Goal: Task Accomplishment & Management: Complete application form

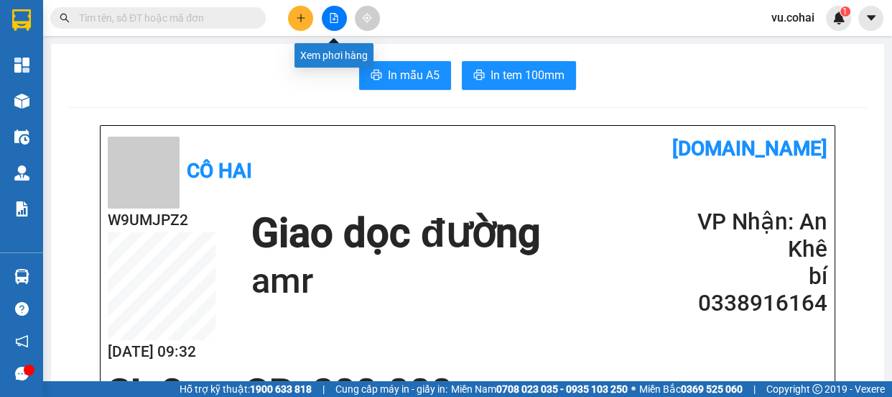
click at [323, 21] on button at bounding box center [334, 18] width 25 height 25
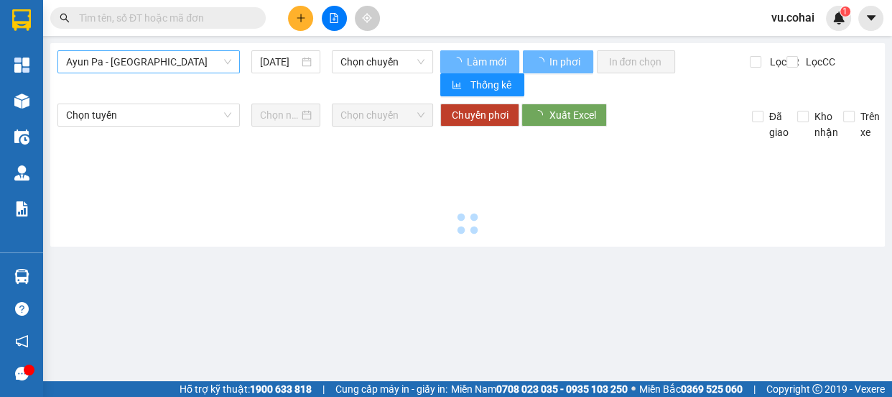
click at [171, 67] on span "Ayun Pa - [GEOGRAPHIC_DATA]" at bounding box center [148, 62] width 165 height 22
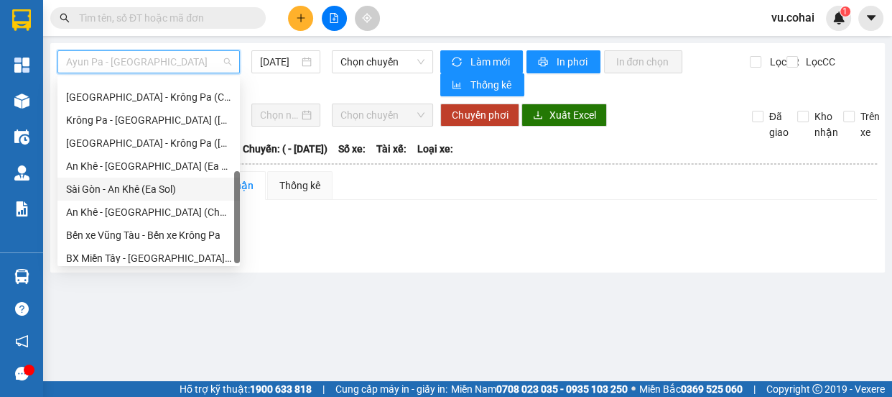
scroll to position [206, 0]
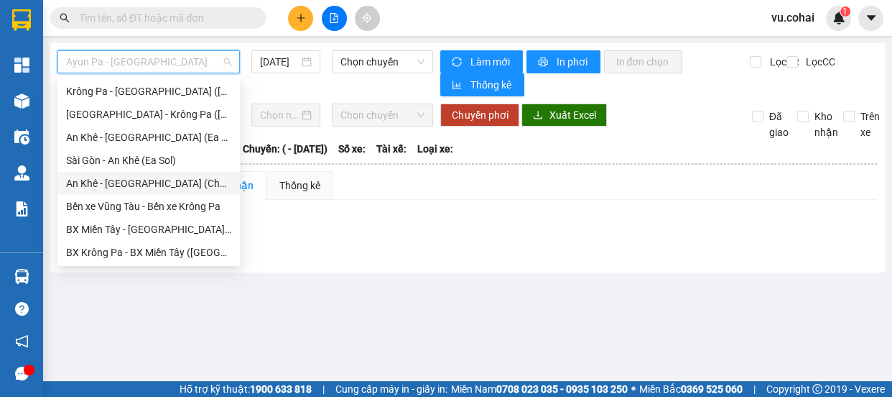
click at [144, 185] on div "An Khê - [GEOGRAPHIC_DATA] (Chư Sê)" at bounding box center [148, 183] width 165 height 16
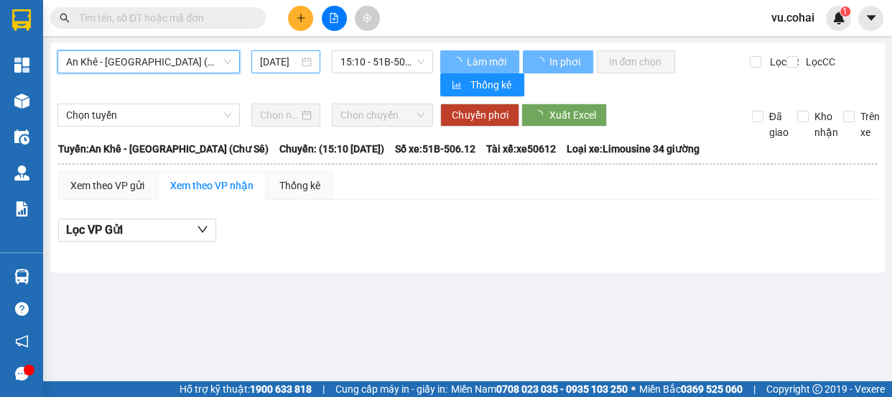
click at [273, 63] on input "[DATE]" at bounding box center [279, 62] width 39 height 16
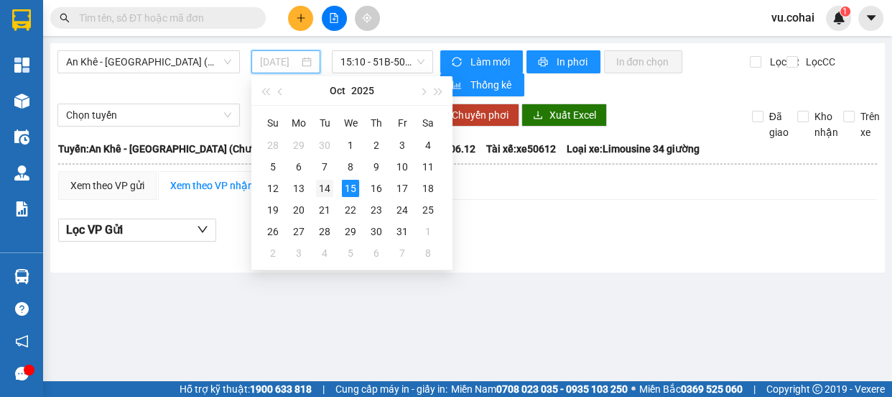
click at [328, 187] on div "14" at bounding box center [324, 188] width 17 height 17
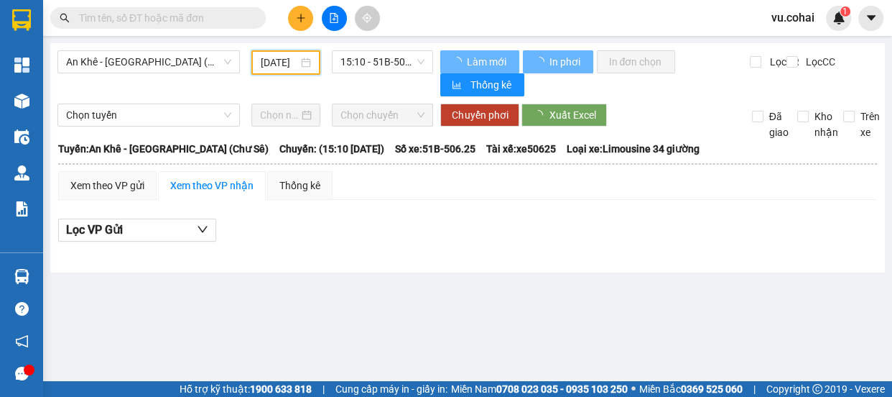
type input "[DATE]"
click at [367, 59] on span "15:10 - 51B-506.25" at bounding box center [383, 62] width 84 height 22
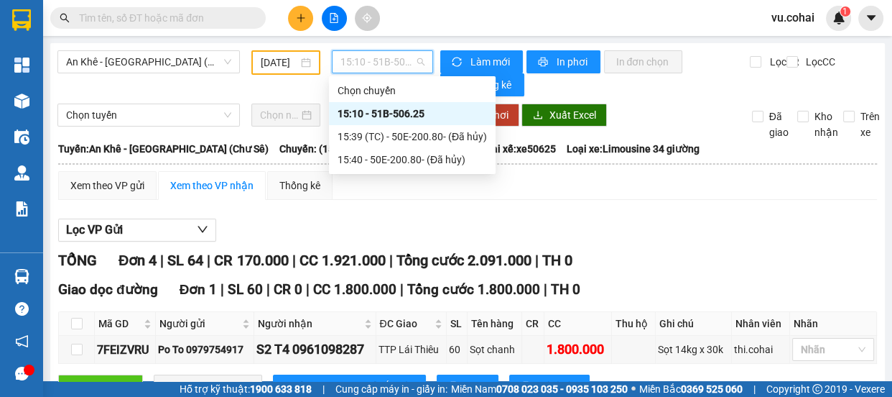
click at [386, 110] on div "15:10 - 51B-506.25" at bounding box center [412, 114] width 149 height 16
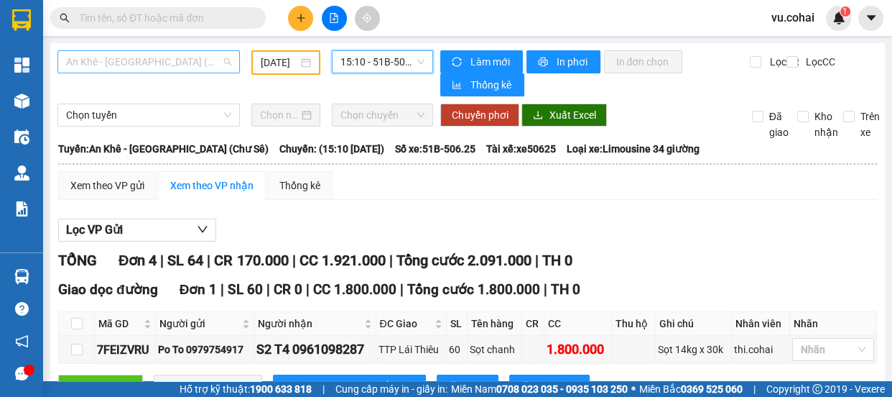
drag, startPoint x: 149, startPoint y: 59, endPoint x: 151, endPoint y: 66, distance: 7.5
click at [148, 59] on span "An Khê - [GEOGRAPHIC_DATA] (Chư Sê)" at bounding box center [148, 62] width 165 height 22
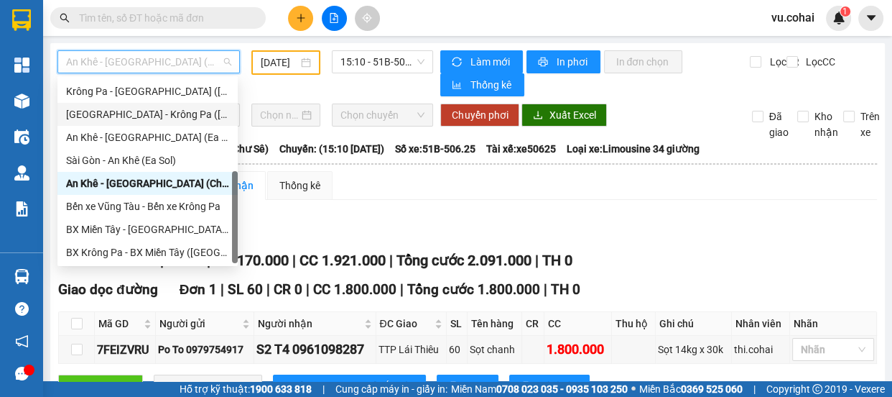
click at [141, 108] on div "[GEOGRAPHIC_DATA] - Krông Pa ([GEOGRAPHIC_DATA])" at bounding box center [147, 114] width 163 height 16
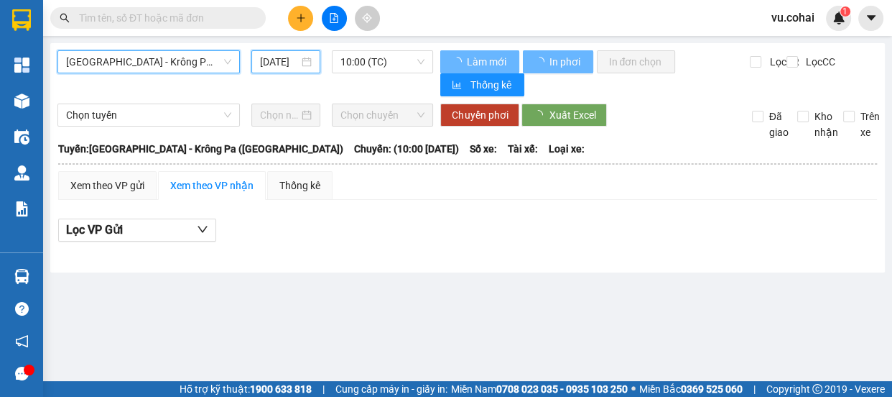
click at [287, 54] on input "[DATE]" at bounding box center [279, 62] width 39 height 16
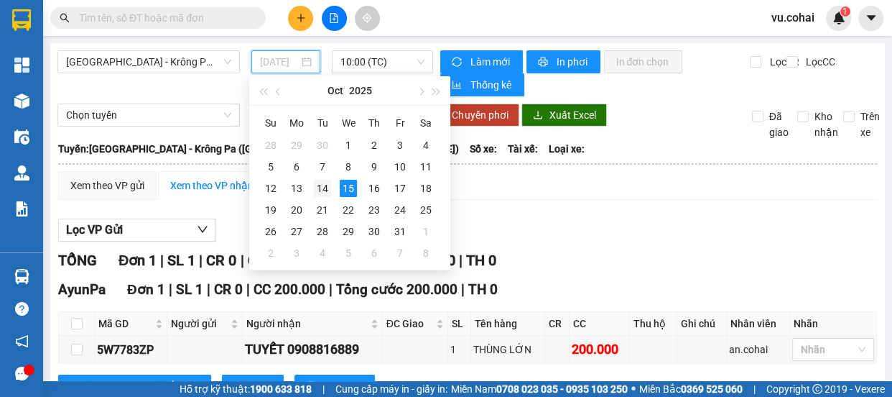
click at [319, 188] on div "14" at bounding box center [322, 188] width 17 height 17
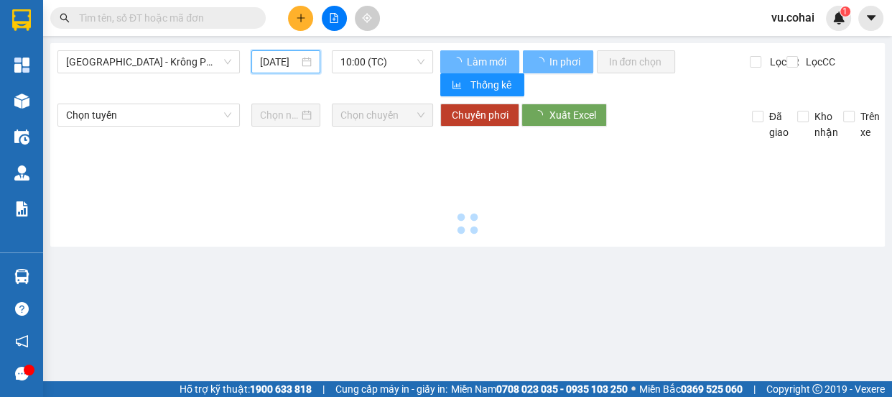
type input "[DATE]"
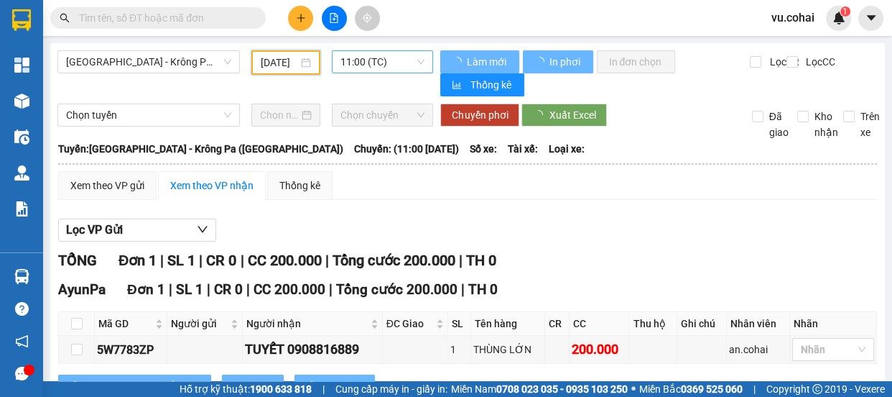
click at [364, 65] on span "11:00 (TC)" at bounding box center [383, 62] width 84 height 22
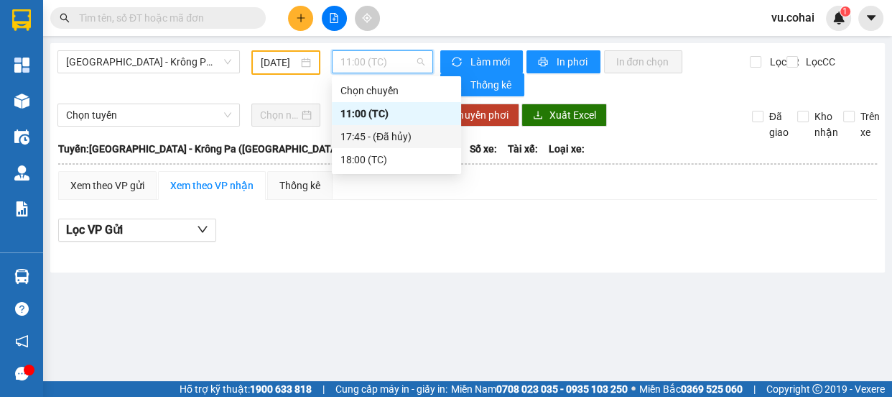
click at [381, 138] on div "17:45 - (Đã hủy)" at bounding box center [397, 137] width 112 height 16
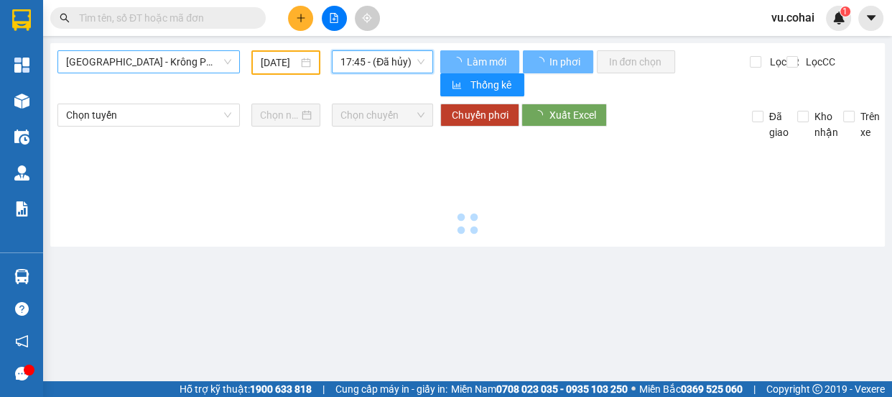
click at [163, 64] on span "[GEOGRAPHIC_DATA] - Krông Pa ([GEOGRAPHIC_DATA])" at bounding box center [148, 62] width 165 height 22
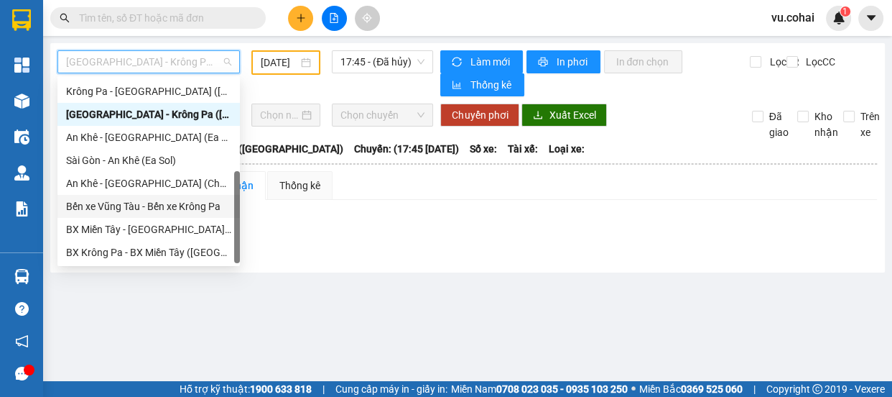
scroll to position [142, 0]
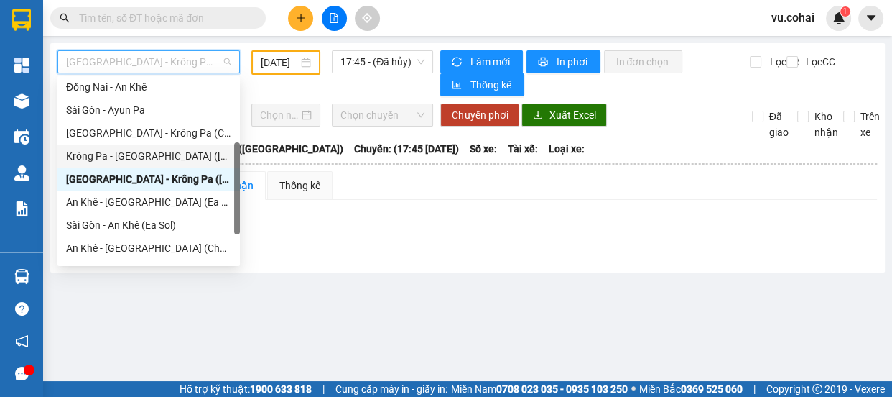
click at [126, 159] on div "Krông Pa - [GEOGRAPHIC_DATA] ([GEOGRAPHIC_DATA])" at bounding box center [148, 156] width 165 height 16
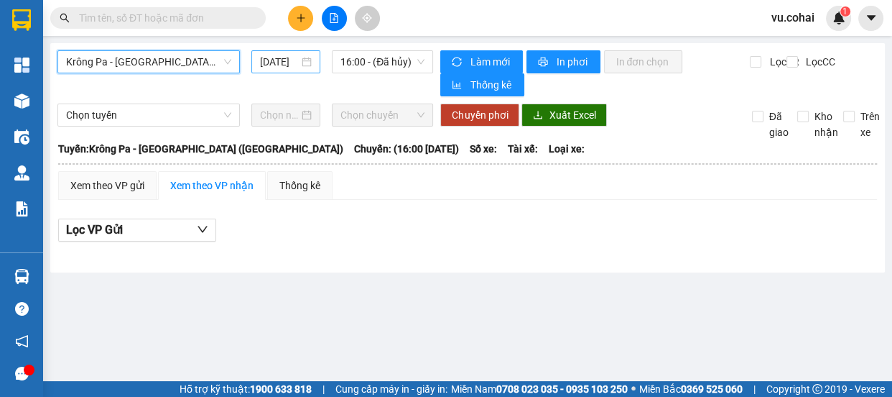
drag, startPoint x: 277, startPoint y: 57, endPoint x: 287, endPoint y: 67, distance: 13.7
click at [278, 57] on input "[DATE]" at bounding box center [279, 62] width 39 height 16
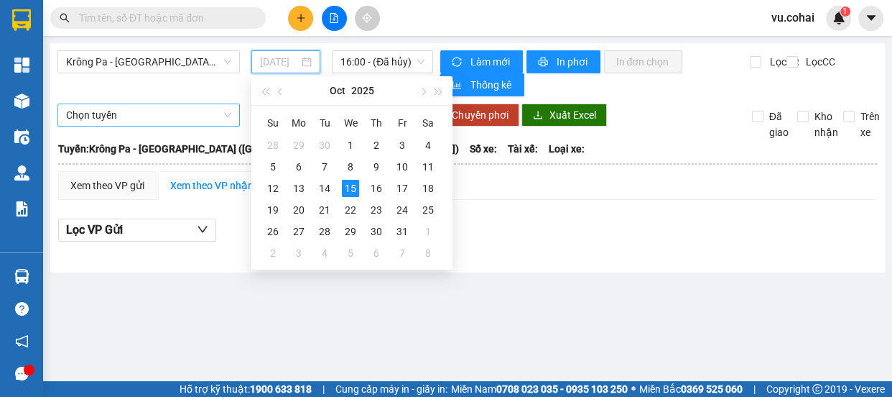
type input "[DATE]"
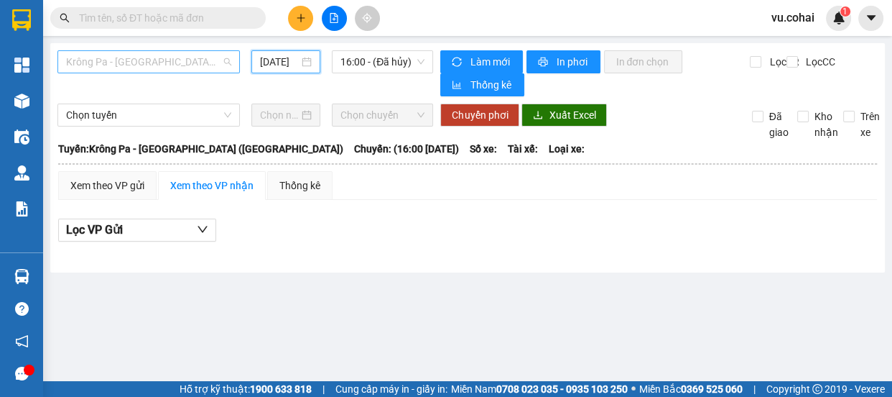
click at [130, 57] on span "Krông Pa - [GEOGRAPHIC_DATA] ([GEOGRAPHIC_DATA])" at bounding box center [148, 62] width 165 height 22
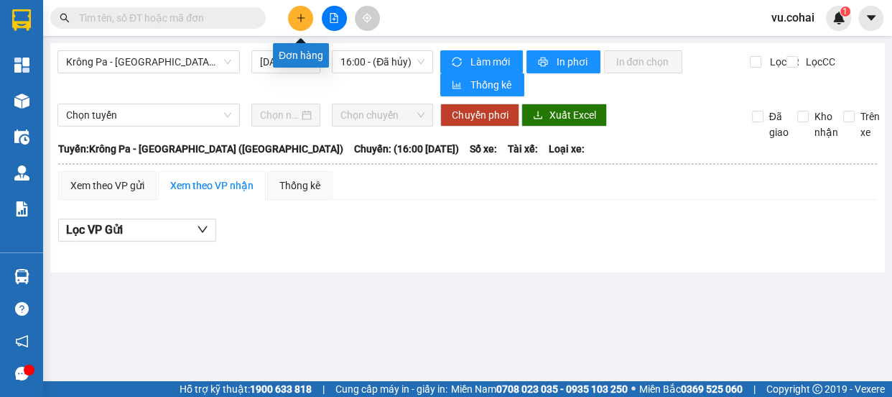
click at [297, 8] on button at bounding box center [300, 18] width 25 height 25
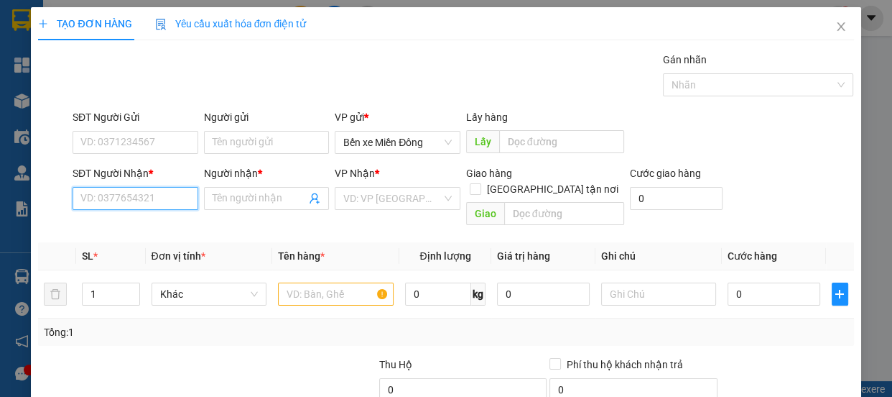
click at [115, 206] on input "SĐT Người Nhận *" at bounding box center [136, 198] width 126 height 23
type input "0384802326"
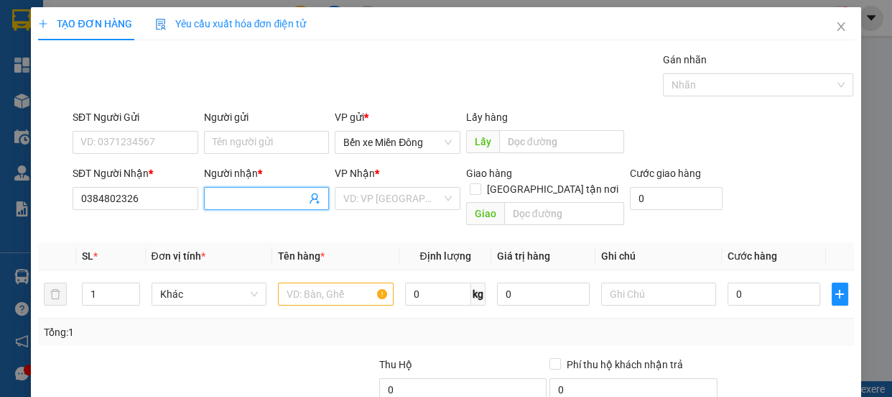
click at [262, 208] on span at bounding box center [267, 198] width 126 height 23
click at [264, 199] on input "Người nhận *" at bounding box center [260, 198] width 94 height 16
click at [249, 200] on input "Người nhận *" at bounding box center [260, 198] width 94 height 16
type input "cháo lòng hoa vịnh"
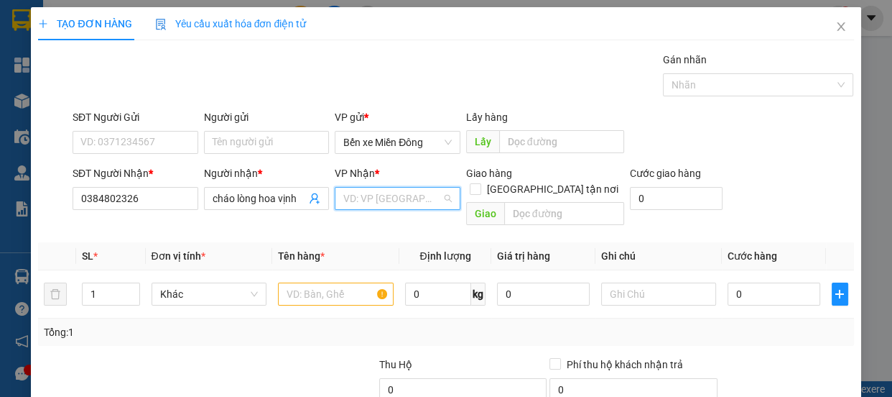
click at [420, 203] on input "search" at bounding box center [392, 199] width 98 height 22
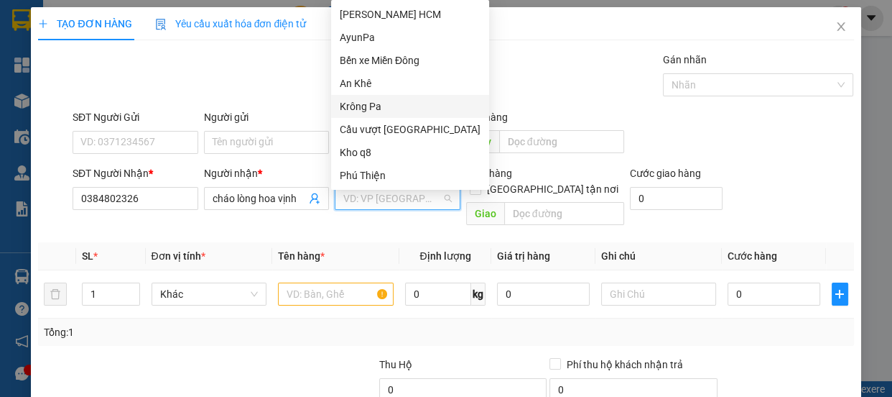
click at [364, 104] on div "Krông Pa" at bounding box center [410, 106] width 141 height 16
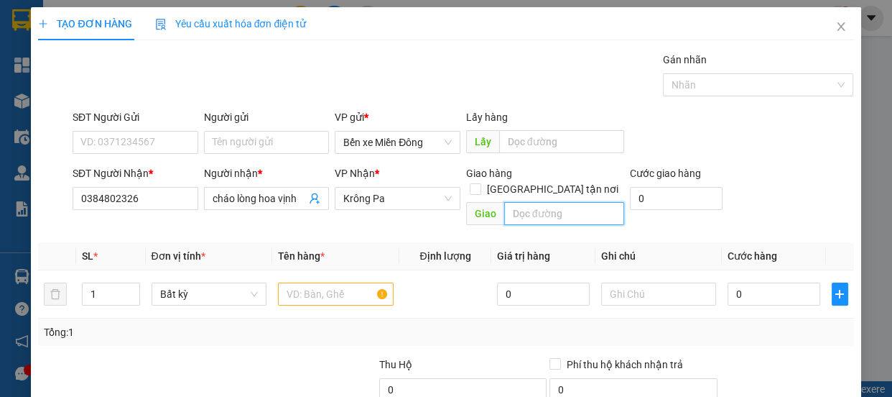
click at [560, 202] on input "text" at bounding box center [564, 213] width 120 height 23
type input "aur"
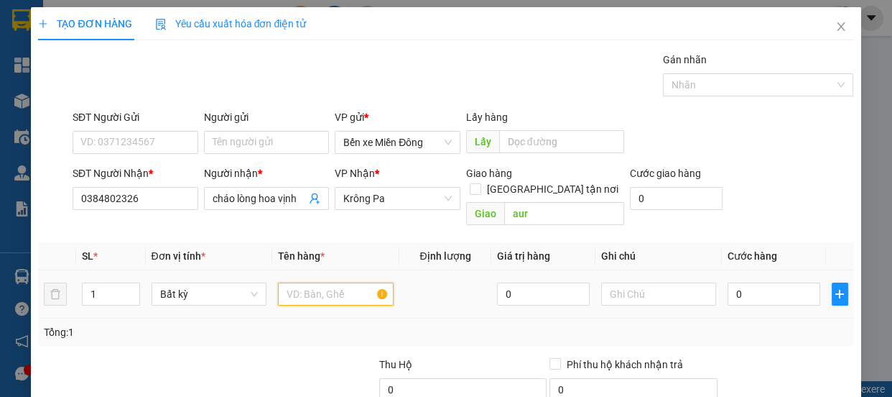
click at [346, 285] on input "text" at bounding box center [336, 293] width 116 height 23
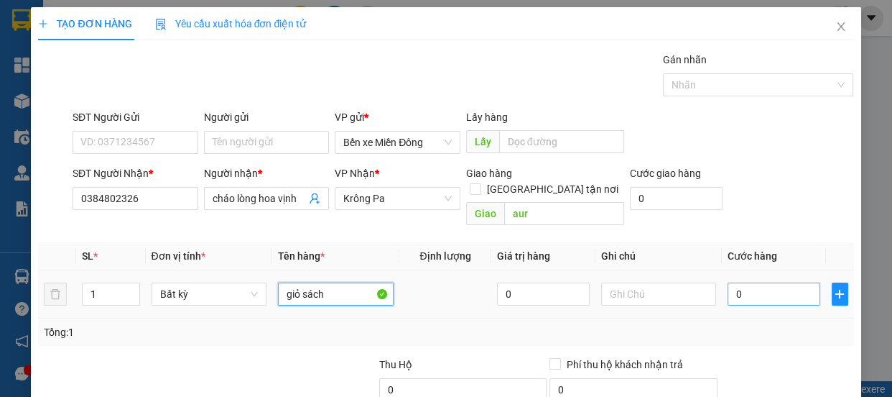
type input "giỏ sách"
click at [739, 285] on input "0" at bounding box center [774, 293] width 93 height 23
type input "005"
type input "5"
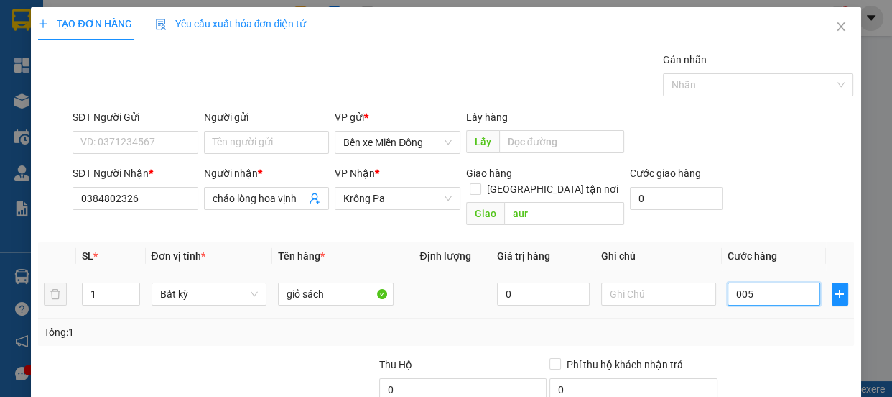
type input "00"
type input "0"
type input "004"
type input "4"
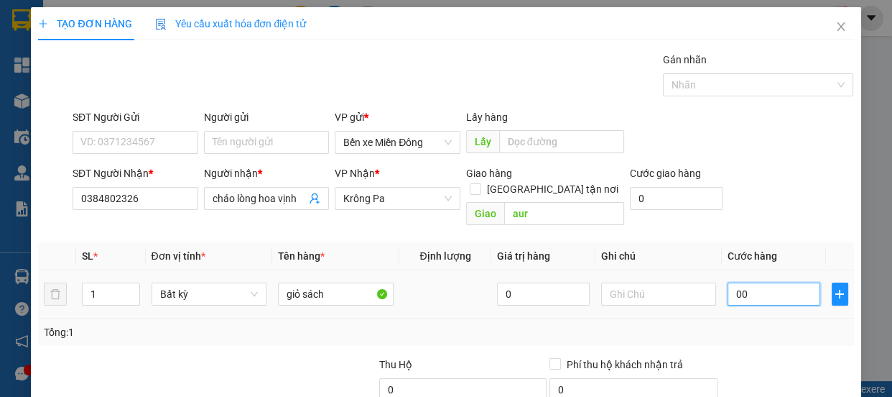
type input "4"
type input "0.040"
type input "40"
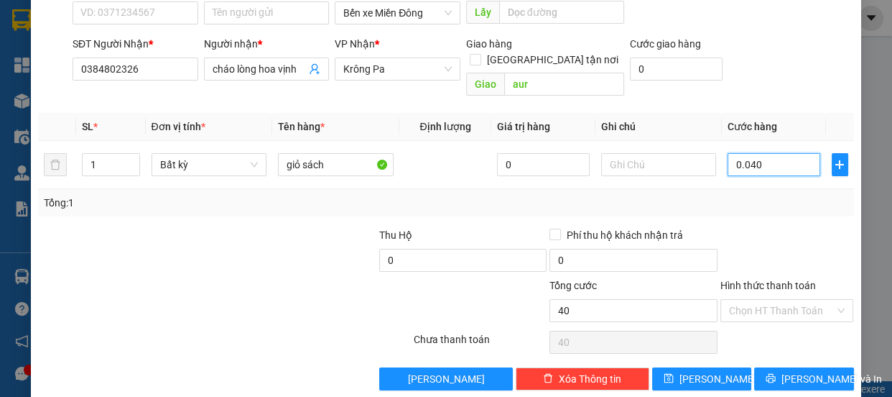
scroll to position [134, 0]
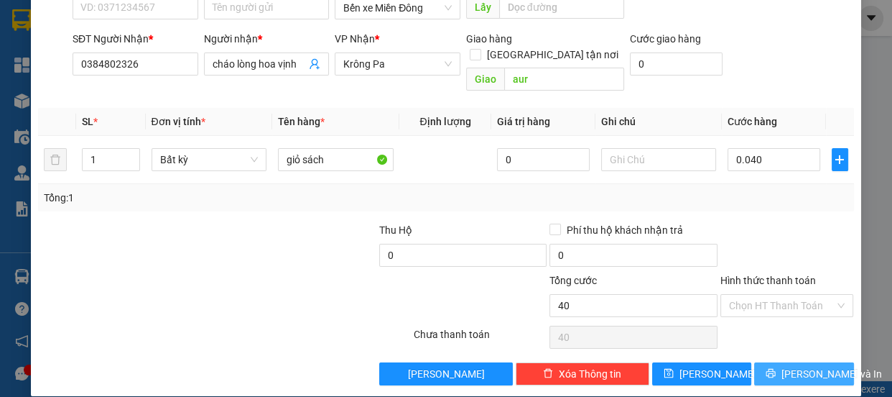
type input "40.000"
click at [795, 366] on span "[PERSON_NAME] và In" at bounding box center [832, 374] width 101 height 16
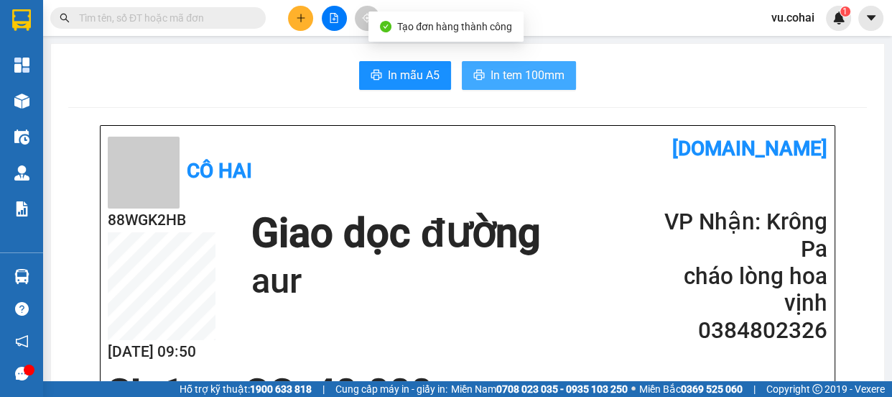
click at [527, 80] on span "In tem 100mm" at bounding box center [528, 75] width 74 height 18
click at [524, 76] on span "In tem 100mm" at bounding box center [528, 75] width 74 height 18
click at [524, 75] on span "In tem 100mm" at bounding box center [528, 75] width 74 height 18
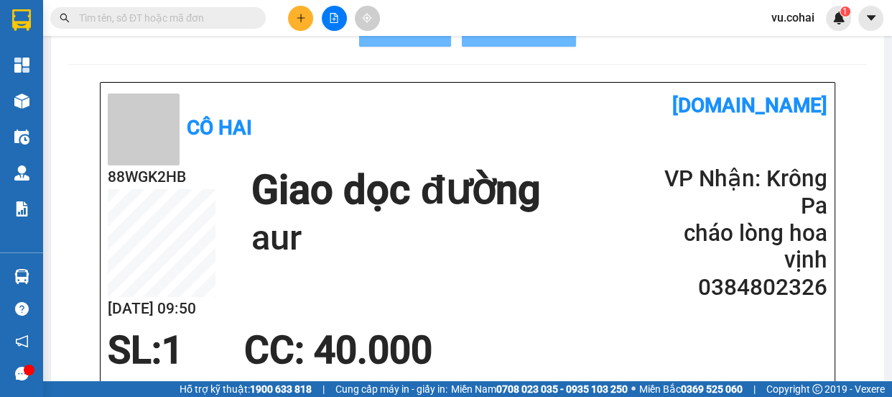
scroll to position [65, 0]
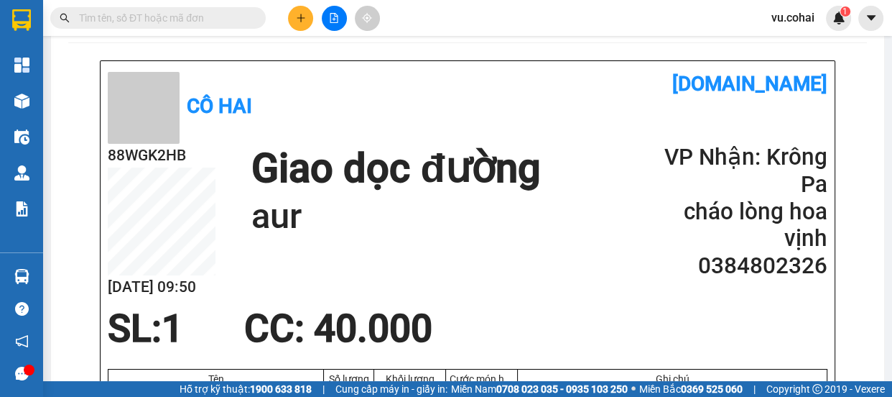
click at [482, 131] on div "Cô Hai vexere.com" at bounding box center [468, 105] width 720 height 75
click at [336, 22] on icon "file-add" at bounding box center [334, 18] width 8 height 10
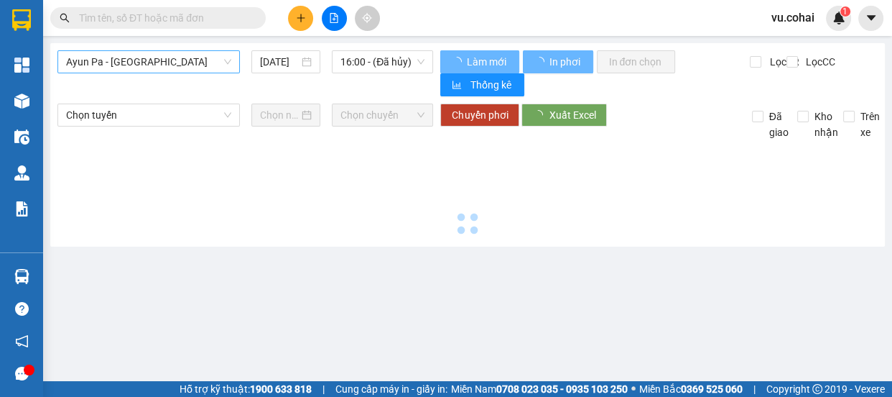
click at [172, 57] on span "Ayun Pa - [GEOGRAPHIC_DATA]" at bounding box center [148, 62] width 165 height 22
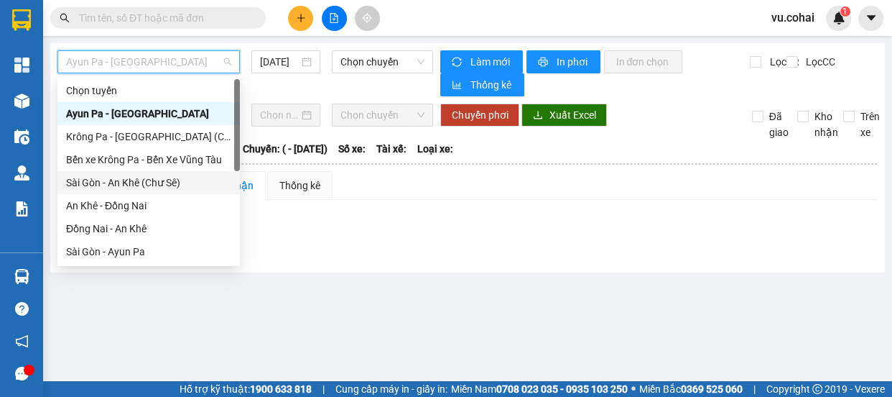
scroll to position [195, 0]
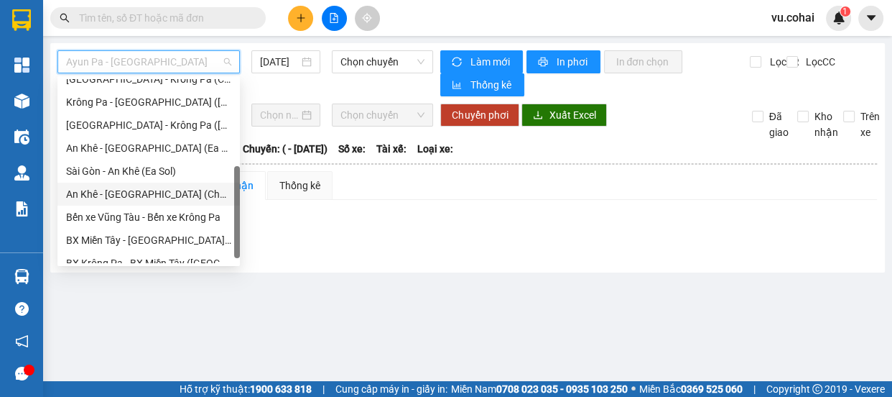
drag, startPoint x: 129, startPoint y: 193, endPoint x: 190, endPoint y: 137, distance: 82.8
click at [134, 186] on div "An Khê - [GEOGRAPHIC_DATA] (Chư Sê)" at bounding box center [148, 194] width 165 height 16
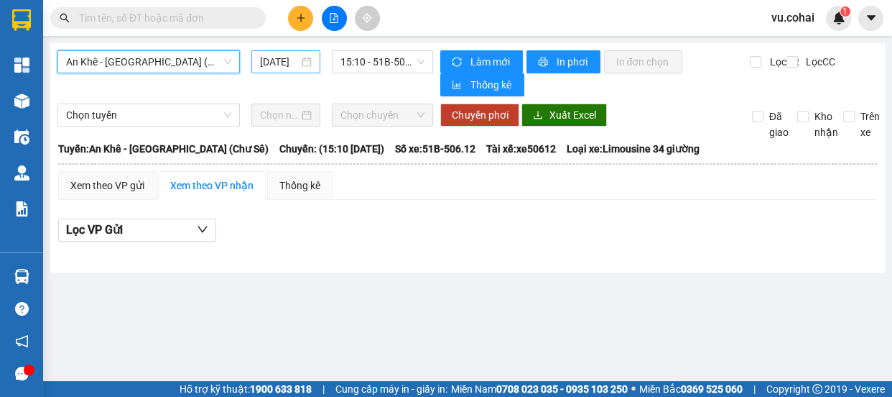
click at [266, 57] on input "[DATE]" at bounding box center [279, 62] width 39 height 16
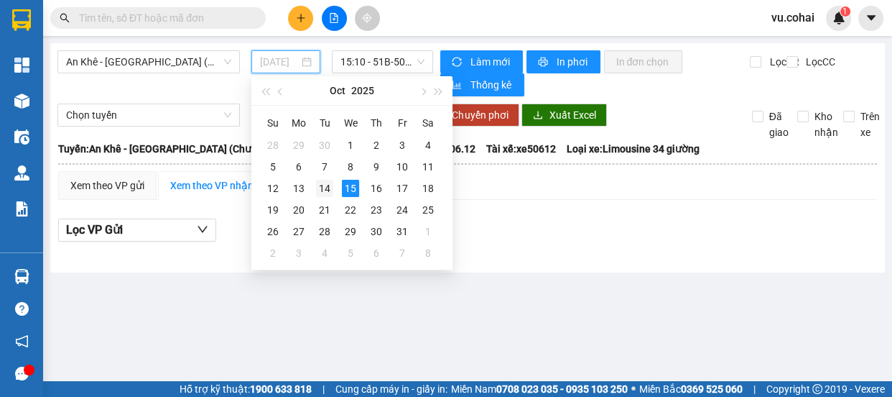
click at [323, 188] on div "14" at bounding box center [324, 188] width 17 height 17
type input "[DATE]"
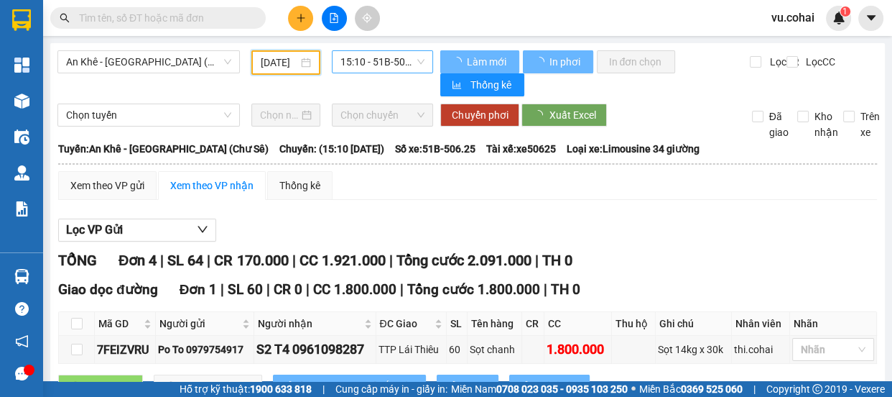
click at [369, 64] on span "15:10 - 51B-506.25" at bounding box center [383, 62] width 84 height 22
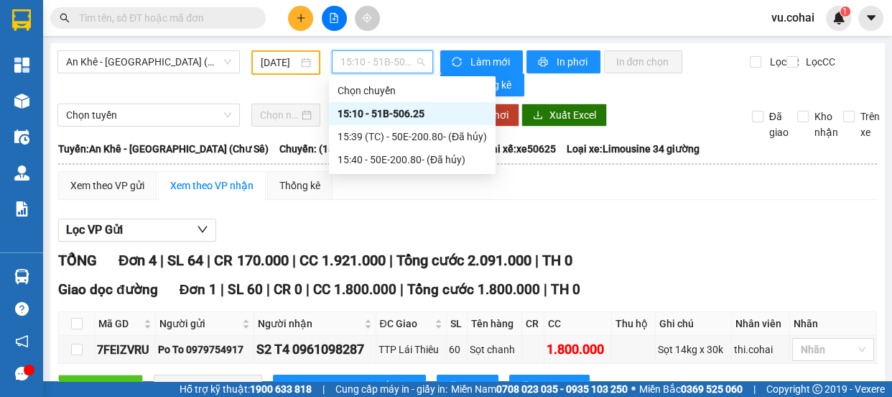
click at [379, 113] on div "15:10 - 51B-506.25" at bounding box center [412, 114] width 149 height 16
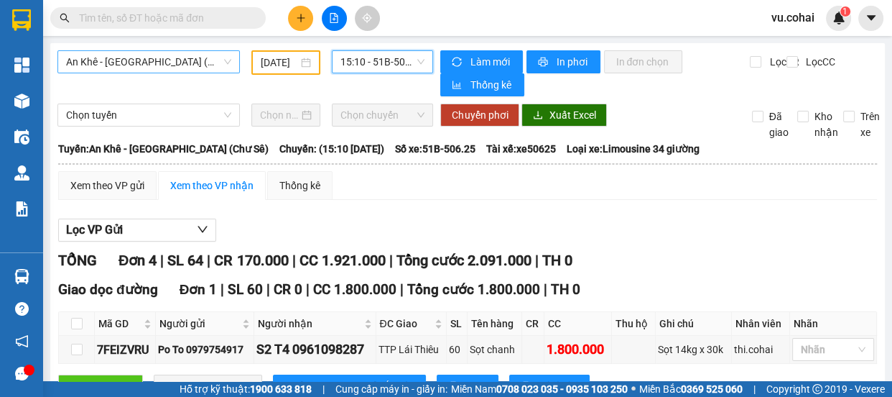
click at [185, 65] on span "An Khê - [GEOGRAPHIC_DATA] (Chư Sê)" at bounding box center [148, 62] width 165 height 22
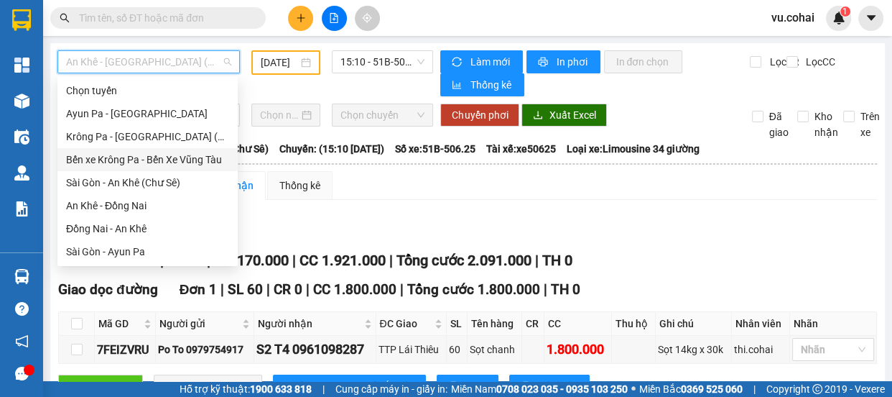
scroll to position [130, 0]
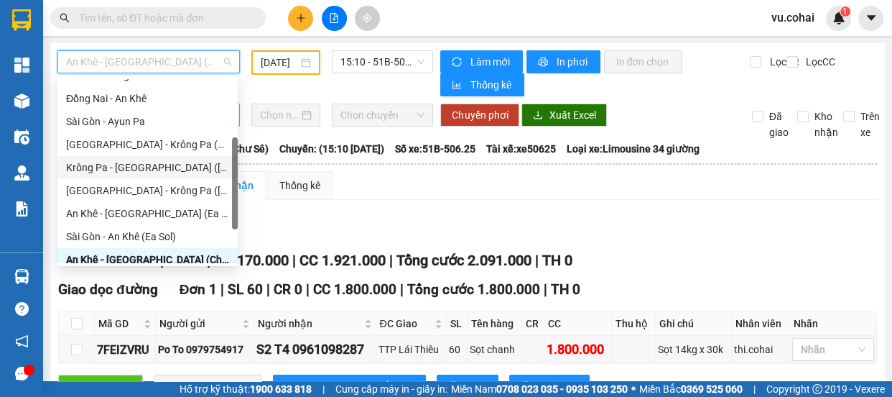
drag, startPoint x: 141, startPoint y: 173, endPoint x: 207, endPoint y: 118, distance: 86.2
click at [144, 172] on div "Krông Pa - [GEOGRAPHIC_DATA] ([GEOGRAPHIC_DATA])" at bounding box center [147, 167] width 163 height 16
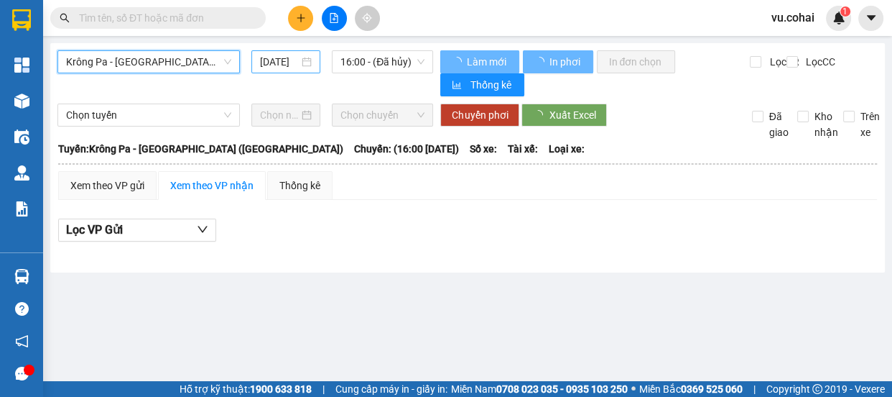
click at [286, 59] on input "[DATE]" at bounding box center [279, 62] width 39 height 16
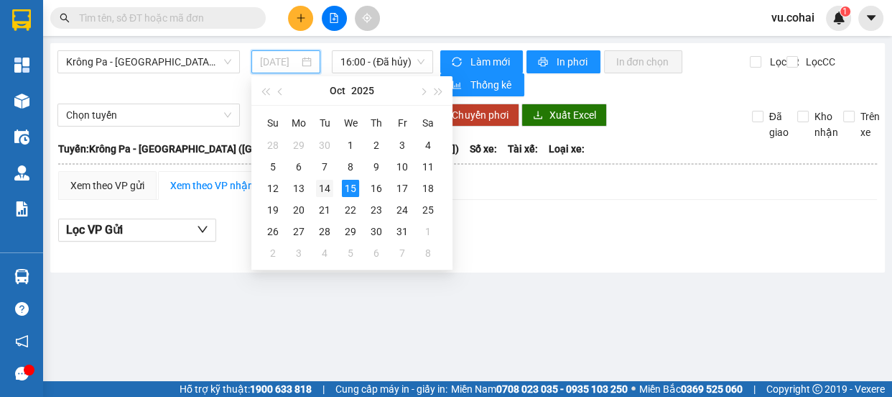
click at [323, 193] on div "14" at bounding box center [324, 188] width 17 height 17
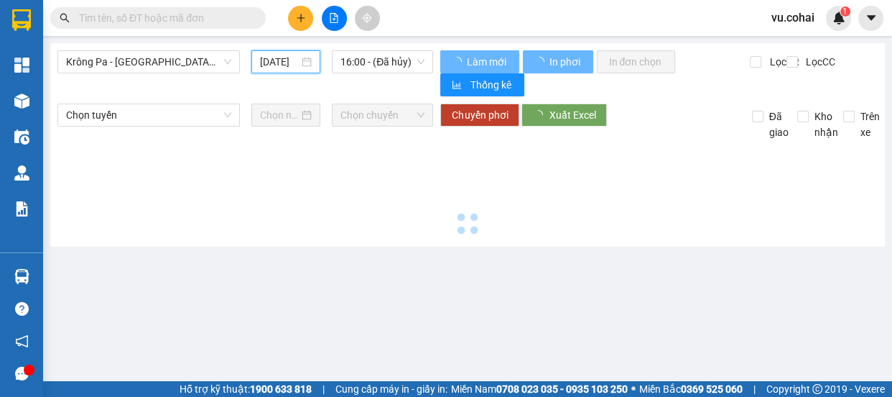
type input "[DATE]"
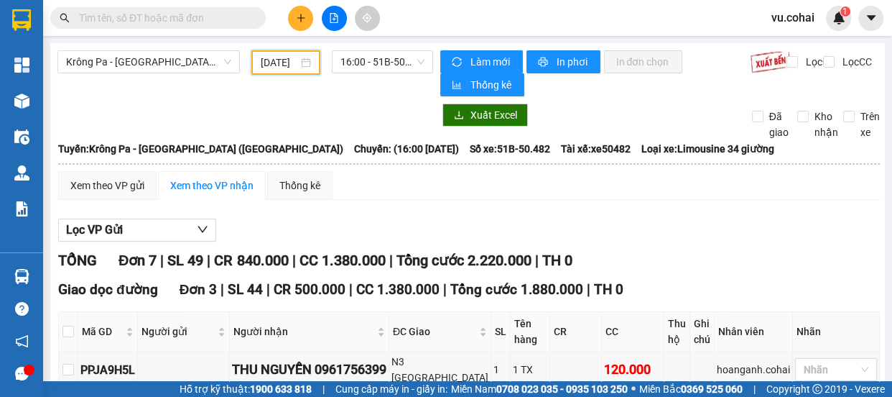
drag, startPoint x: 383, startPoint y: 67, endPoint x: 385, endPoint y: 80, distance: 13.1
click at [384, 68] on span "16:00 - 51B-50.482" at bounding box center [383, 62] width 84 height 22
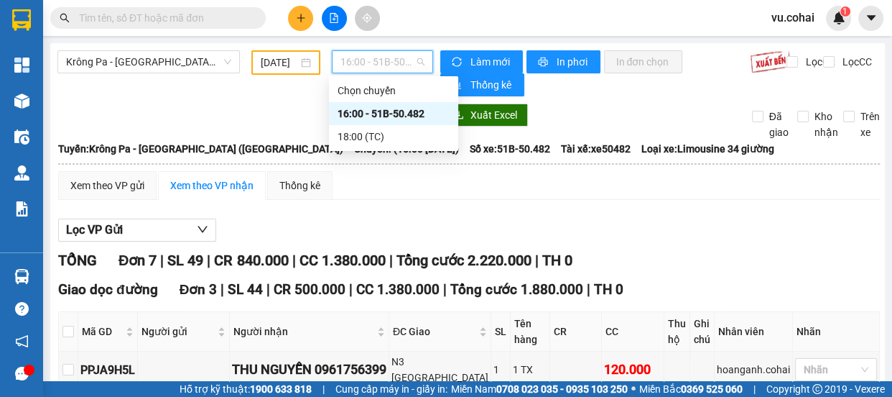
click at [390, 113] on div "16:00 - 51B-50.482" at bounding box center [394, 114] width 112 height 16
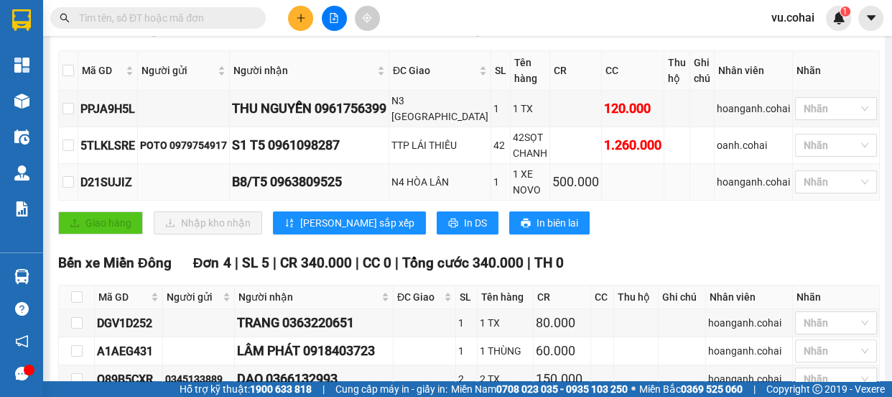
scroll to position [374, 0]
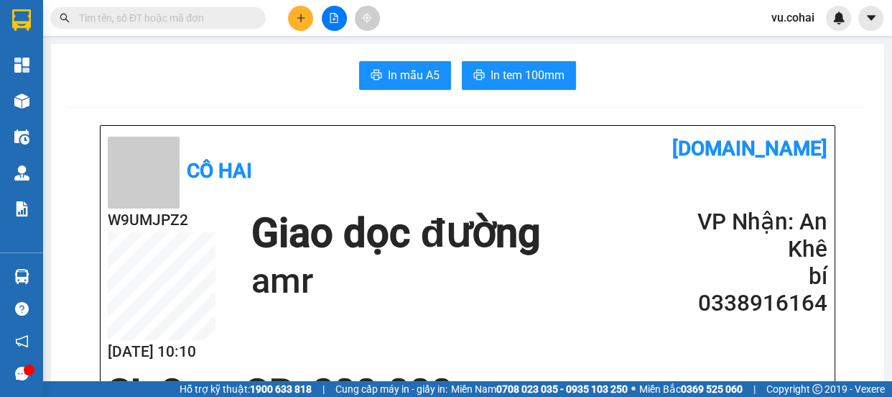
drag, startPoint x: 315, startPoint y: 14, endPoint x: 296, endPoint y: 23, distance: 20.9
click at [296, 23] on button at bounding box center [300, 18] width 25 height 25
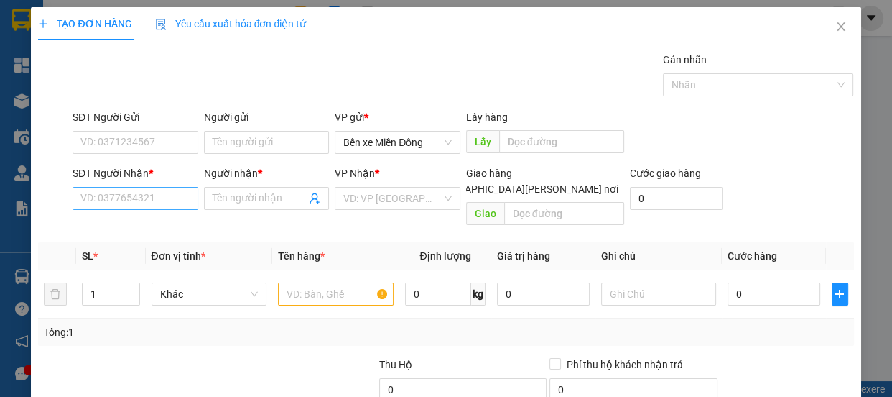
drag, startPoint x: 149, startPoint y: 209, endPoint x: 148, endPoint y: 198, distance: 10.9
click at [149, 208] on div "SĐT Người Nhận * VD: 0377654321" at bounding box center [136, 190] width 126 height 50
click at [148, 198] on input "SĐT Người Nhận *" at bounding box center [136, 198] width 126 height 23
click at [163, 200] on input "SĐT Người Nhận *" at bounding box center [136, 198] width 126 height 23
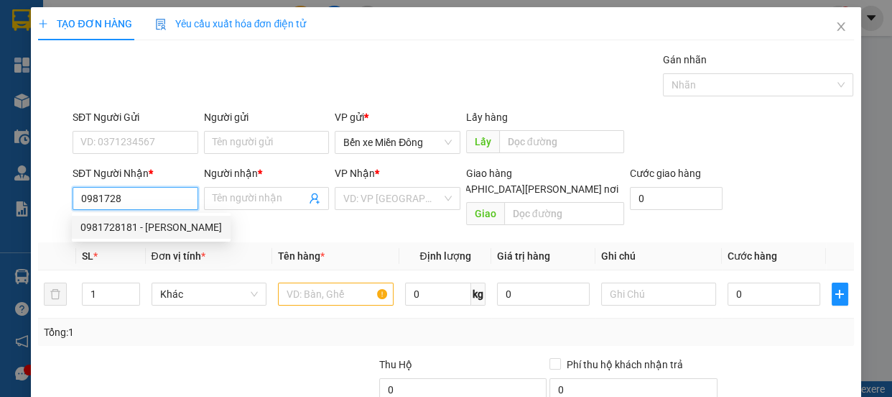
click at [179, 233] on div "0981728181 - TÝ LÊ LAI" at bounding box center [151, 227] width 142 height 16
type input "0981728181"
type input "TÝ [PERSON_NAME]"
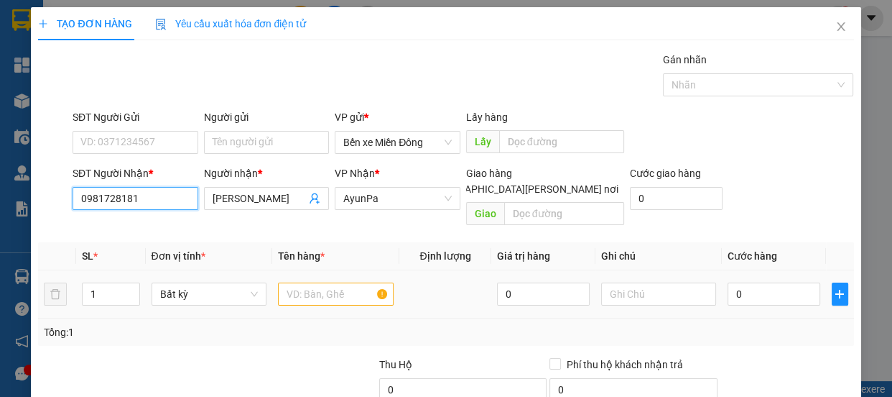
type input "0981728181"
click at [336, 282] on input "text" at bounding box center [336, 293] width 116 height 23
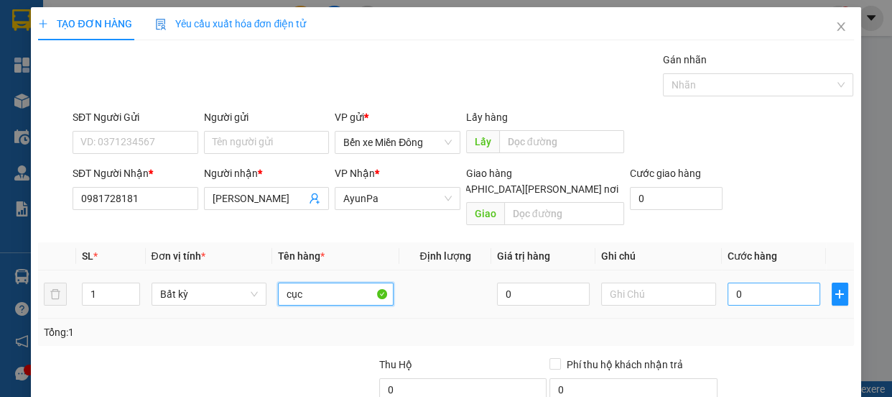
type input "cục"
click at [772, 282] on input "0" at bounding box center [774, 293] width 93 height 23
type input "006"
type input "6"
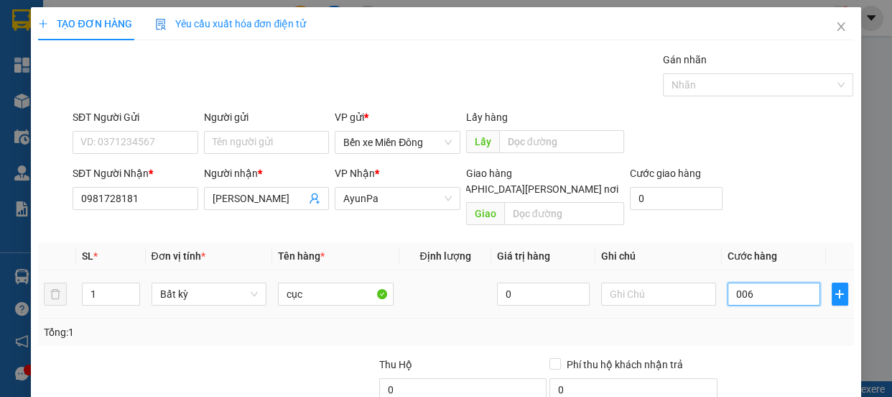
type input "0.060"
type input "60"
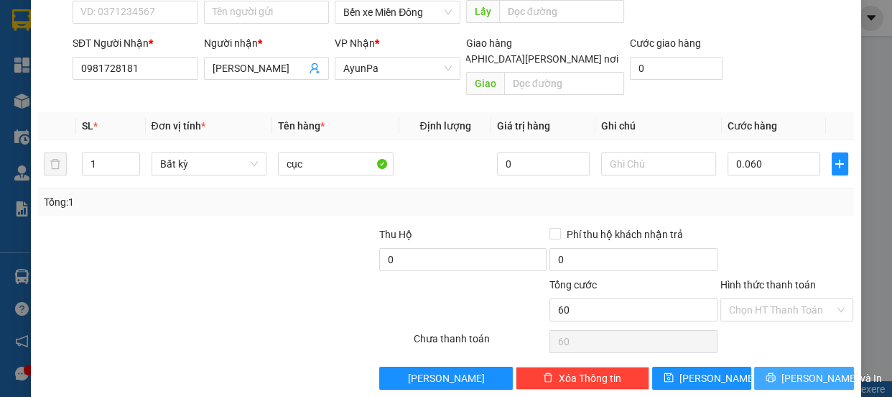
click at [785, 370] on span "[PERSON_NAME] và In" at bounding box center [832, 378] width 101 height 16
type input "60.000"
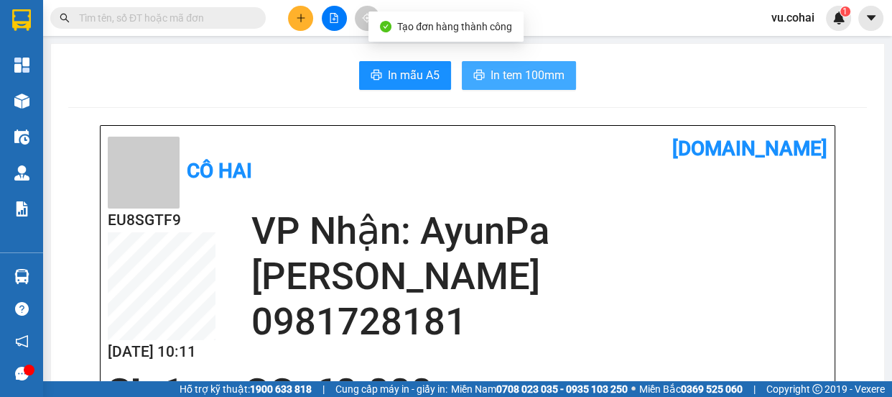
click at [518, 78] on span "In tem 100mm" at bounding box center [528, 75] width 74 height 18
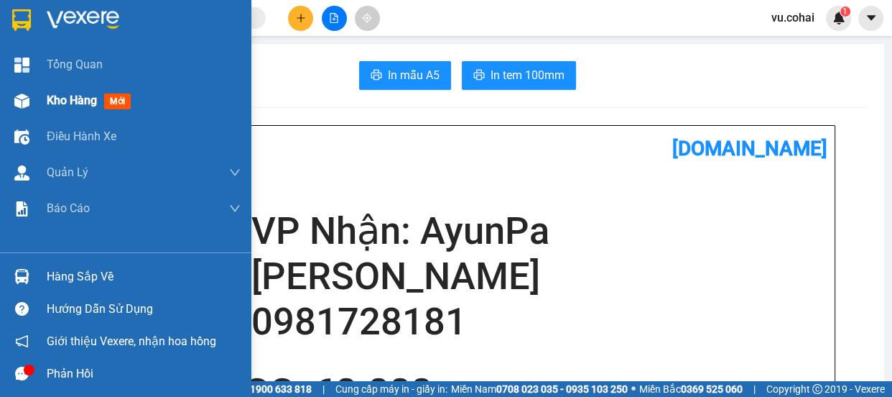
click at [69, 101] on span "Kho hàng" at bounding box center [72, 100] width 50 height 14
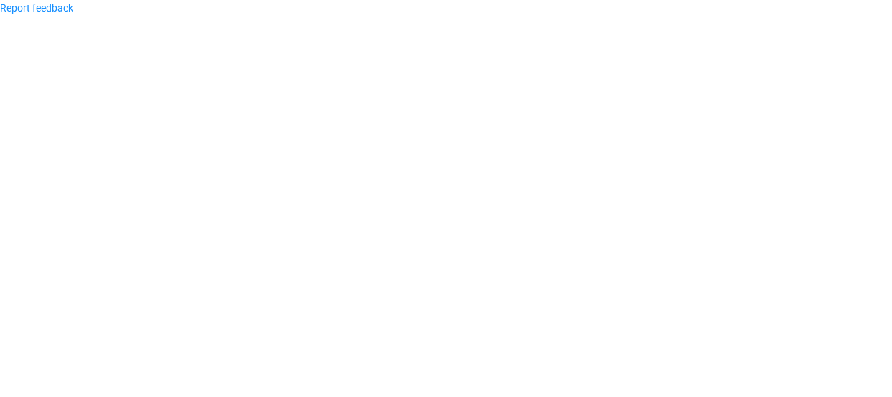
drag, startPoint x: 381, startPoint y: 133, endPoint x: 371, endPoint y: 131, distance: 10.2
click at [381, 133] on body "Report feedback" at bounding box center [446, 198] width 892 height 397
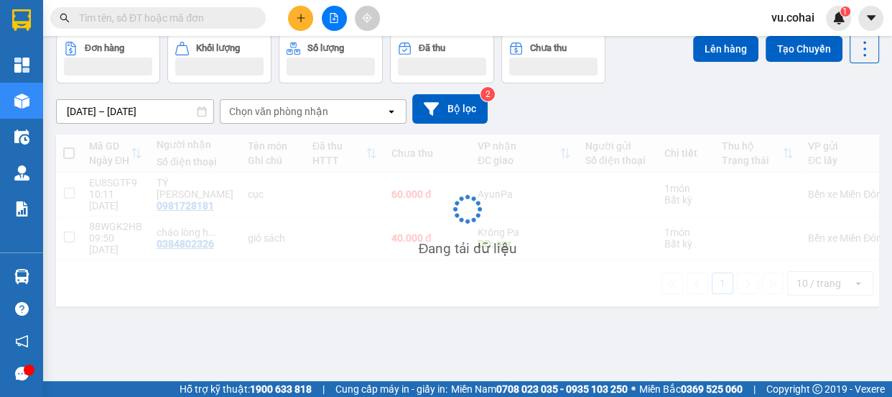
scroll to position [65, 0]
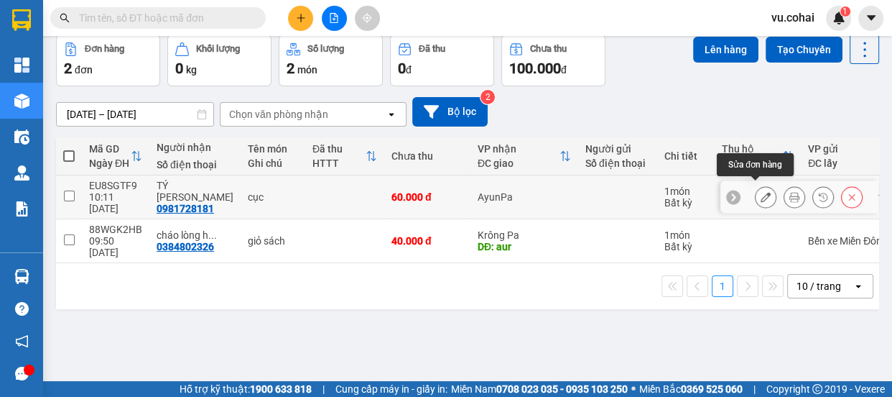
click at [761, 192] on icon at bounding box center [766, 197] width 10 height 10
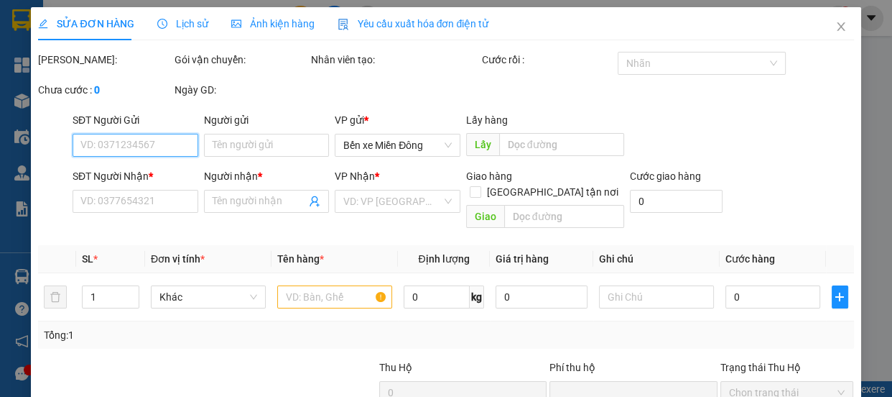
type input "0981728181"
type input "TÝ [PERSON_NAME]"
type input "0"
type input "60.000"
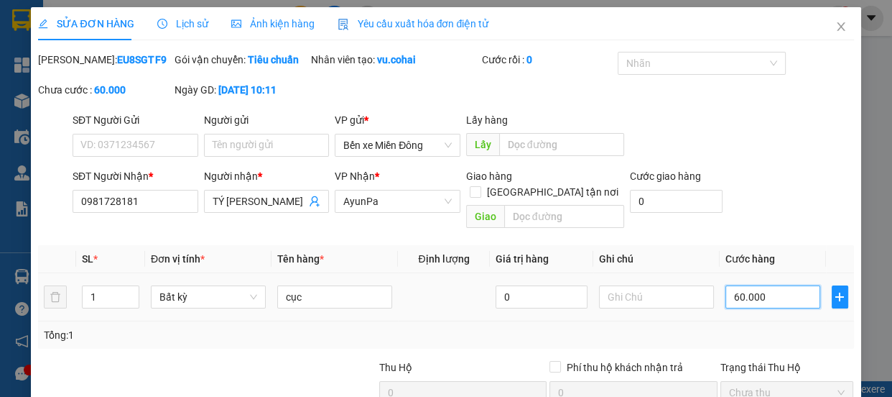
click at [769, 297] on input "60.000" at bounding box center [773, 296] width 95 height 23
type input "0"
type input "005"
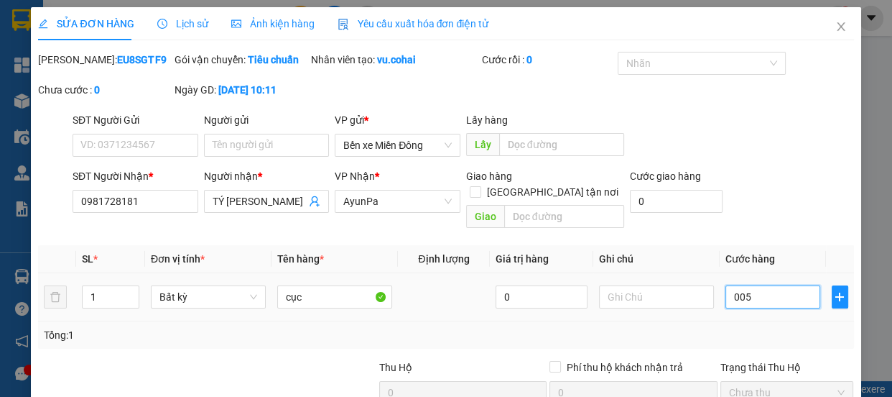
type input "5"
type input "50"
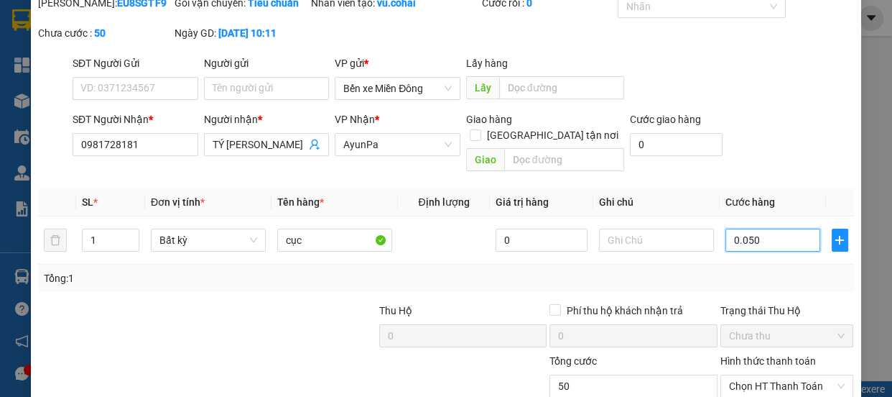
scroll to position [153, 0]
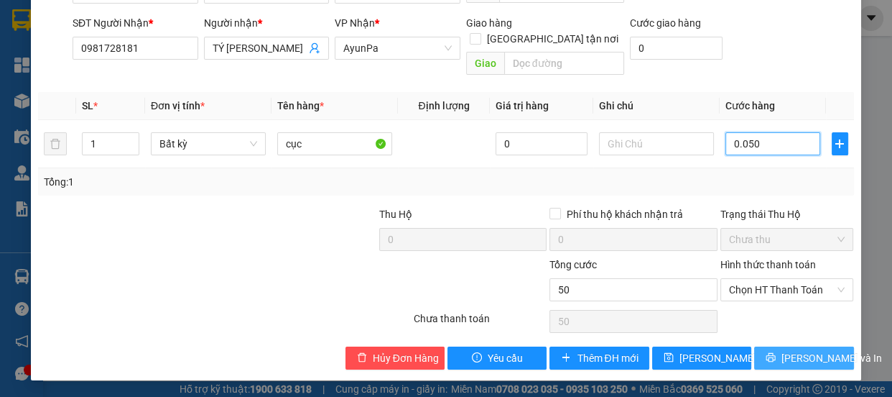
type input "0.050"
type input "50.000"
click at [790, 354] on span "[PERSON_NAME] và In" at bounding box center [832, 358] width 101 height 16
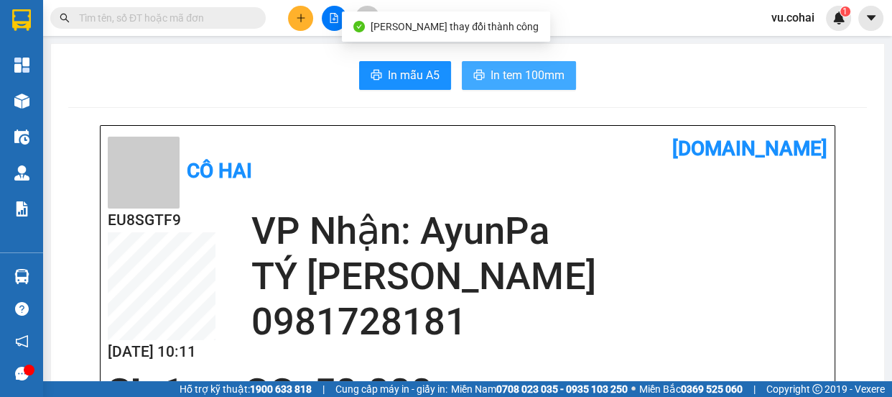
click at [520, 73] on span "In tem 100mm" at bounding box center [528, 75] width 74 height 18
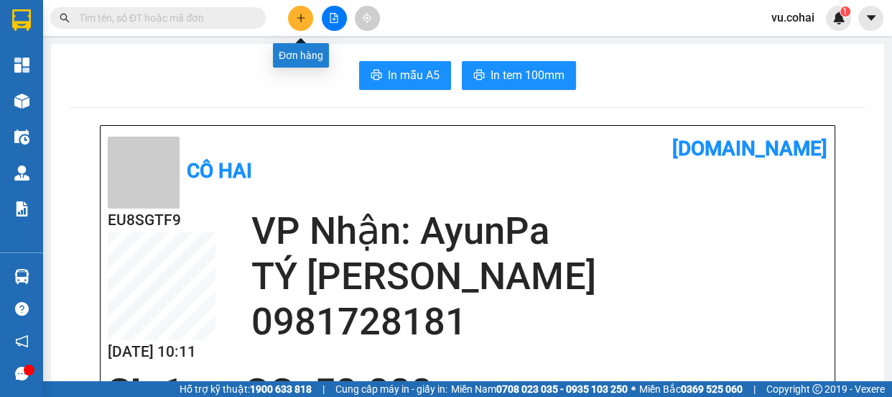
click at [291, 24] on button at bounding box center [300, 18] width 25 height 25
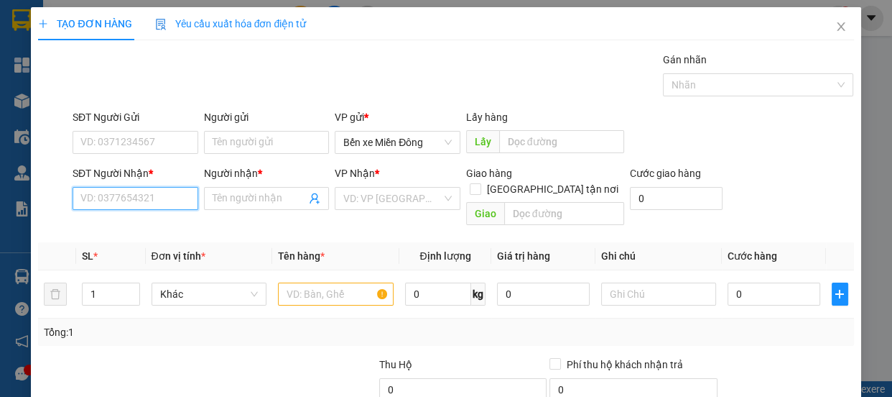
drag, startPoint x: 165, startPoint y: 197, endPoint x: 178, endPoint y: 194, distance: 13.9
click at [166, 195] on input "SĐT Người Nhận *" at bounding box center [136, 198] width 126 height 23
type input "0978782987"
drag, startPoint x: 140, startPoint y: 228, endPoint x: 214, endPoint y: 229, distance: 74.0
click at [142, 228] on div "0978782987 - a luan" at bounding box center [133, 227] width 107 height 16
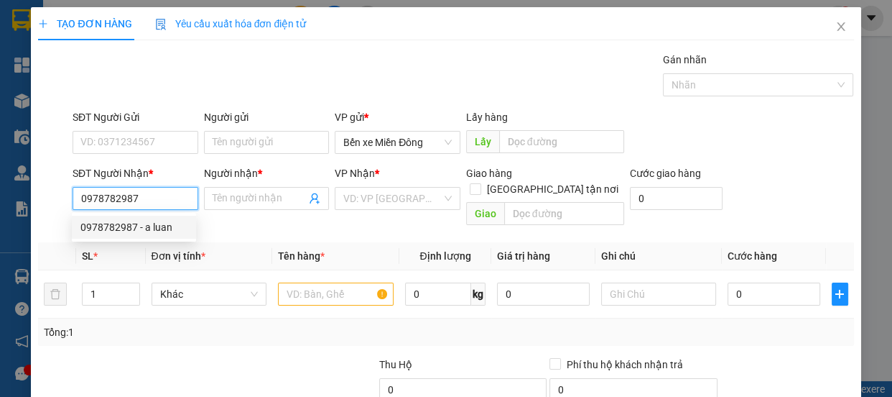
type input "a luan"
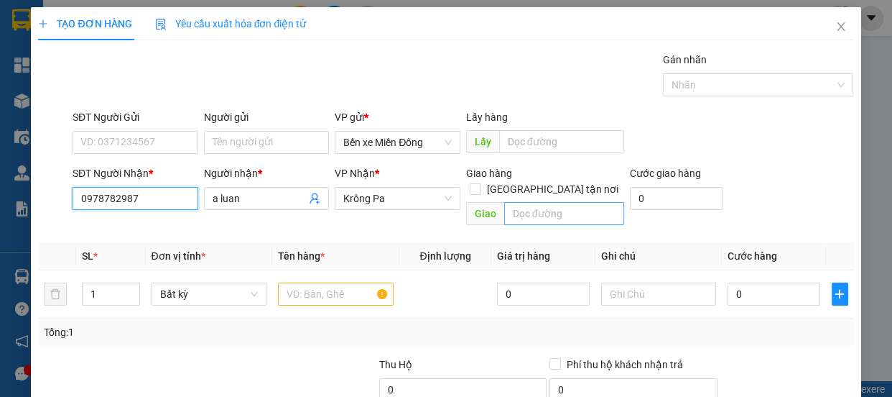
type input "0978782987"
click at [537, 202] on input "text" at bounding box center [564, 213] width 120 height 23
type input "buôn bùm"
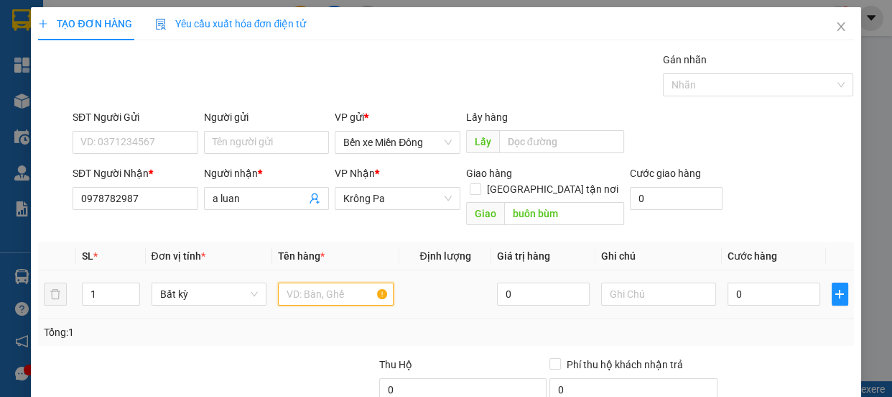
click at [303, 282] on input "text" at bounding box center [336, 293] width 116 height 23
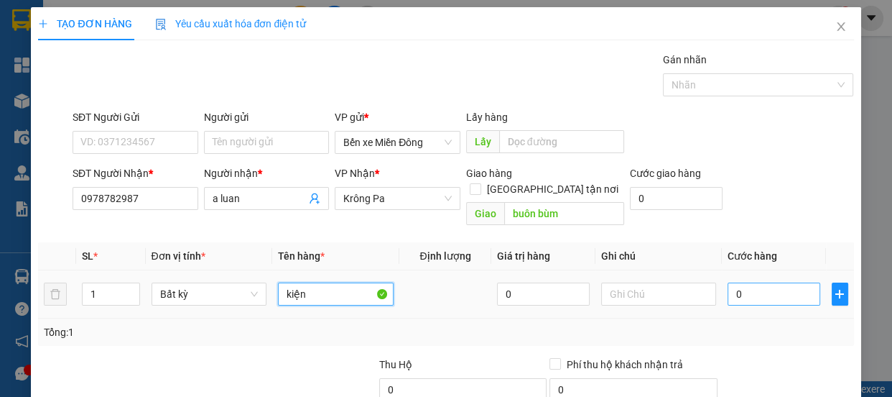
type input "kiện"
click at [739, 282] on input "0" at bounding box center [774, 293] width 93 height 23
type input "004"
type input "4"
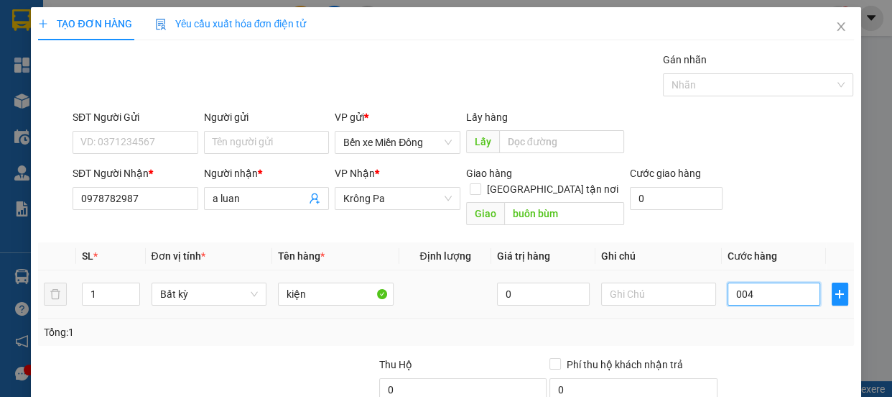
type input "0.040"
type input "40"
type input "00.400"
type input "400"
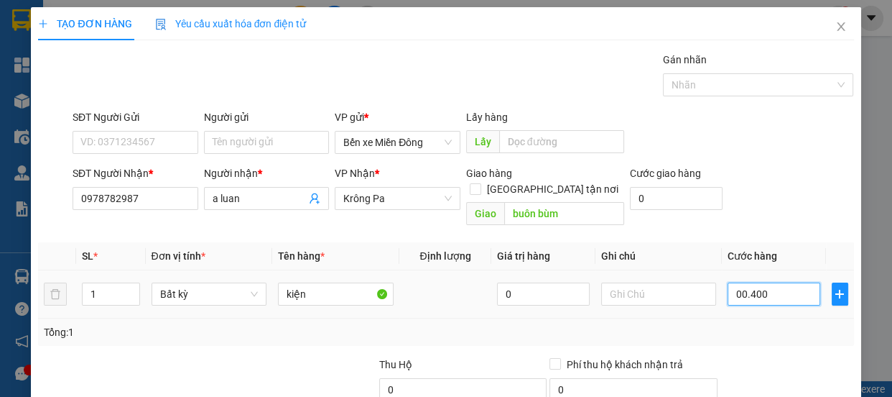
type input "400"
type input "00.040"
type input "40"
type input "0"
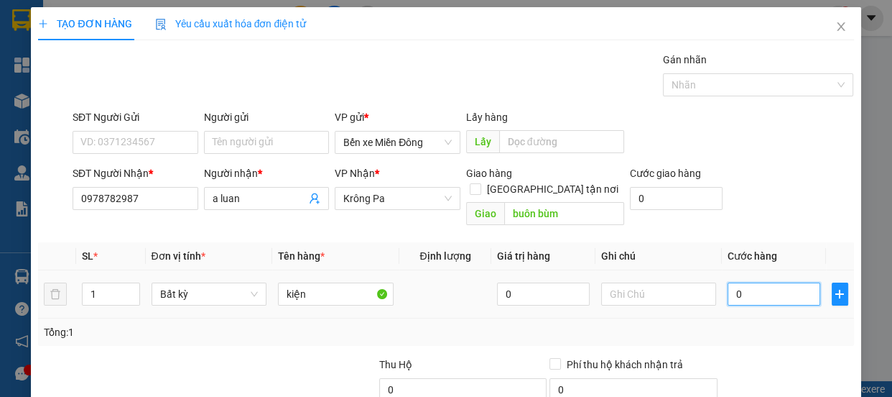
type input "0"
type input "007"
type input "7"
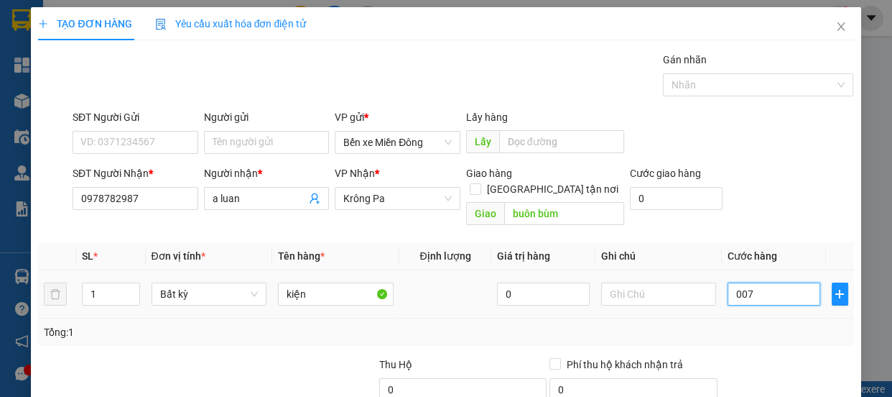
type input "0.070"
type input "70"
type input "00.700"
type input "700"
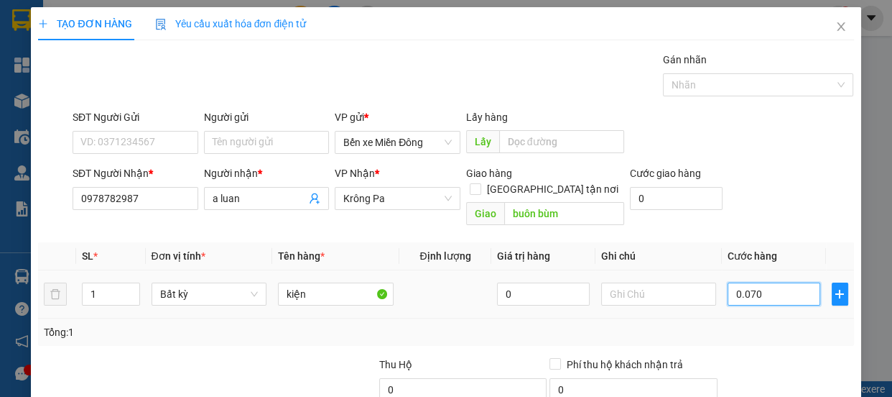
type input "700"
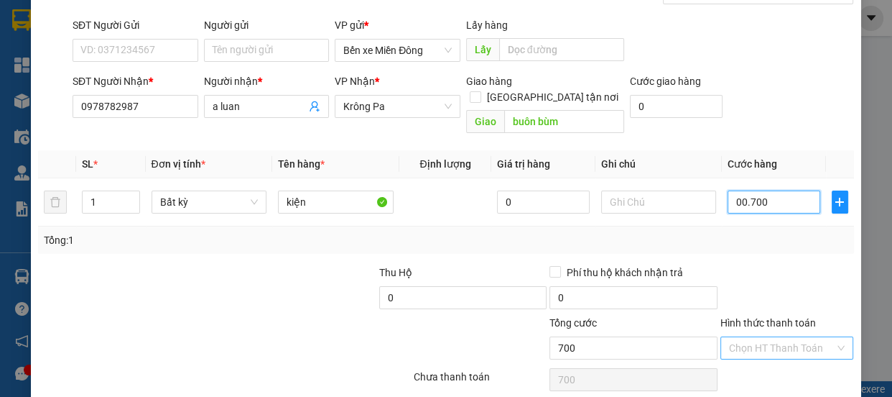
scroll to position [134, 0]
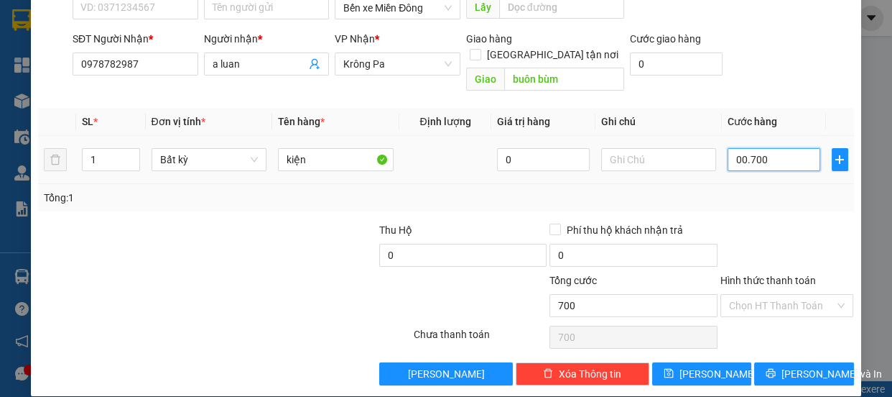
type input "00.700"
type input "700"
click at [771, 148] on input "00.700" at bounding box center [774, 159] width 93 height 23
type input "0.070"
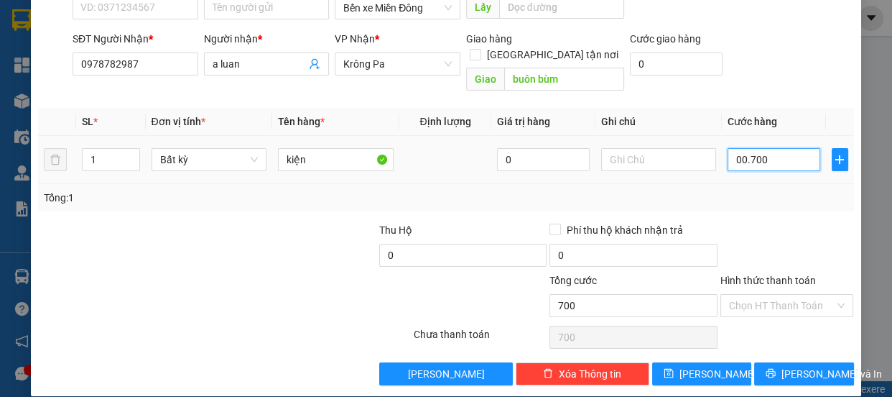
type input "70"
type input "0"
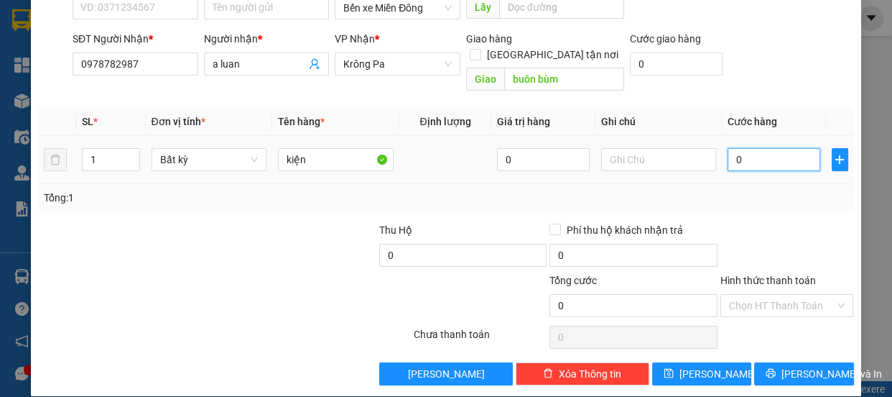
type input "001"
type input "1"
type input "0.010"
type input "10"
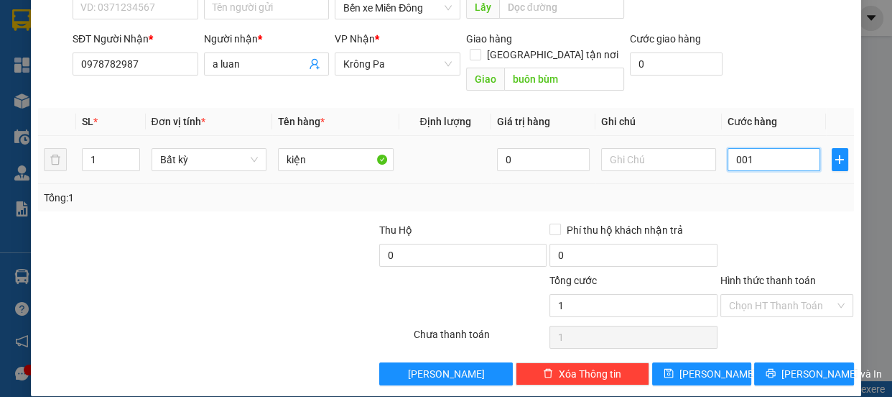
type input "10"
type input "00.100"
type input "100"
type input "0.001.000"
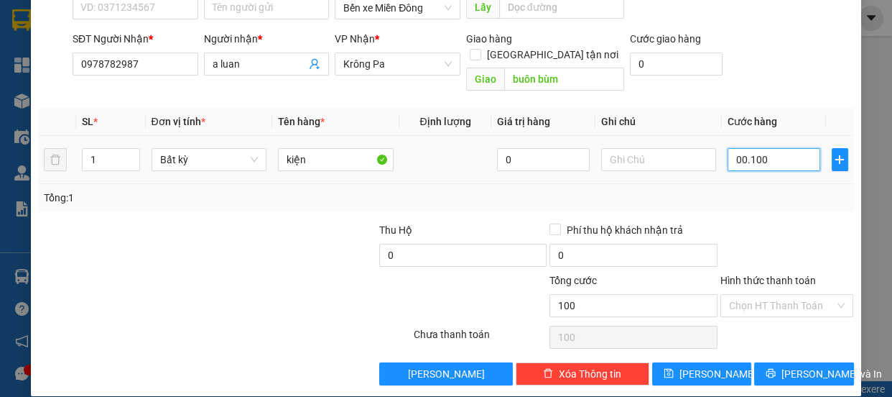
type input "1.000"
type input "000.010.000"
type input "10.000"
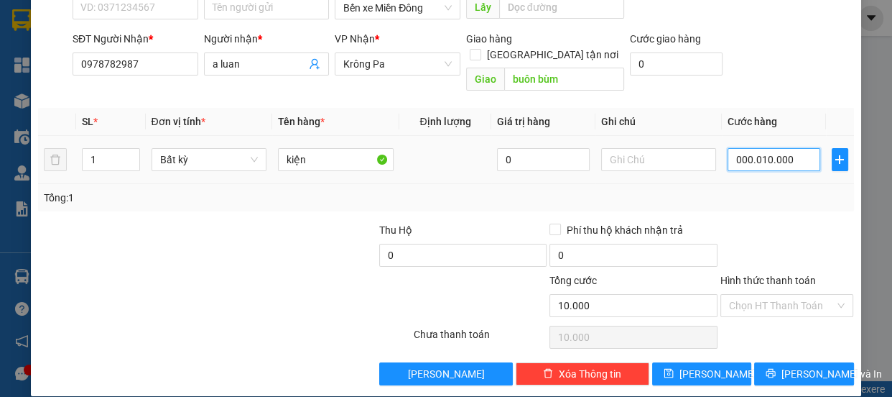
type input "00.000.100.000"
type input "100.000"
type input "0.000.001.000.000"
type input "1.000.000"
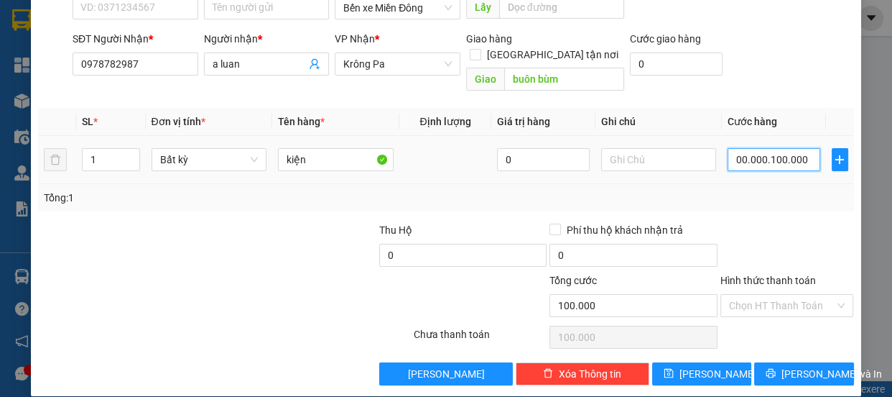
type input "1.000.000"
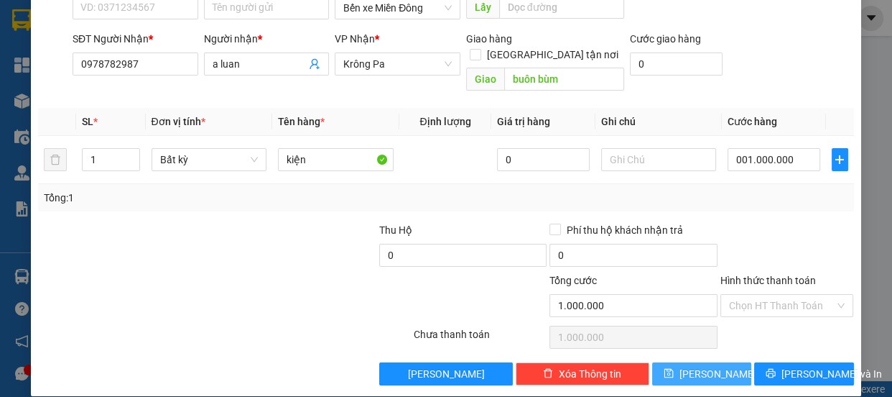
type input "1.000.000"
click at [716, 362] on button "[PERSON_NAME]" at bounding box center [701, 373] width 99 height 23
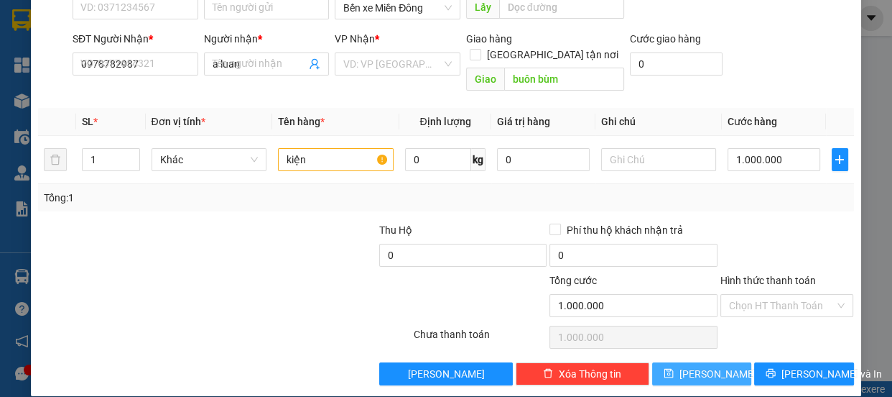
type input "0"
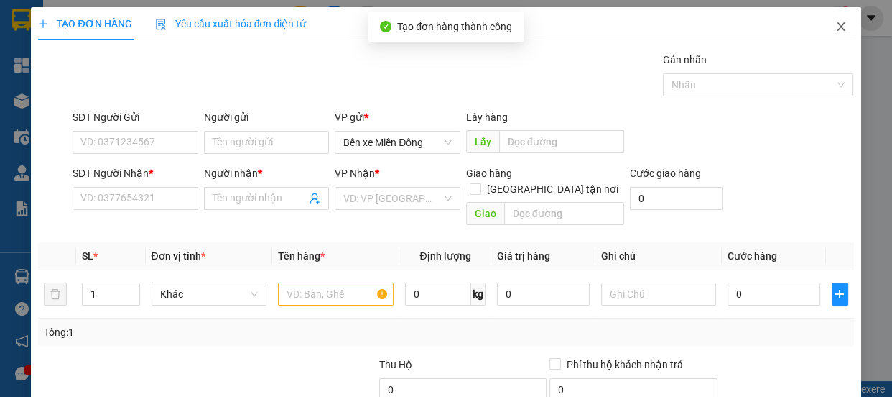
click at [833, 34] on span "Close" at bounding box center [841, 27] width 40 height 40
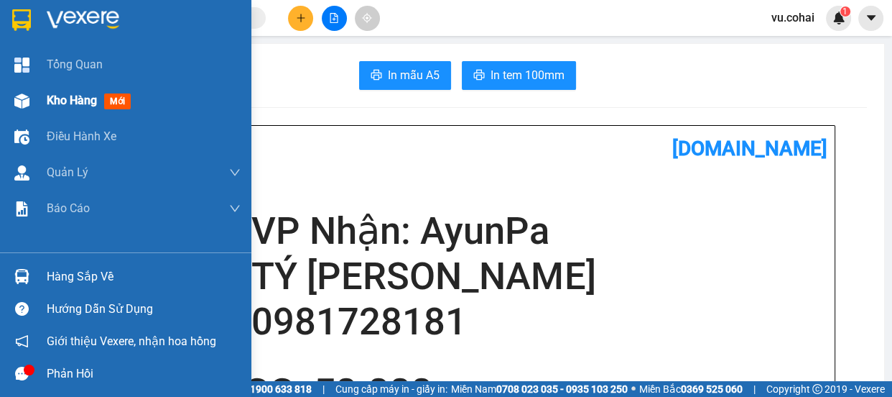
click at [60, 97] on span "Kho hàng" at bounding box center [72, 100] width 50 height 14
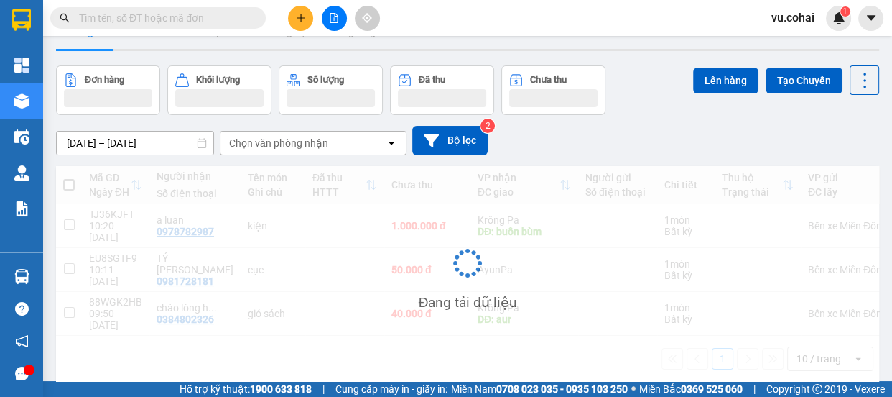
scroll to position [65, 0]
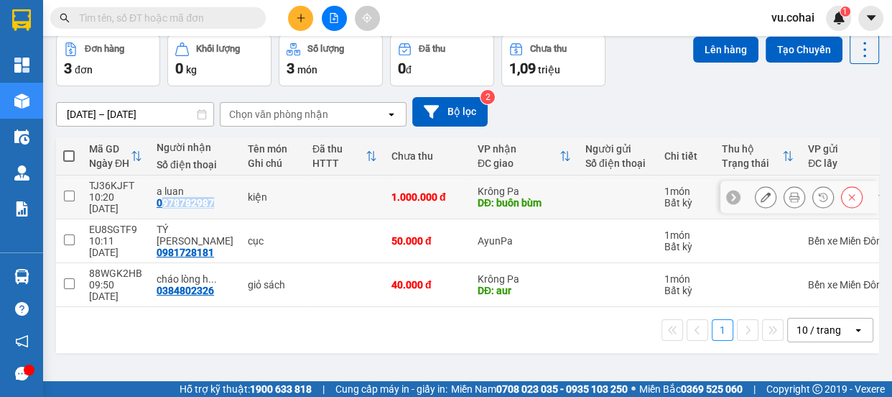
drag, startPoint x: 218, startPoint y: 194, endPoint x: 161, endPoint y: 195, distance: 56.8
click at [161, 195] on div "a luan 0978782987" at bounding box center [195, 196] width 77 height 23
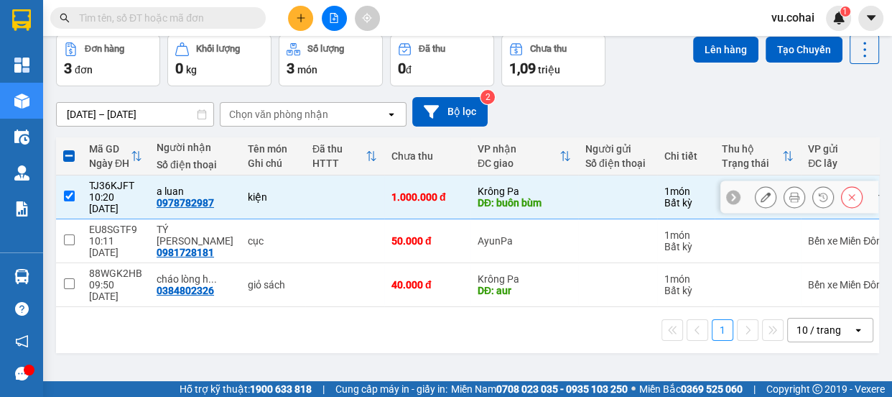
click at [241, 198] on td "kiện" at bounding box center [273, 197] width 65 height 44
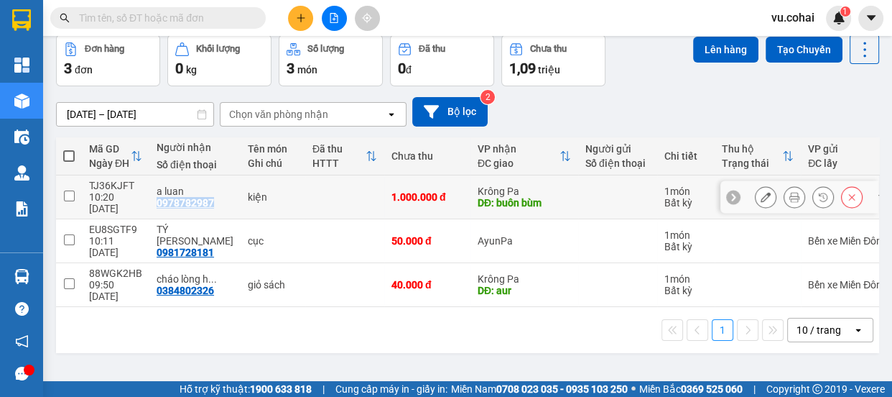
drag, startPoint x: 213, startPoint y: 200, endPoint x: 152, endPoint y: 199, distance: 60.4
click at [152, 199] on td "a luan 0978782987" at bounding box center [194, 197] width 91 height 44
checkbox input "true"
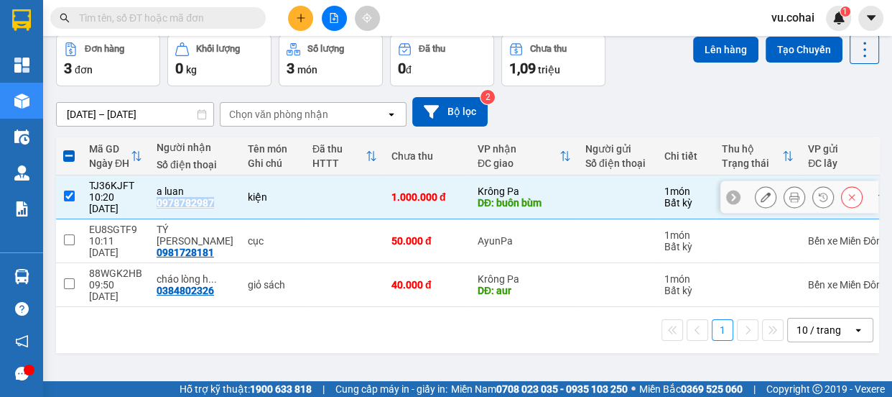
copy div "0978782987"
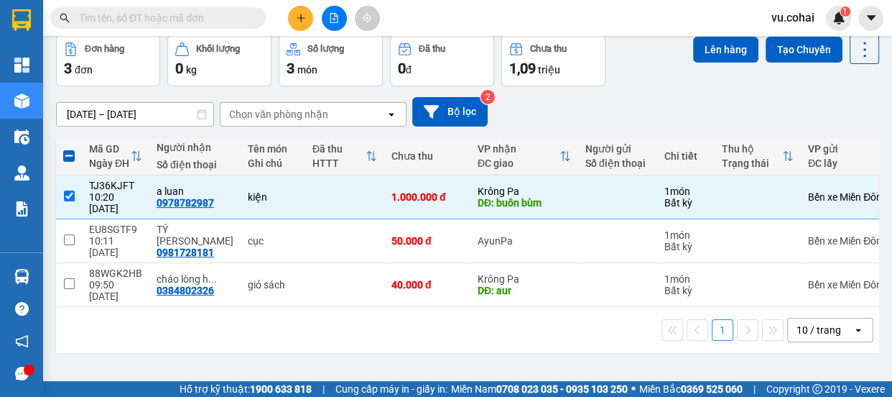
click at [151, 18] on input "text" at bounding box center [164, 18] width 170 height 16
paste input "0978782987"
type input "0978782987"
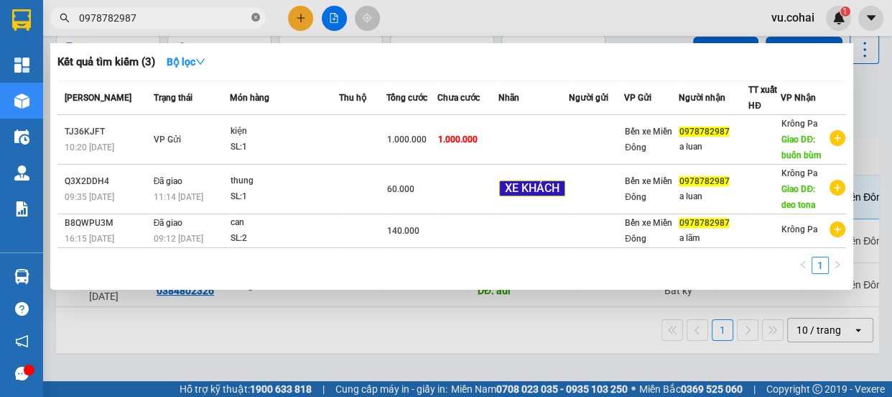
click at [256, 19] on icon "close-circle" at bounding box center [255, 17] width 9 height 9
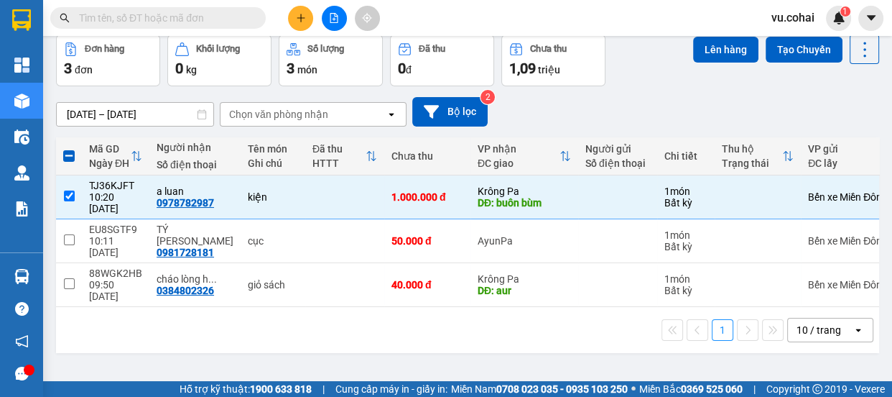
click at [193, 23] on input "text" at bounding box center [164, 18] width 170 height 16
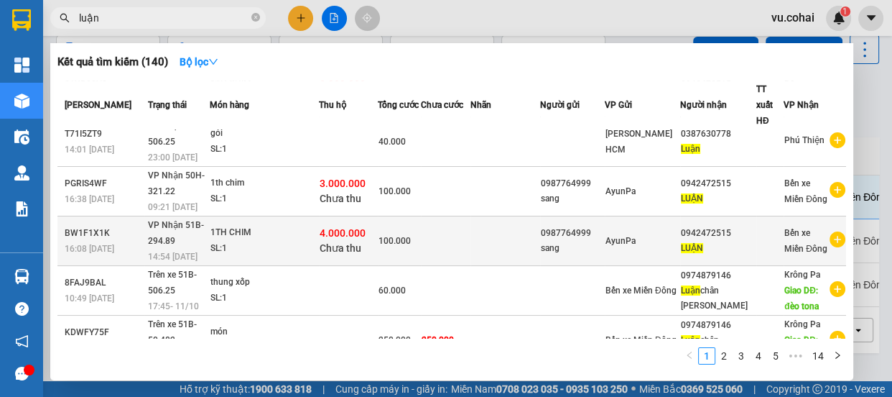
scroll to position [269, 0]
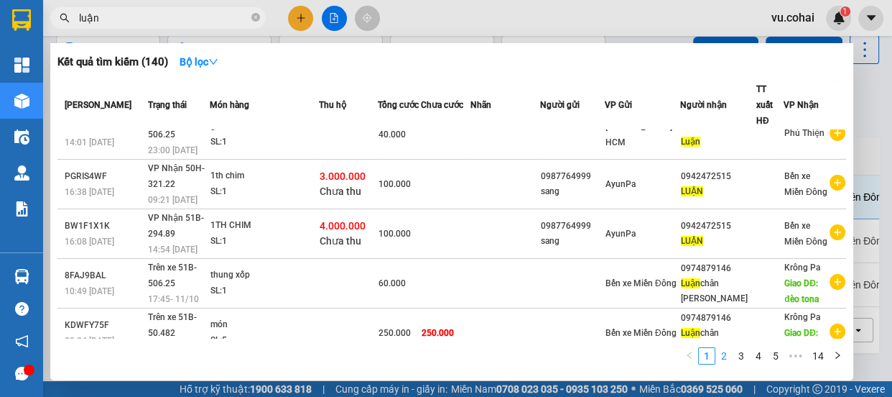
type input "luận"
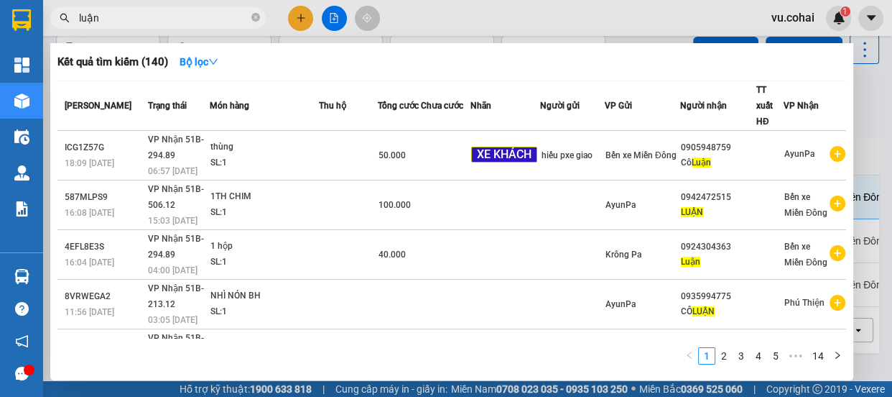
click at [725, 360] on link "2" at bounding box center [724, 356] width 16 height 16
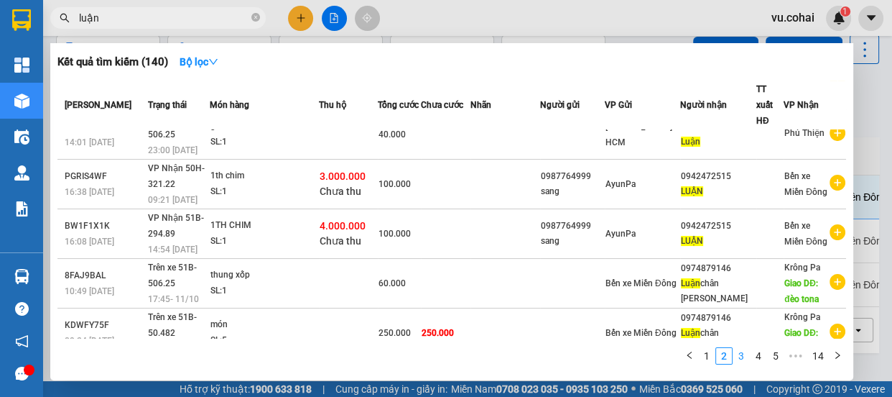
click at [740, 356] on link "3" at bounding box center [742, 356] width 16 height 16
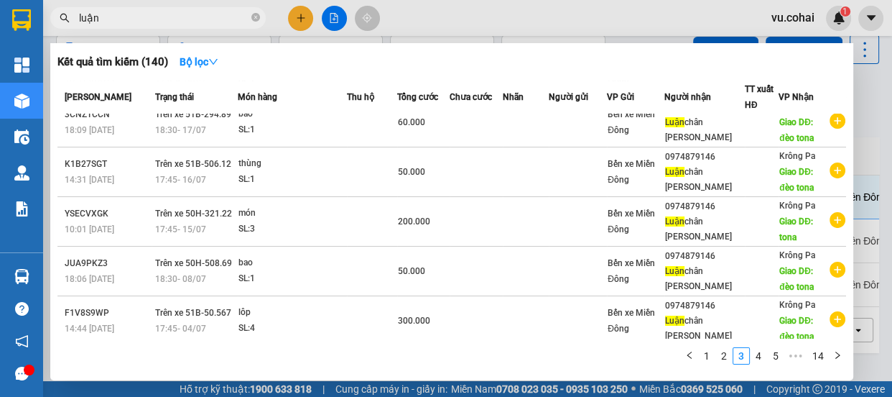
scroll to position [261, 0]
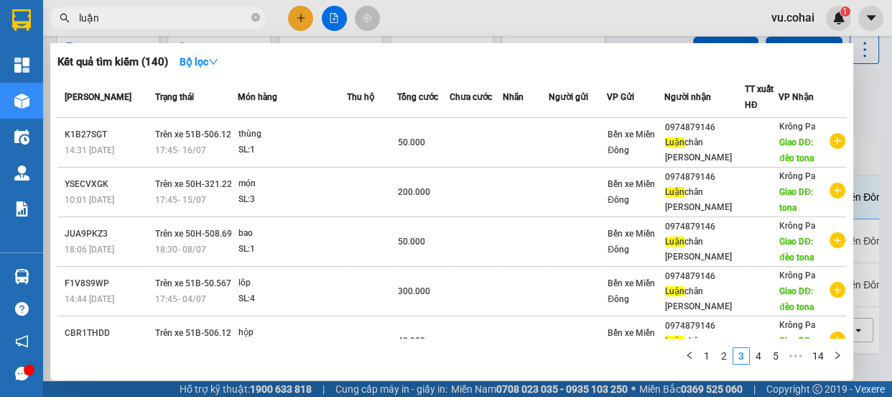
click at [470, 259] on td at bounding box center [476, 242] width 53 height 50
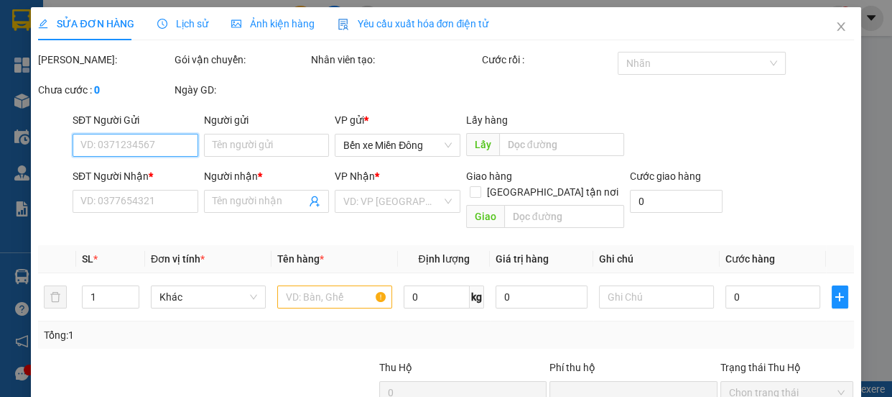
type input "0974879146"
type input "Luận chân đèo Tôna"
type input "đèo tona"
type input "0"
type input "50.000"
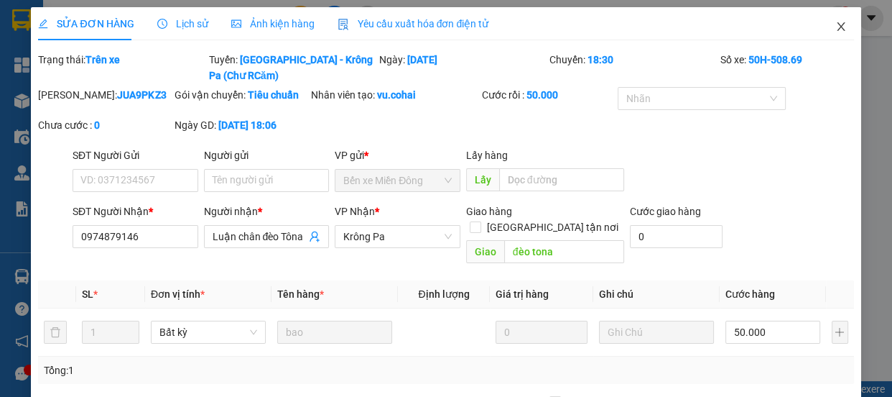
click at [836, 27] on icon "close" at bounding box center [841, 26] width 11 height 11
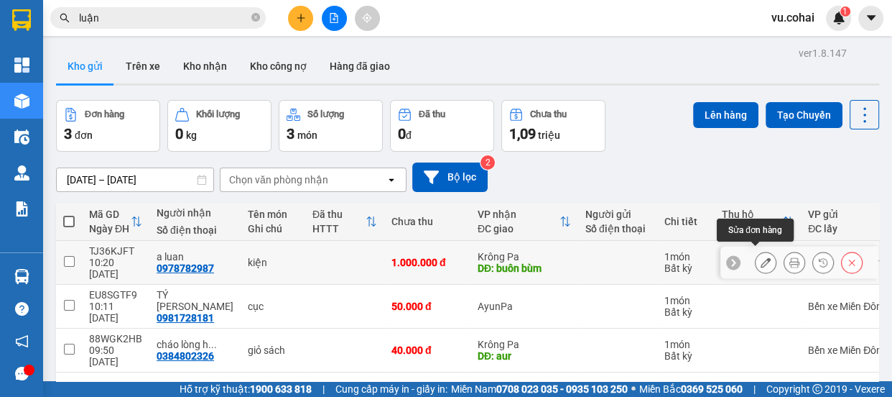
click at [761, 259] on icon at bounding box center [766, 262] width 10 height 10
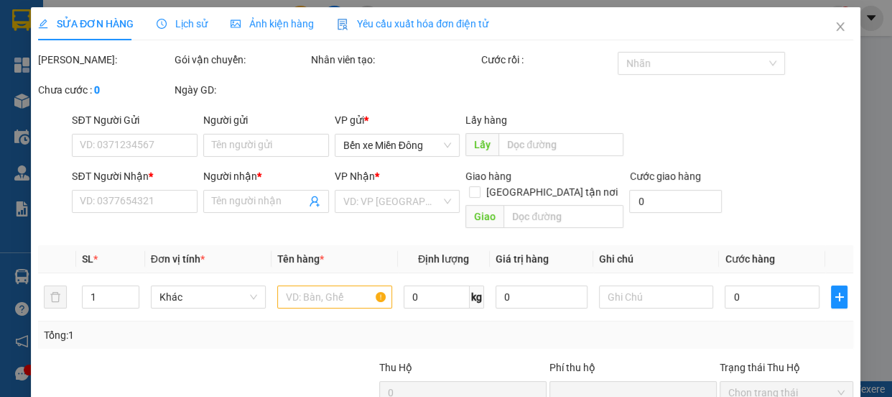
type input "0978782987"
type input "a luan"
type input "buôn bùm"
type input "0"
type input "1.000.000"
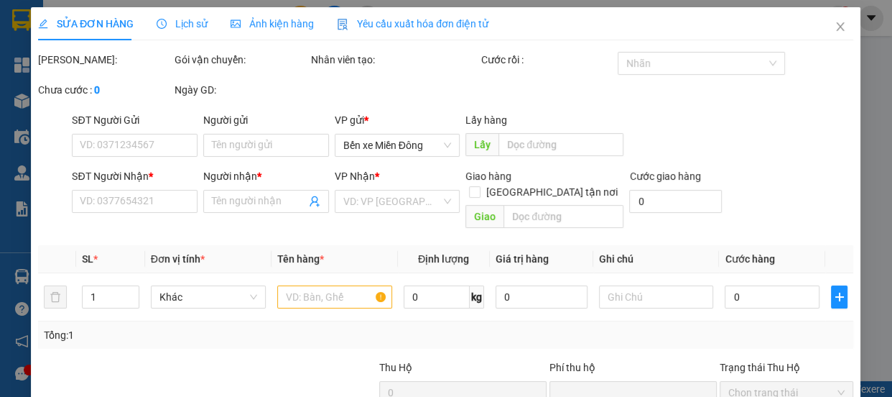
type input "1.000.000"
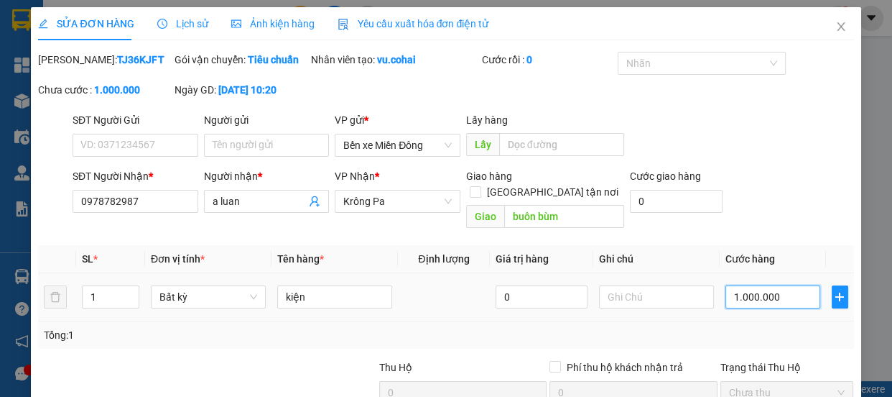
click at [776, 302] on input "1.000.000" at bounding box center [773, 296] width 95 height 23
type input "0"
type input "005"
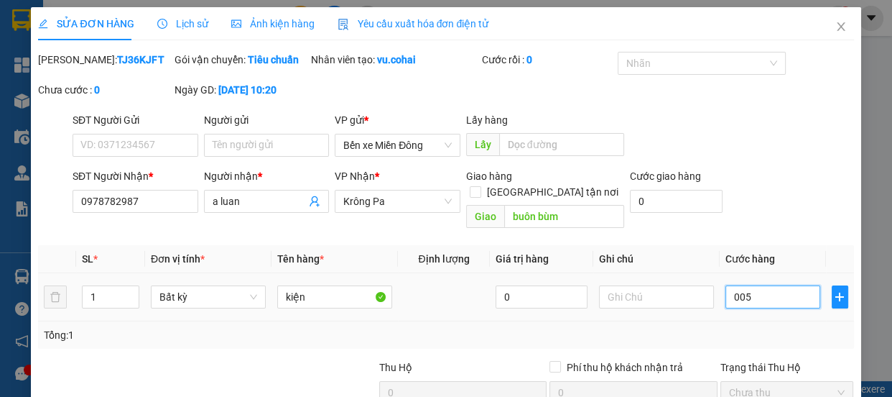
type input "5"
type input "0"
type input "00"
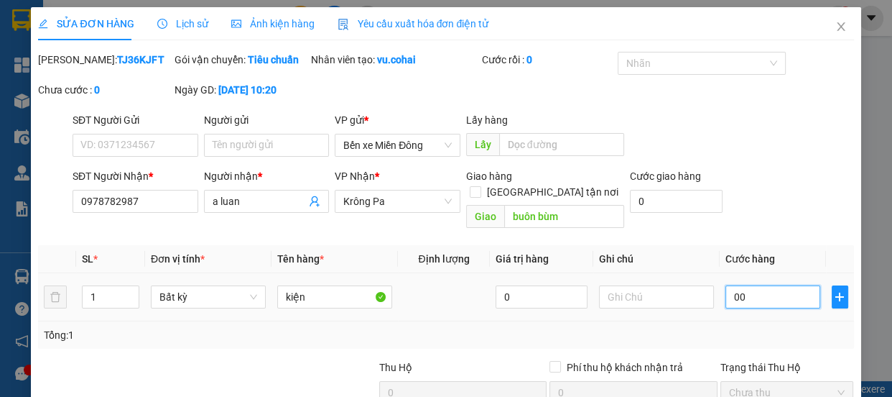
type input "6"
type input "0.065"
type input "65"
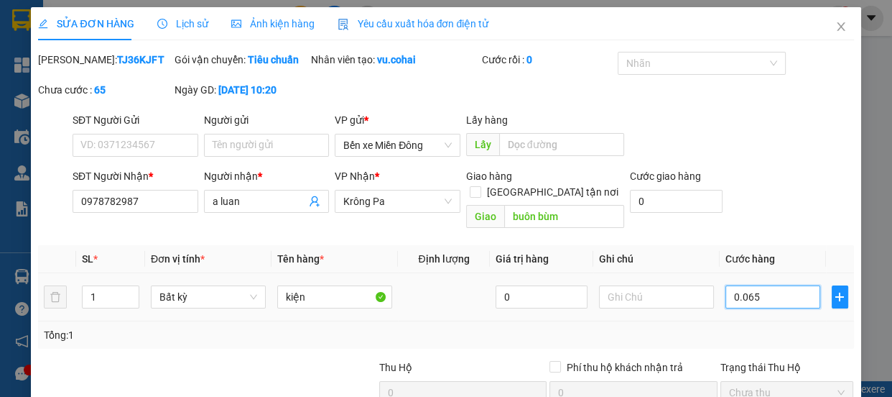
type input "00.650"
type input "650"
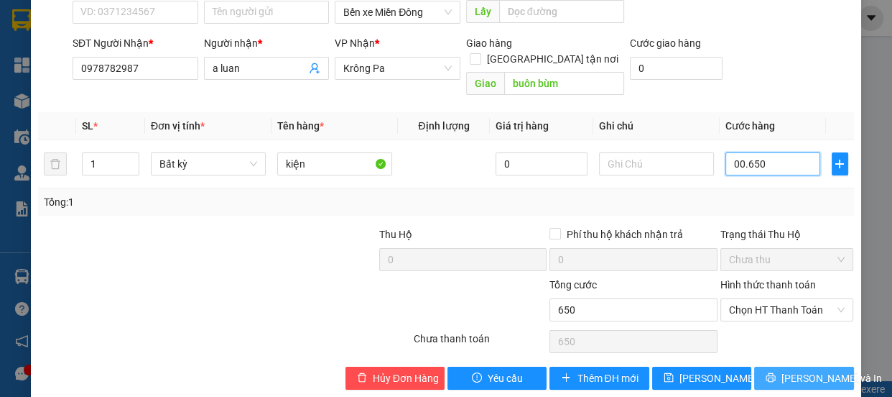
scroll to position [153, 0]
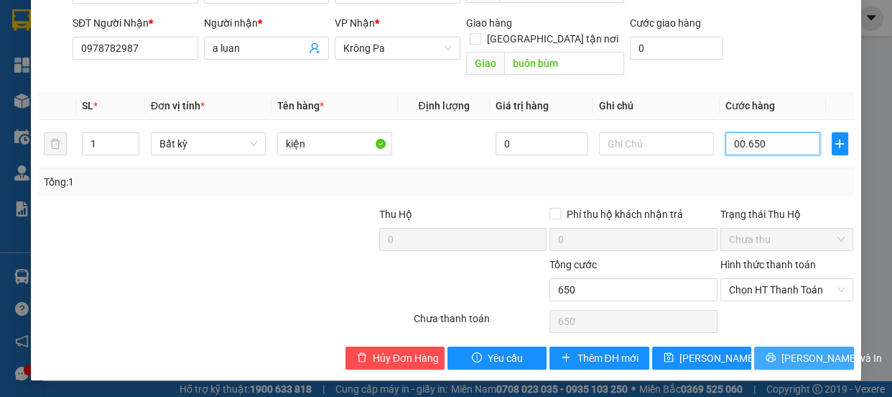
type input "00.650"
type input "650.000"
click at [787, 356] on span "[PERSON_NAME] và In" at bounding box center [832, 358] width 101 height 16
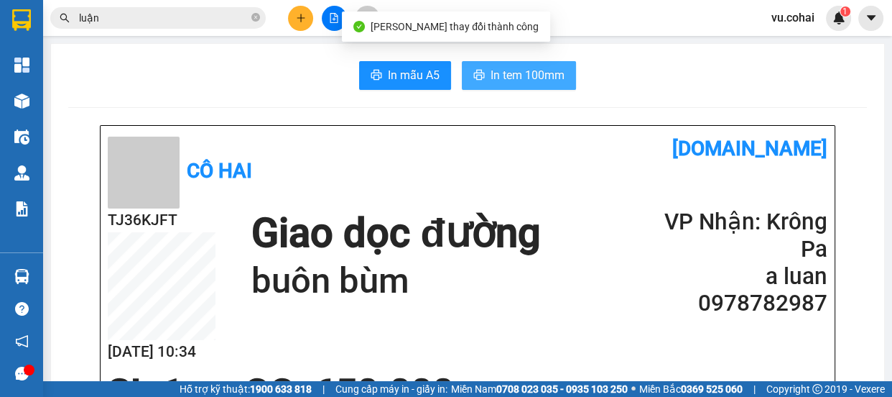
click at [509, 76] on span "In tem 100mm" at bounding box center [528, 75] width 74 height 18
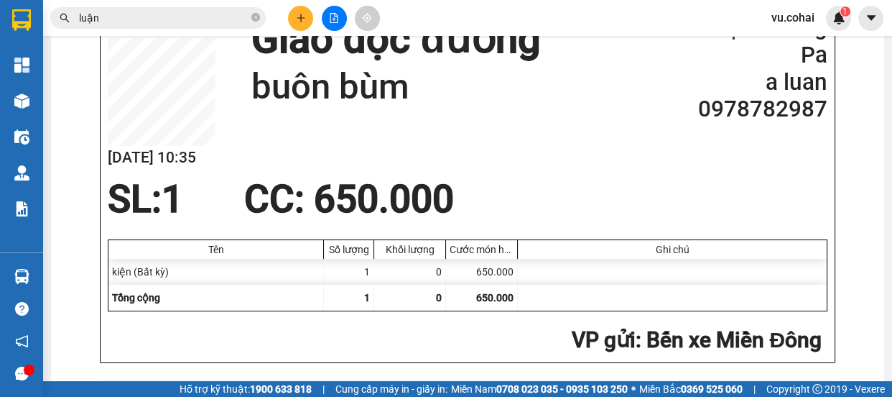
scroll to position [195, 0]
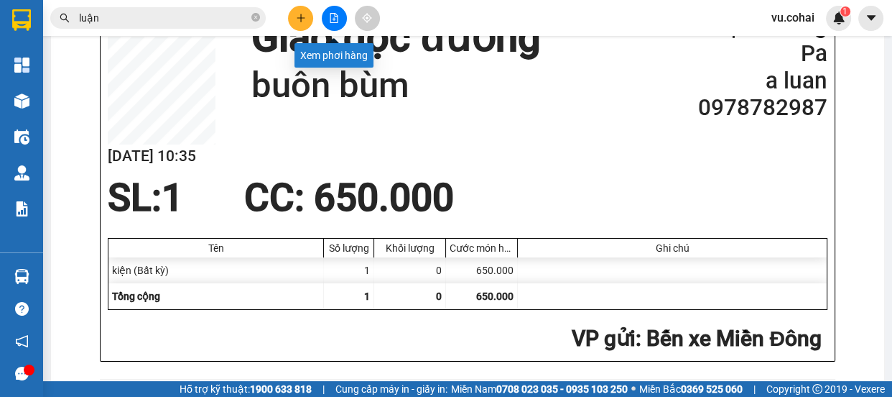
click at [333, 17] on icon "file-add" at bounding box center [334, 18] width 10 height 10
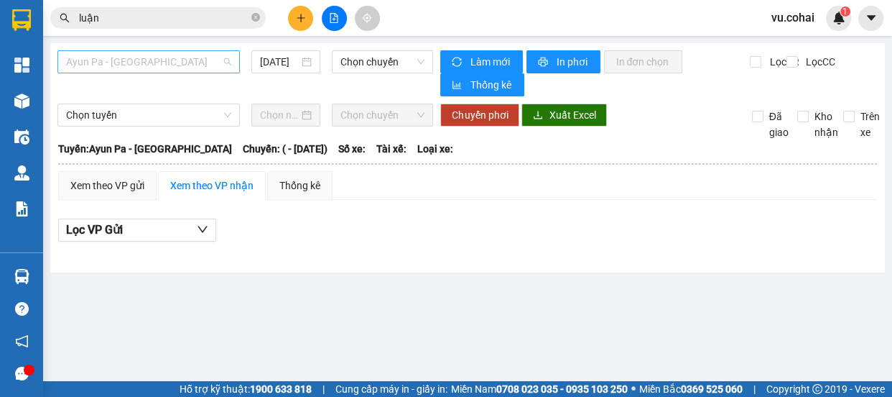
click at [188, 68] on span "Ayun Pa - [GEOGRAPHIC_DATA]" at bounding box center [148, 62] width 165 height 22
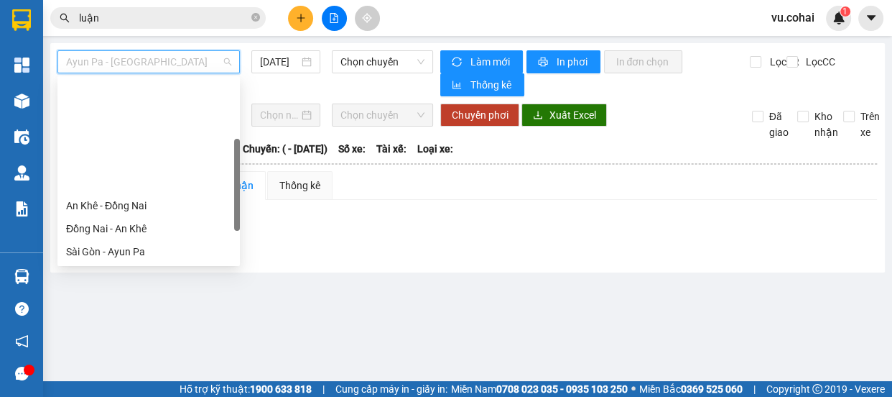
scroll to position [130, 0]
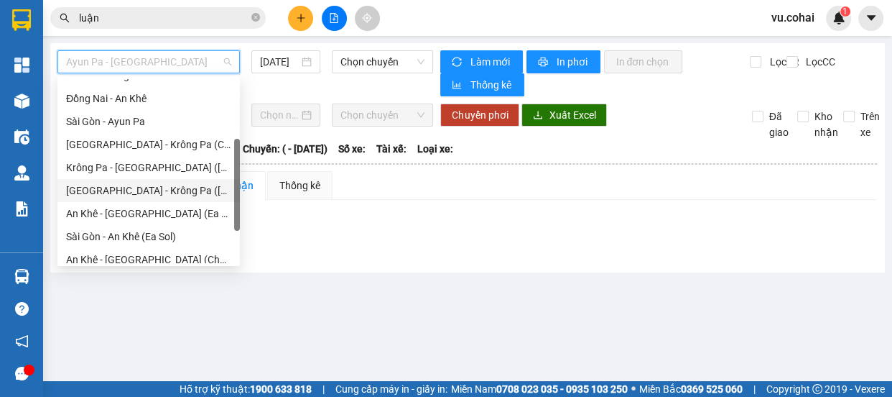
click at [167, 190] on div "[GEOGRAPHIC_DATA] - Krông Pa ([GEOGRAPHIC_DATA])" at bounding box center [148, 190] width 165 height 16
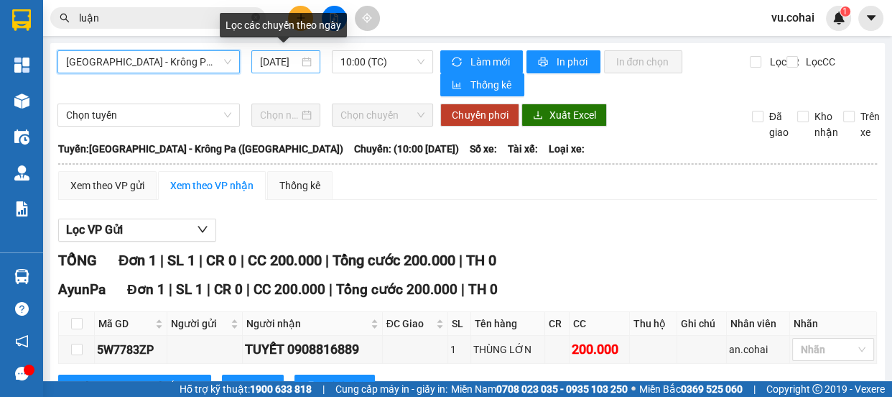
click at [267, 66] on input "[DATE]" at bounding box center [279, 62] width 39 height 16
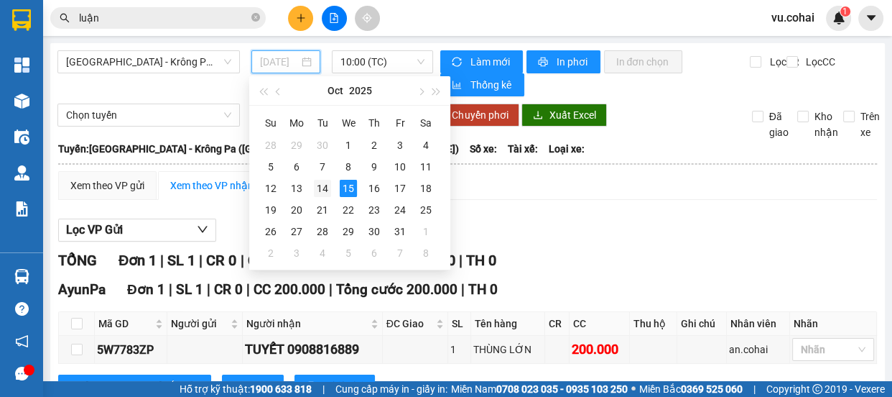
click at [317, 188] on div "14" at bounding box center [322, 188] width 17 height 17
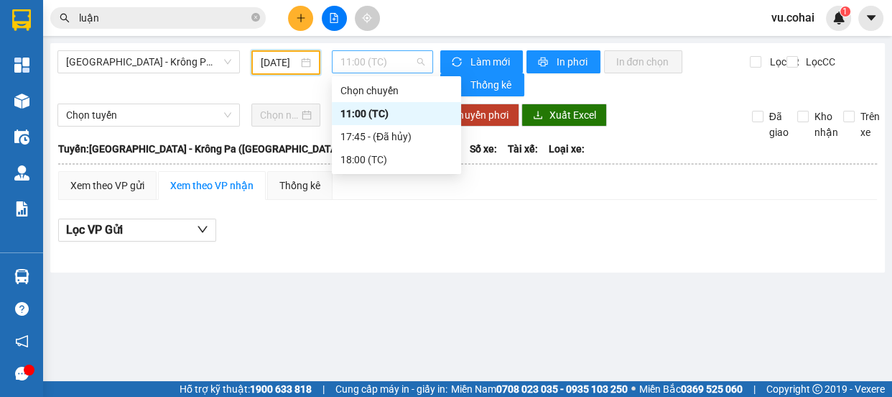
click at [370, 57] on span "11:00 (TC)" at bounding box center [383, 62] width 84 height 22
click at [281, 56] on input "[DATE]" at bounding box center [279, 63] width 37 height 16
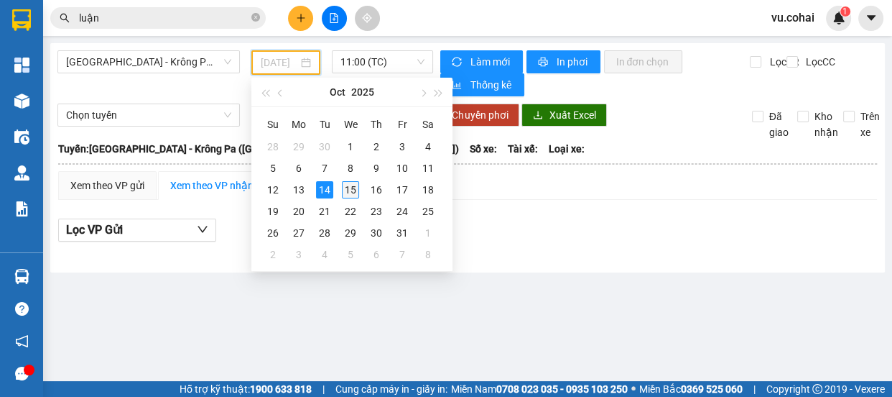
click at [343, 185] on div "15" at bounding box center [350, 189] width 17 height 17
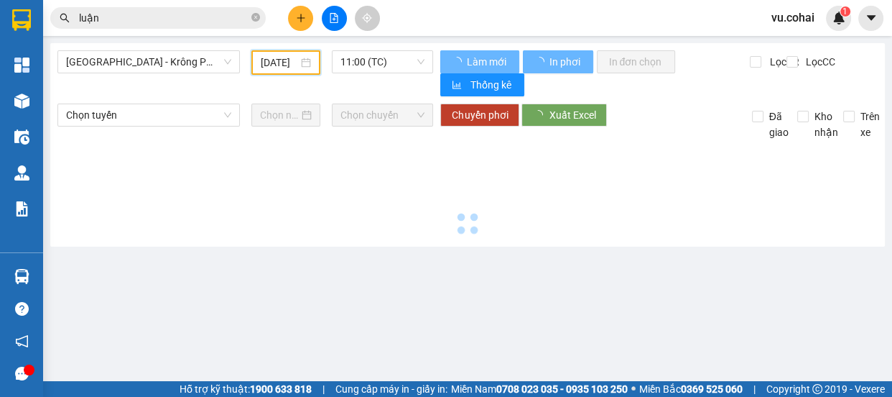
type input "[DATE]"
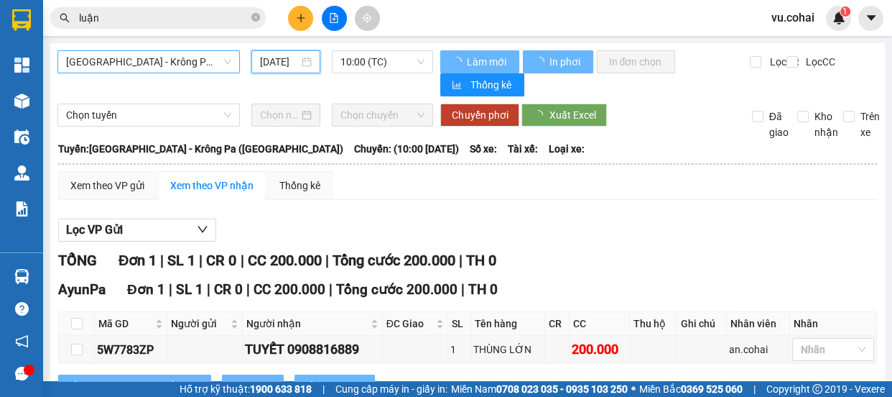
click at [179, 53] on span "[GEOGRAPHIC_DATA] - Krông Pa ([GEOGRAPHIC_DATA])" at bounding box center [148, 62] width 165 height 22
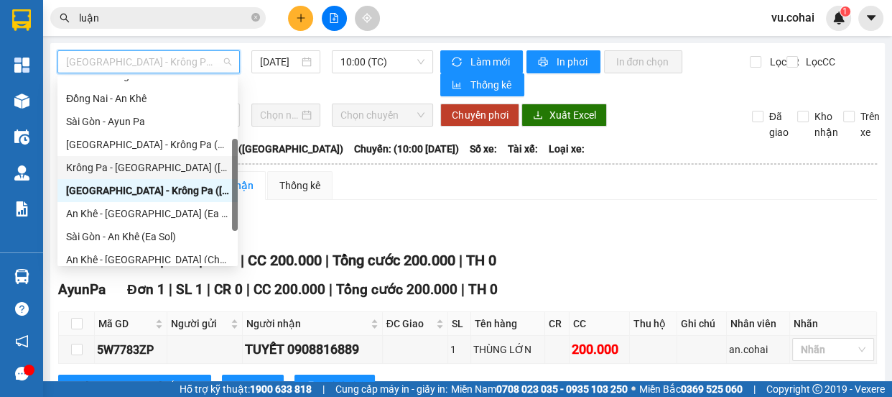
click at [144, 162] on div "Krông Pa - [GEOGRAPHIC_DATA] ([GEOGRAPHIC_DATA])" at bounding box center [147, 167] width 163 height 16
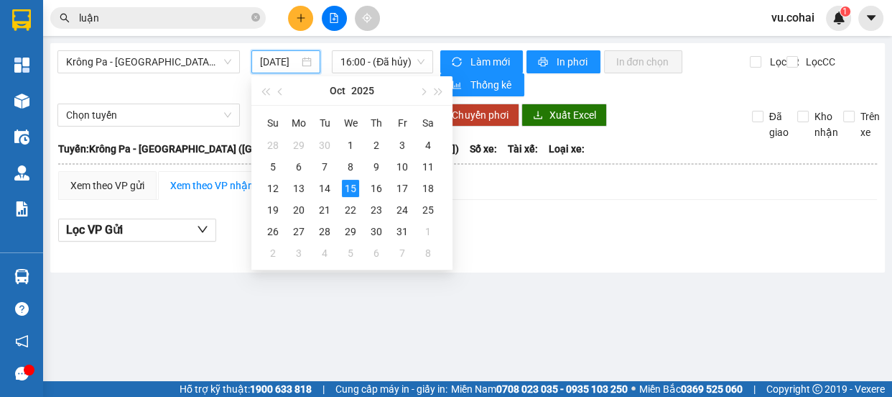
click at [268, 59] on input "[DATE]" at bounding box center [279, 62] width 39 height 16
click at [326, 190] on div "14" at bounding box center [324, 188] width 17 height 17
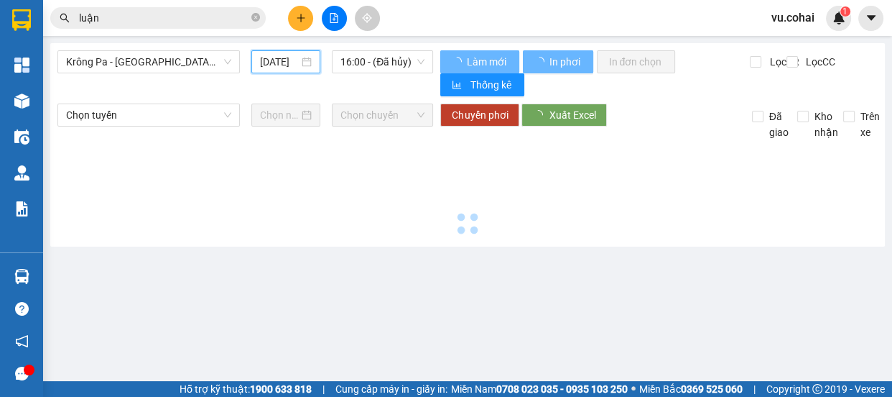
type input "[DATE]"
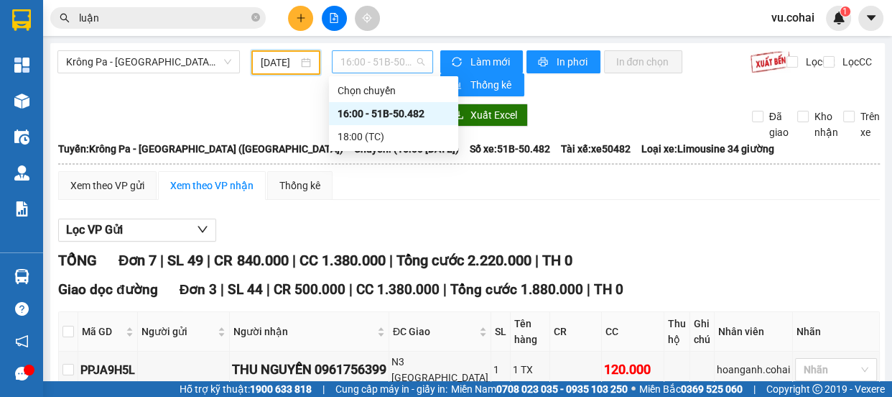
click at [375, 60] on span "16:00 - 51B-50.482" at bounding box center [383, 62] width 84 height 22
click at [404, 114] on div "16:00 - 51B-50.482" at bounding box center [394, 114] width 112 height 16
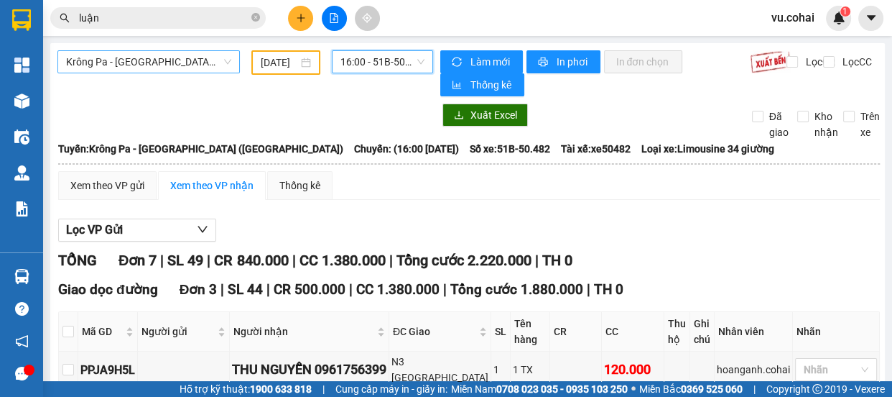
click at [211, 60] on span "Krông Pa - [GEOGRAPHIC_DATA] ([GEOGRAPHIC_DATA])" at bounding box center [148, 62] width 165 height 22
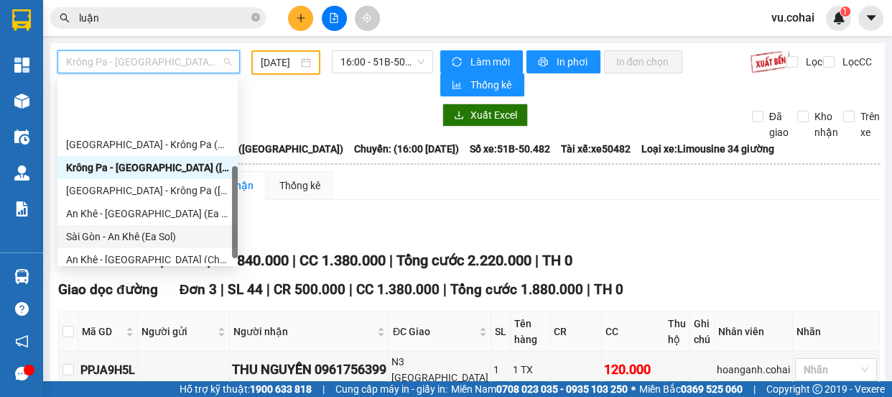
scroll to position [206, 0]
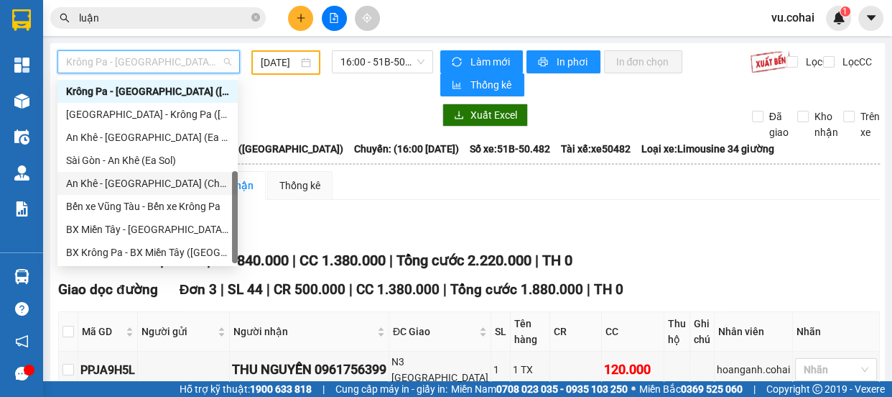
click at [154, 183] on div "An Khê - [GEOGRAPHIC_DATA] (Chư Sê)" at bounding box center [147, 183] width 163 height 16
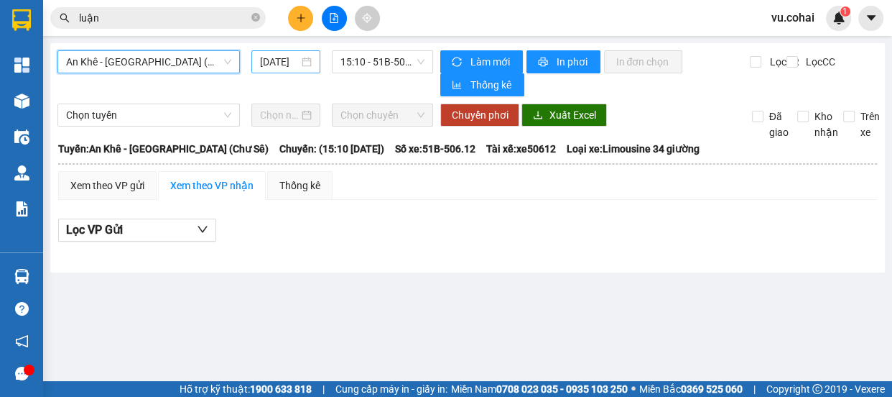
click at [274, 57] on input "[DATE]" at bounding box center [279, 62] width 39 height 16
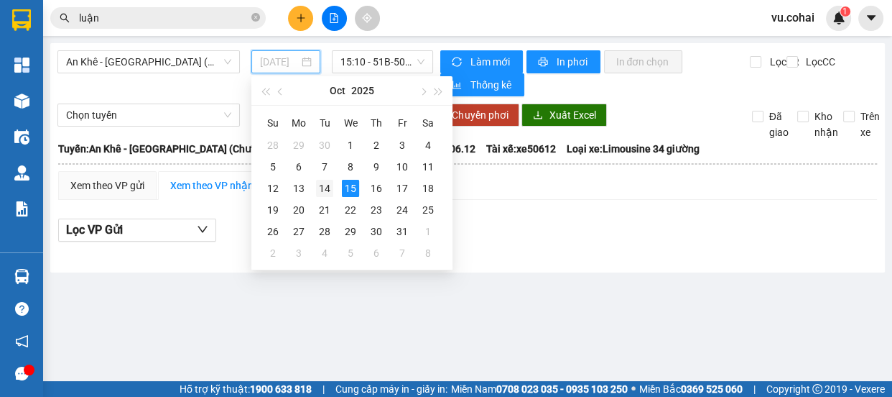
click at [326, 187] on div "14" at bounding box center [324, 188] width 17 height 17
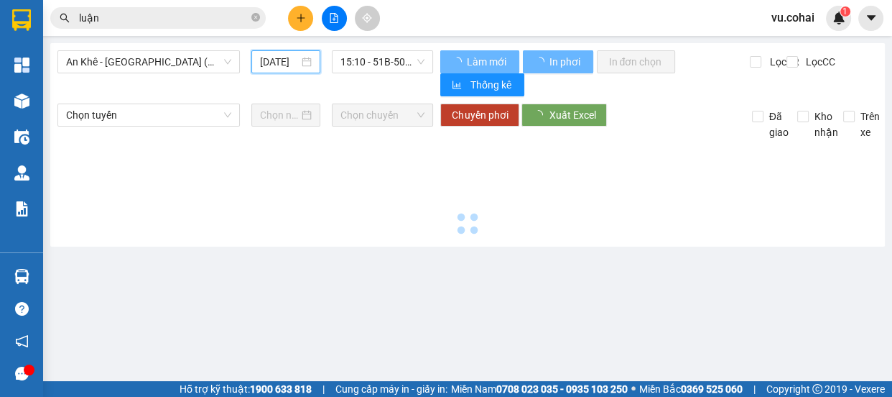
type input "[DATE]"
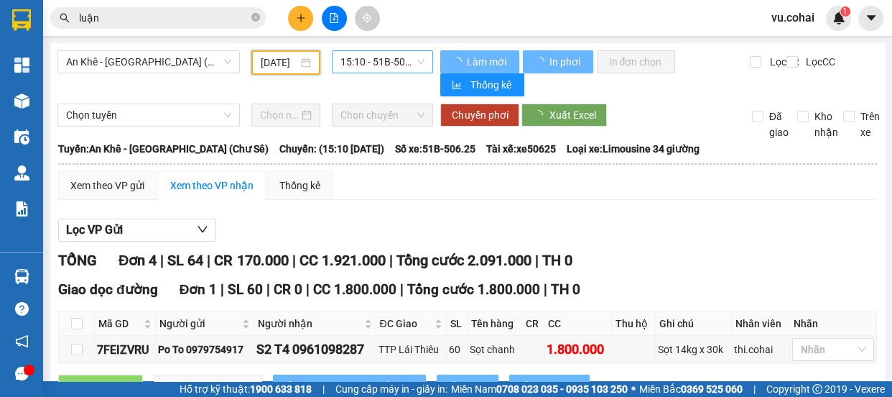
click at [374, 59] on span "15:10 - 51B-506.25" at bounding box center [383, 62] width 84 height 22
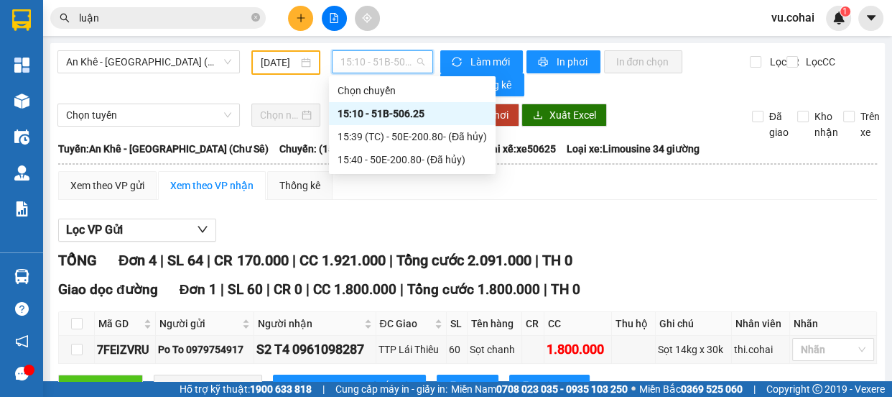
click at [394, 115] on div "15:10 - 51B-506.25" at bounding box center [412, 114] width 149 height 16
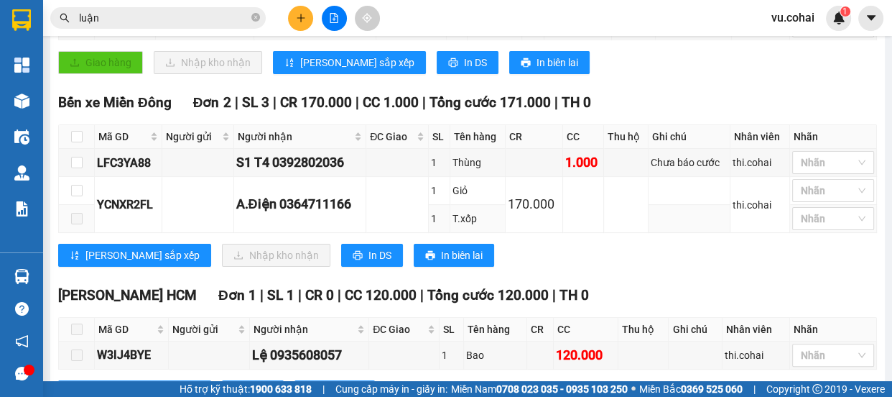
scroll to position [384, 0]
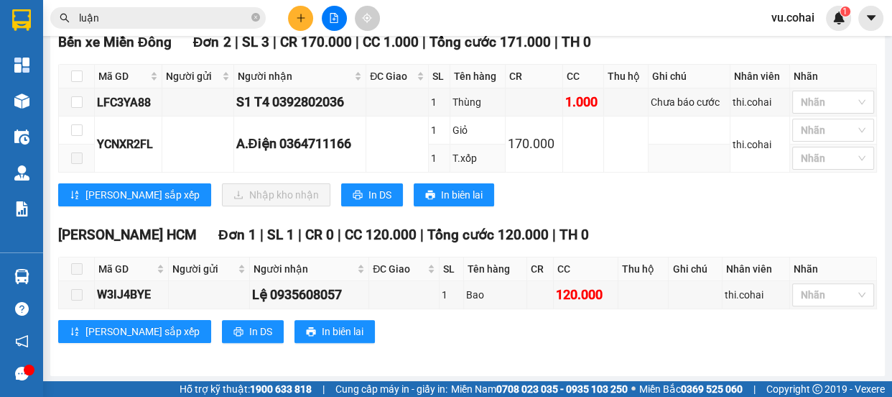
click at [479, 212] on div "Bến xe [GEOGRAPHIC_DATA] 2 | SL 3 | CR 170.000 | CC 1.000 | Tổng cước 171.000 |…" at bounding box center [467, 124] width 819 height 185
click at [306, 13] on button at bounding box center [300, 18] width 25 height 25
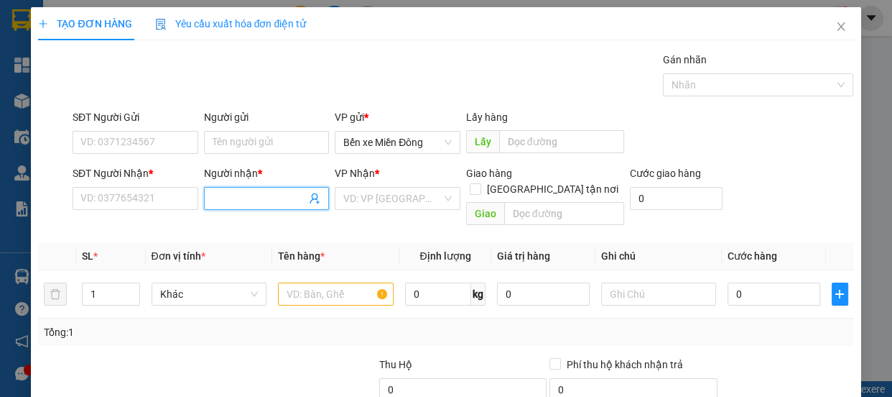
drag, startPoint x: 213, startPoint y: 194, endPoint x: 203, endPoint y: 180, distance: 17.1
click at [213, 190] on input "Người nhận *" at bounding box center [260, 198] width 94 height 16
type input "thuynh"
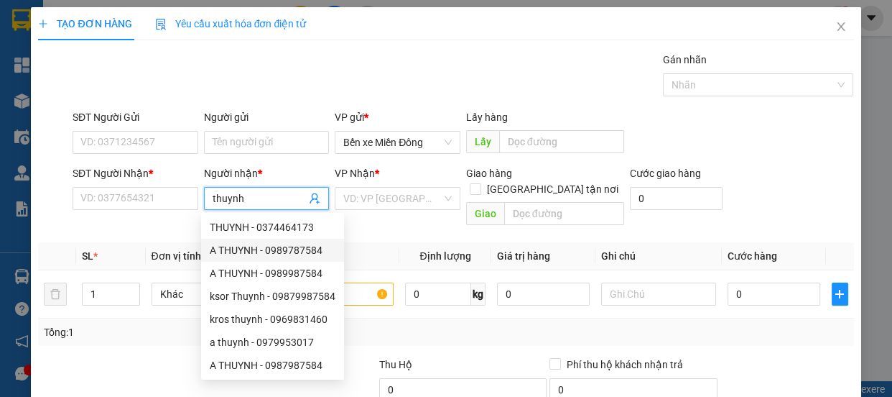
drag, startPoint x: 302, startPoint y: 255, endPoint x: 328, endPoint y: 242, distance: 28.9
click at [304, 253] on div "A THUYNH - 0989787584" at bounding box center [273, 250] width 126 height 16
type input "0989787584"
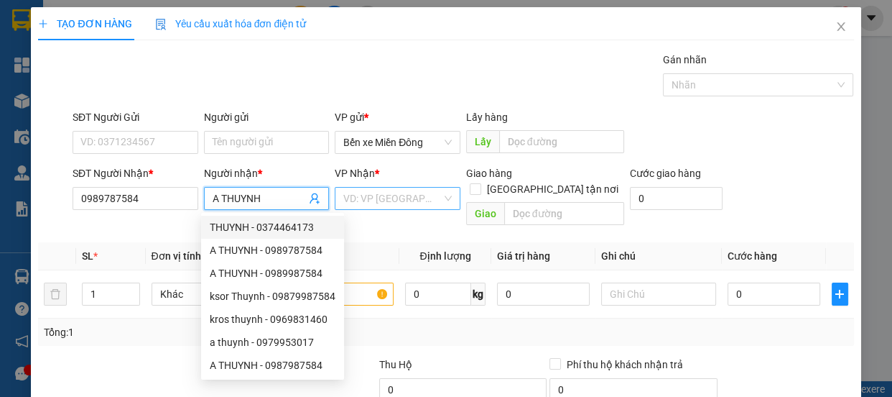
type input "A THUYNH"
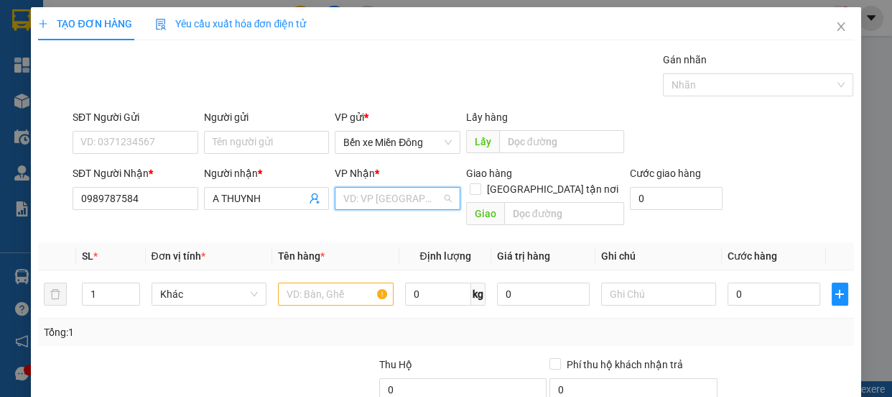
click at [387, 198] on input "search" at bounding box center [392, 199] width 98 height 22
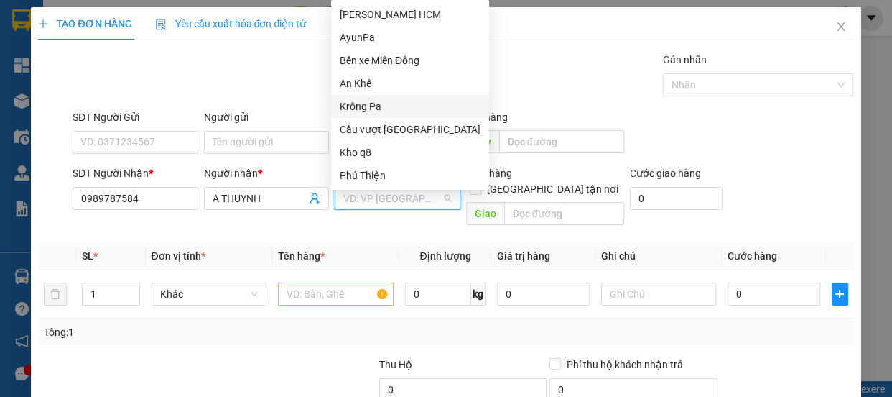
click at [359, 106] on div "Krông Pa" at bounding box center [410, 106] width 141 height 16
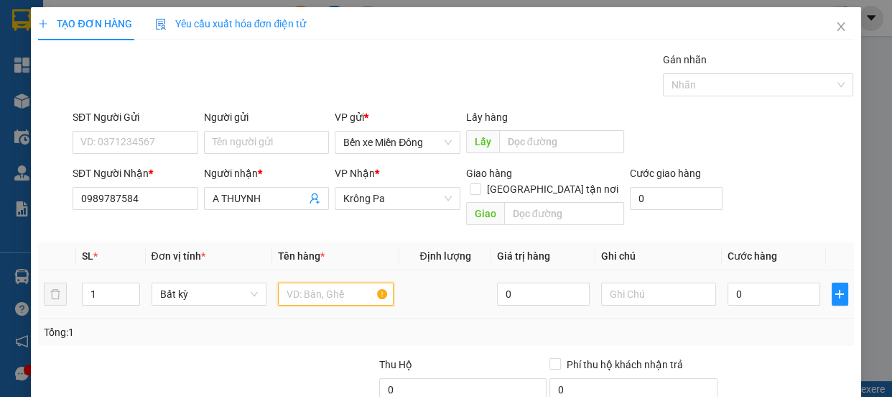
click at [315, 282] on input "text" at bounding box center [336, 293] width 116 height 23
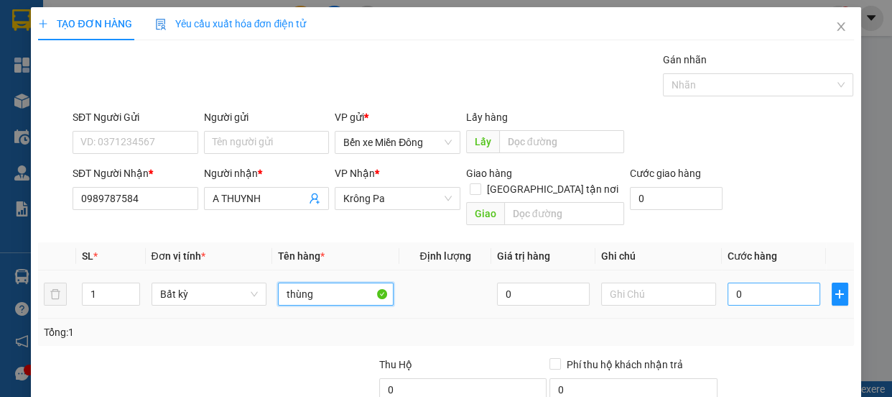
type input "thùng"
click at [759, 282] on input "0" at bounding box center [774, 293] width 93 height 23
type input "006"
type input "6"
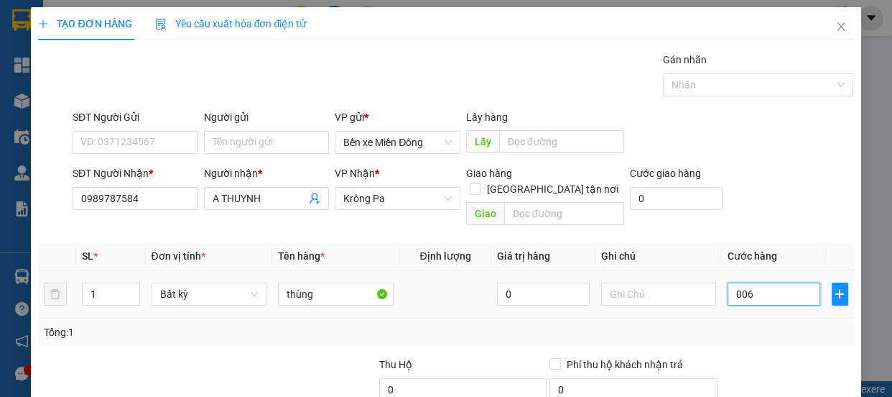
type input "0.060"
type input "60"
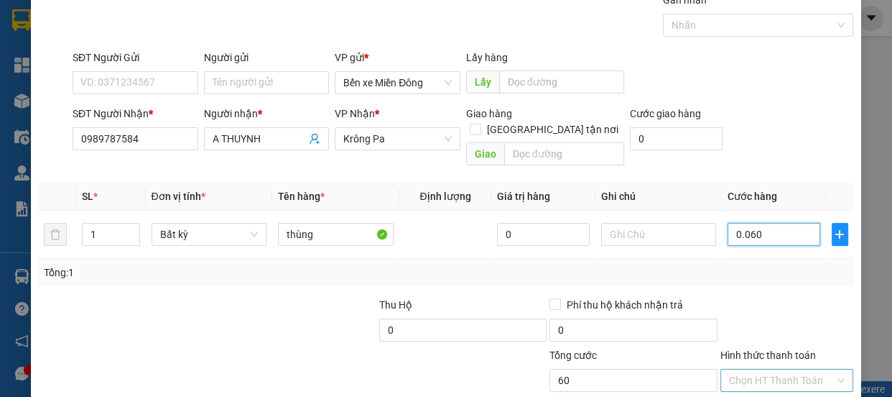
scroll to position [134, 0]
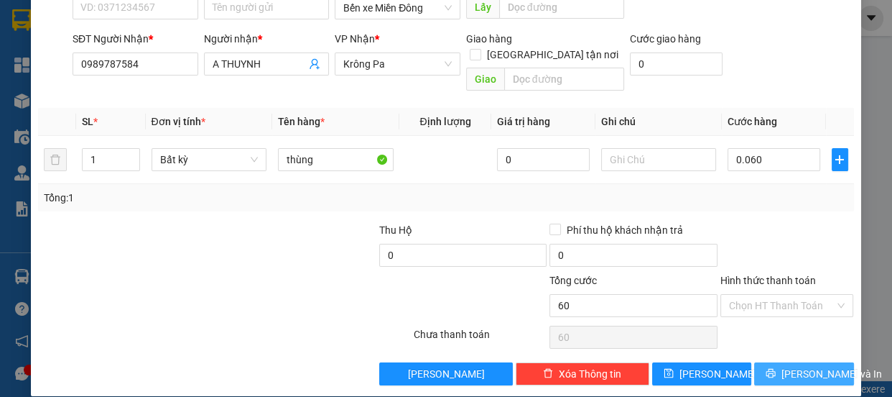
type input "60.000"
drag, startPoint x: 787, startPoint y: 356, endPoint x: 762, endPoint y: 351, distance: 26.3
click at [786, 366] on span "[PERSON_NAME] và In" at bounding box center [832, 374] width 101 height 16
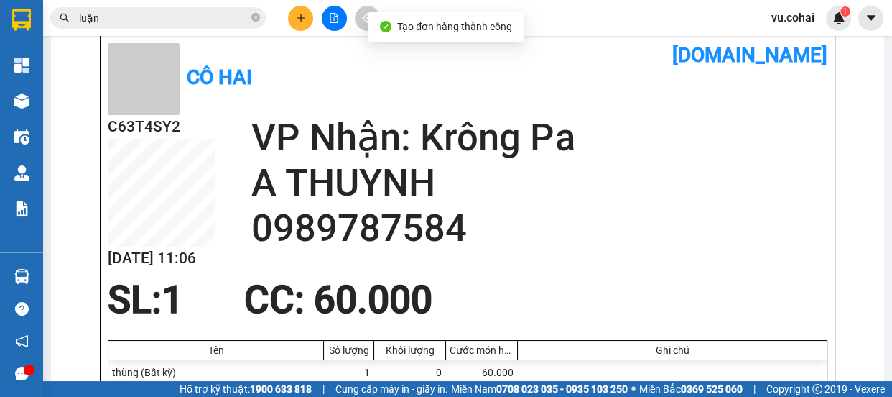
scroll to position [195, 0]
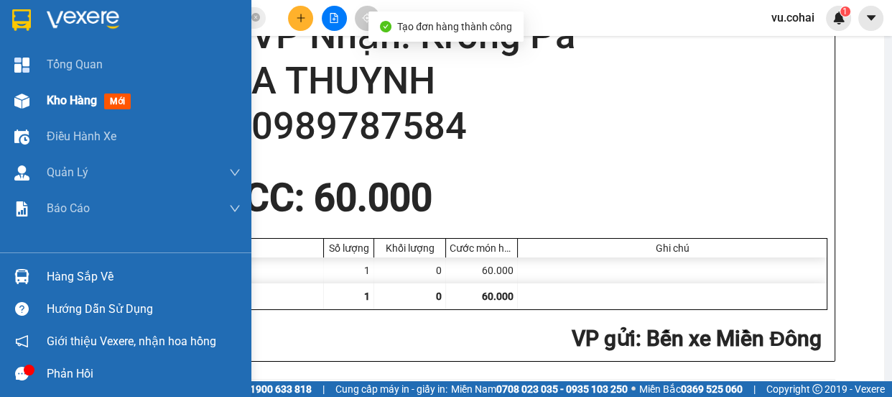
click at [63, 98] on span "Kho hàng" at bounding box center [72, 100] width 50 height 14
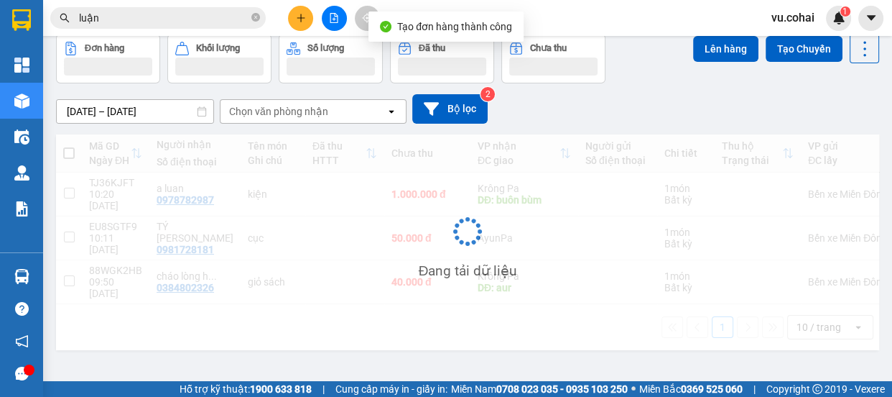
scroll to position [65, 0]
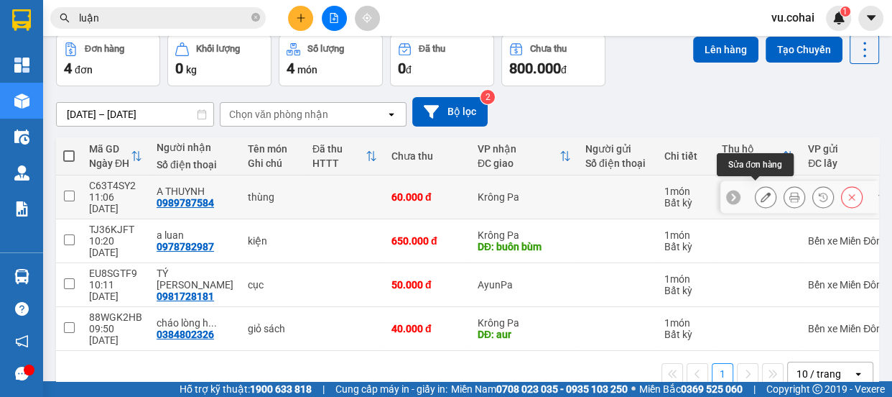
click at [761, 192] on icon at bounding box center [766, 197] width 10 height 10
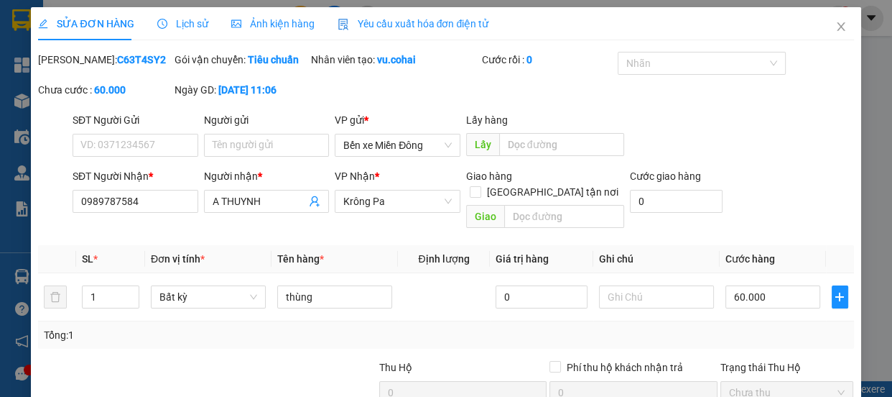
type input "0989787584"
type input "A THUYNH"
type input "0"
type input "60.000"
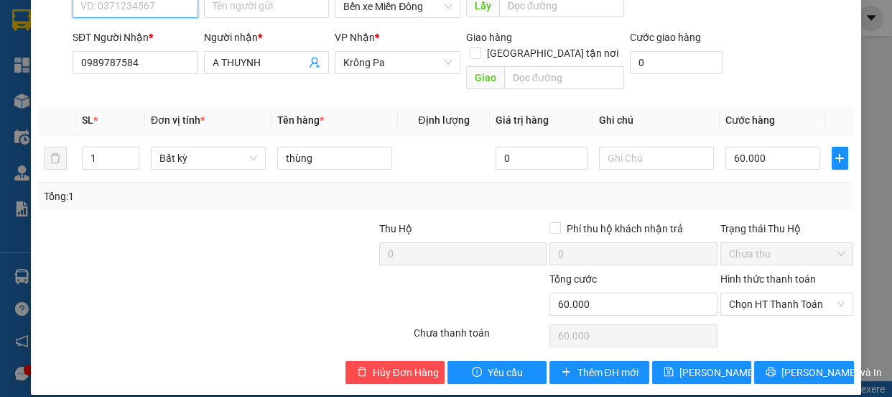
scroll to position [153, 0]
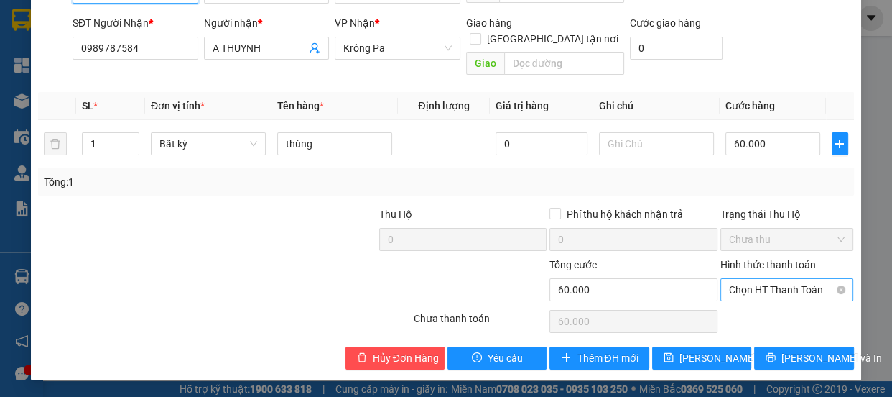
click at [769, 289] on span "Chọn HT Thanh Toán" at bounding box center [787, 290] width 116 height 22
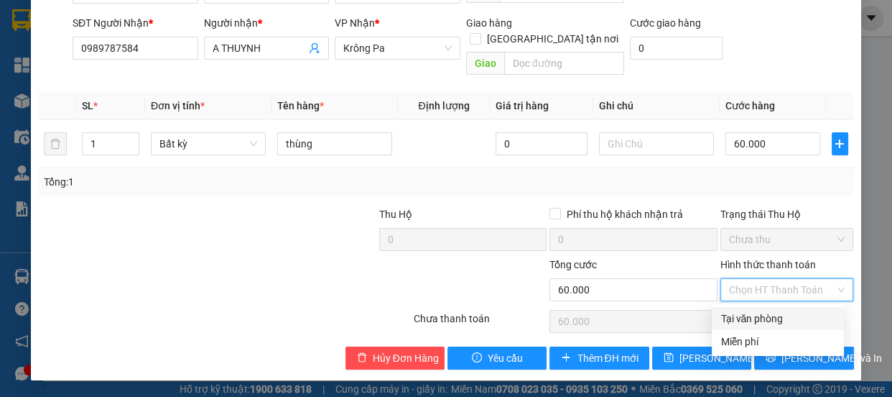
click at [757, 322] on div "Tại văn phòng" at bounding box center [778, 318] width 115 height 16
type input "0"
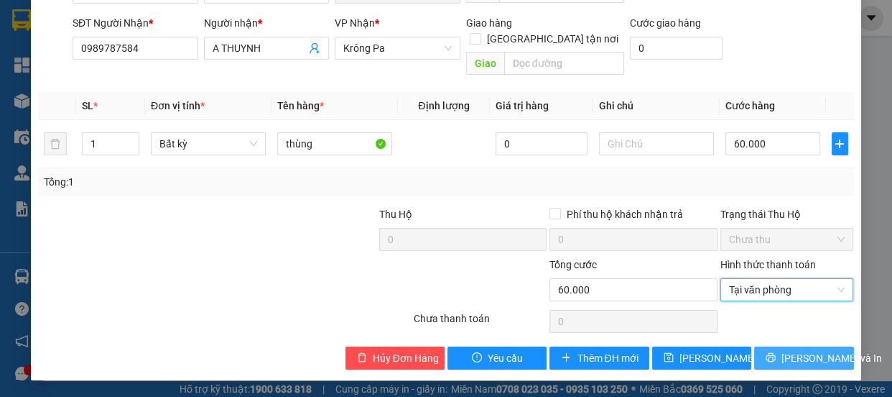
click at [782, 359] on button "[PERSON_NAME] và In" at bounding box center [803, 357] width 99 height 23
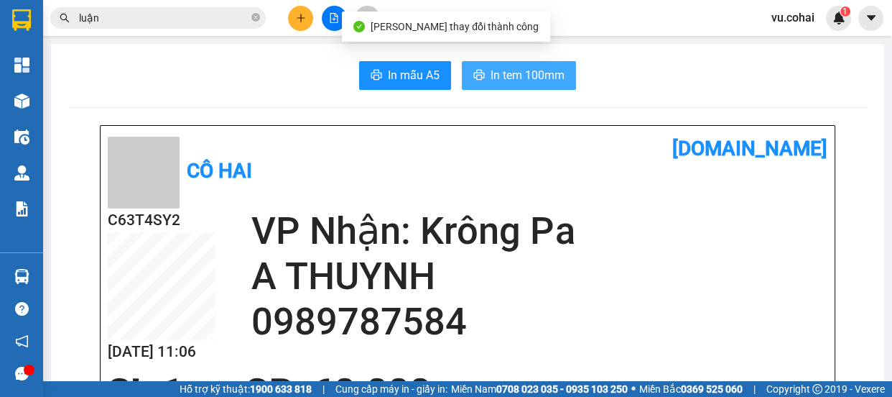
click at [511, 83] on span "In tem 100mm" at bounding box center [528, 75] width 74 height 18
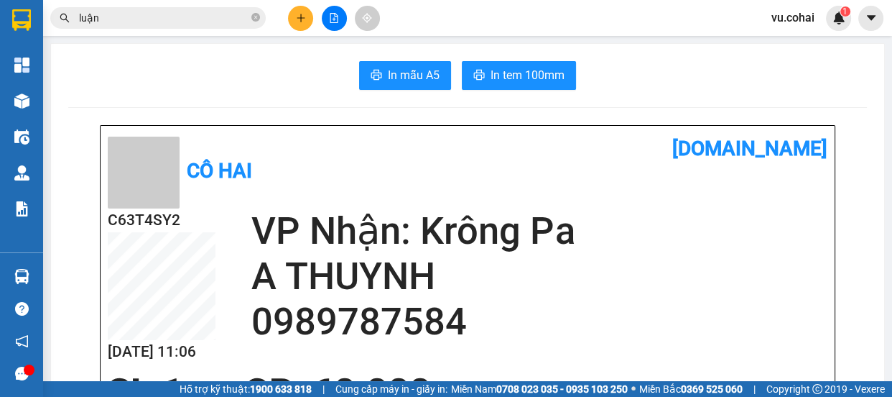
click at [294, 21] on button at bounding box center [300, 18] width 25 height 25
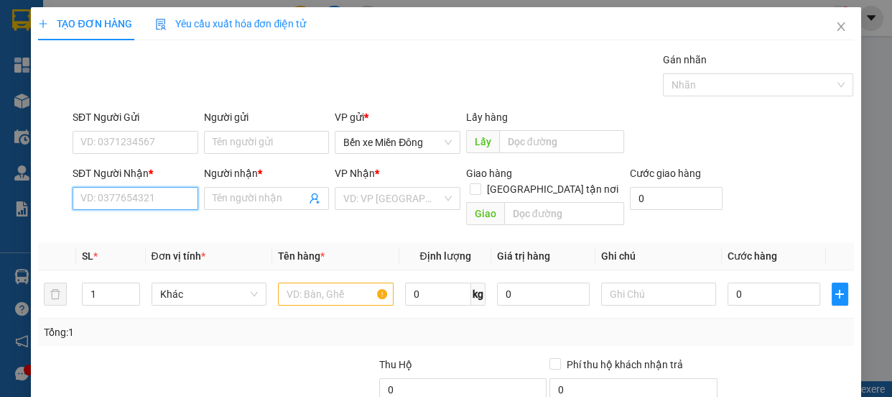
click at [154, 196] on input "SĐT Người Nhận *" at bounding box center [136, 198] width 126 height 23
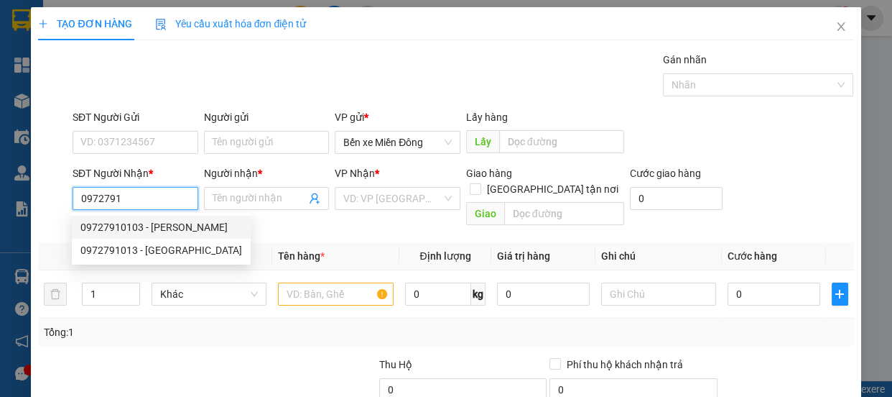
click at [127, 223] on div "09727910103 - [PERSON_NAME]" at bounding box center [161, 227] width 162 height 16
type input "09727910103"
type input "bảo châu"
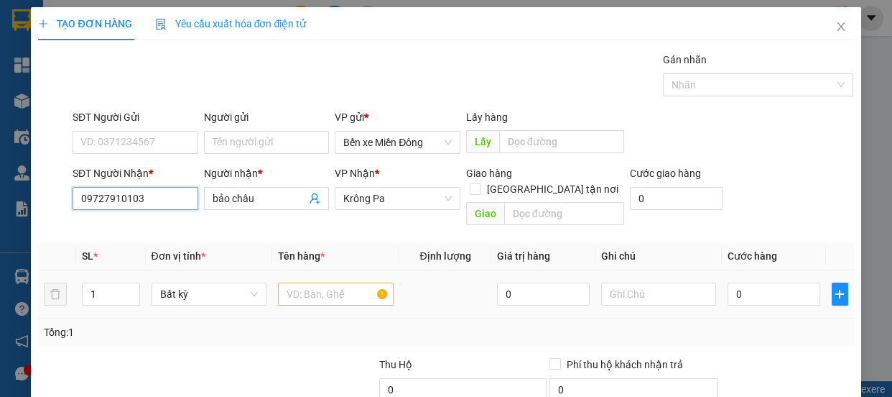
type input "09727910103"
click at [344, 282] on input "text" at bounding box center [336, 293] width 116 height 23
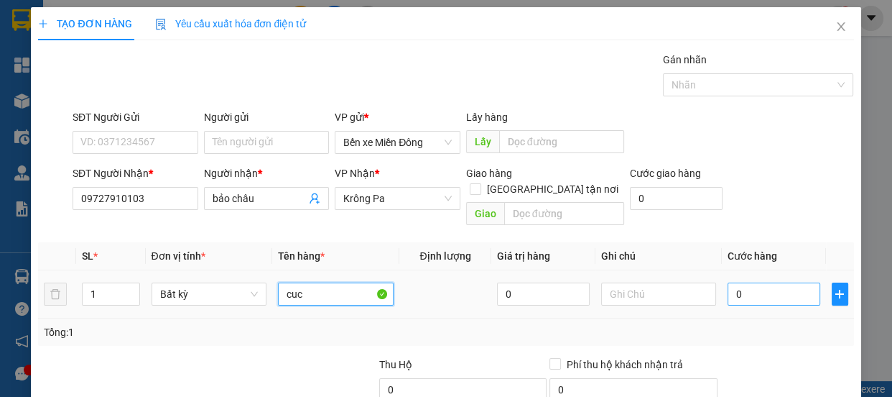
type input "cuc"
click at [754, 282] on input "0" at bounding box center [774, 293] width 93 height 23
type input "54"
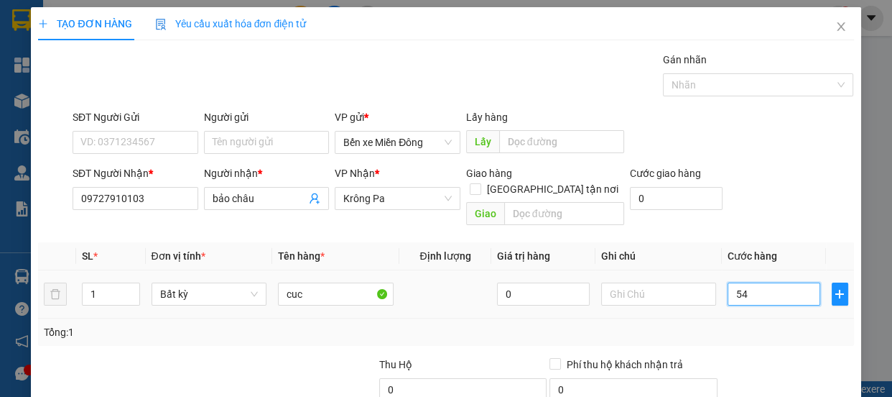
type input "54"
click at [754, 282] on input "54" at bounding box center [774, 293] width 93 height 23
type input "54"
click at [761, 282] on input "54" at bounding box center [774, 293] width 93 height 23
type input "54"
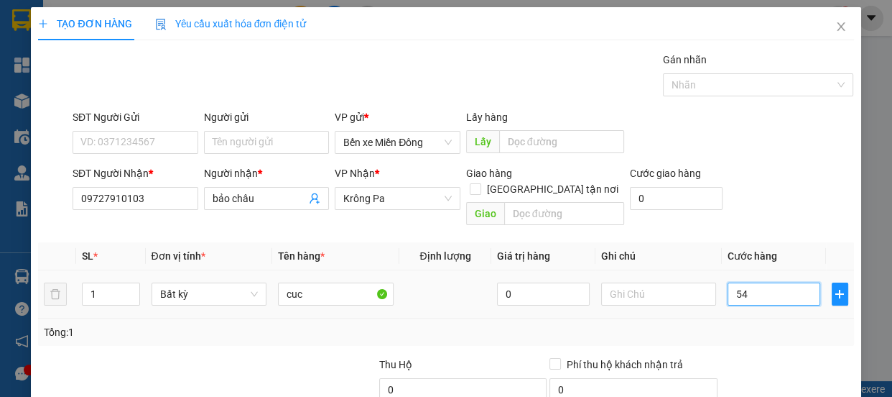
type input "54"
type input "0.542"
type input "542"
type input "05.424"
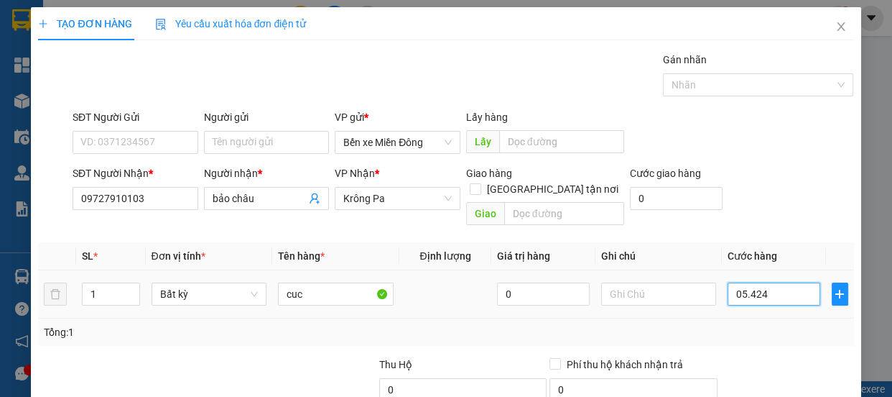
type input "5.424"
drag, startPoint x: 762, startPoint y: 280, endPoint x: 715, endPoint y: 272, distance: 48.1
click at [712, 272] on tr "1 Bất kỳ cuc 0 05.424" at bounding box center [445, 294] width 815 height 48
type input "05.424"
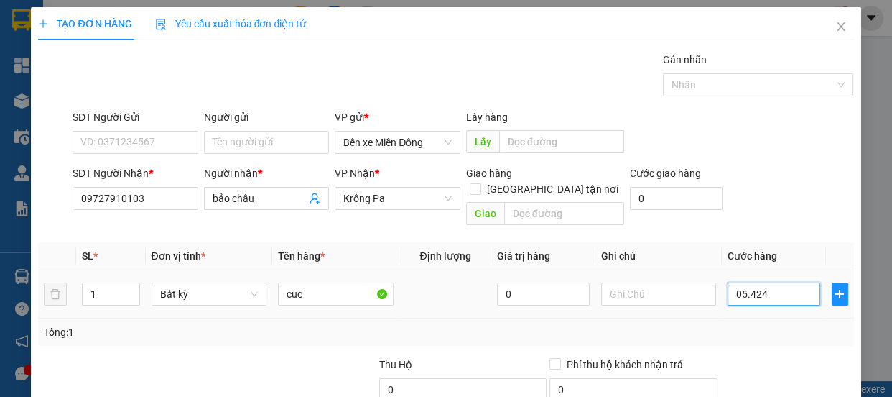
type input "5.424"
type input "0.554.240"
type input "554.240"
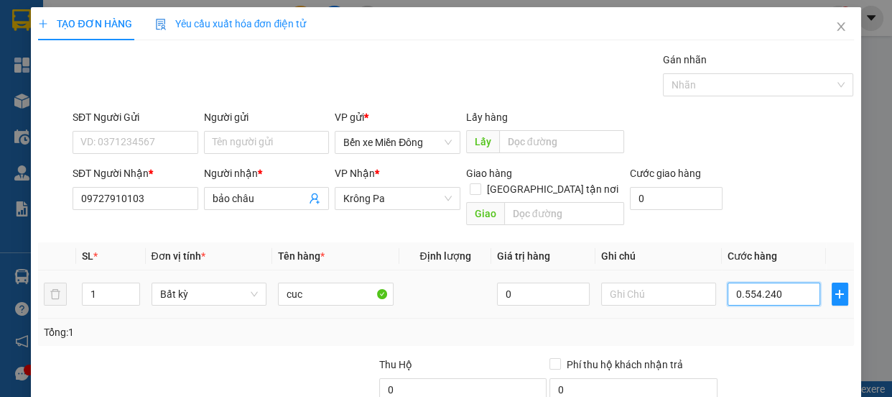
click at [777, 286] on input "0.554.240" at bounding box center [774, 293] width 93 height 23
type input "054.240"
type input "54.240"
drag, startPoint x: 776, startPoint y: 280, endPoint x: 676, endPoint y: 274, distance: 100.0
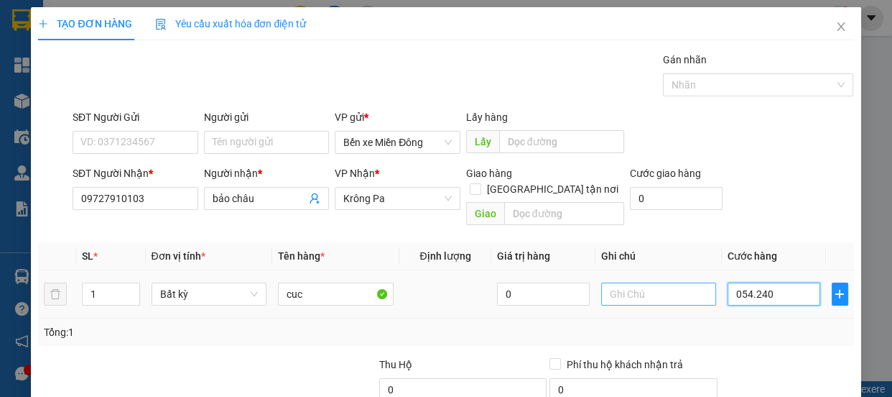
click at [676, 274] on tr "1 Bất kỳ cuc 0 054.240" at bounding box center [445, 294] width 815 height 48
type input "4"
type input "40"
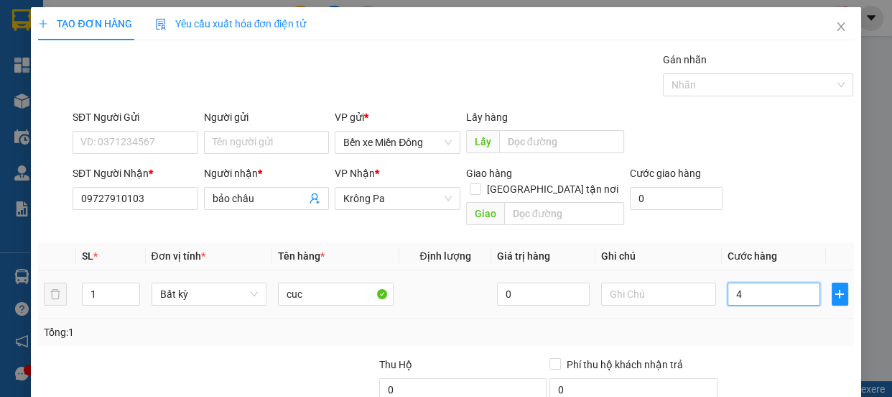
type input "40"
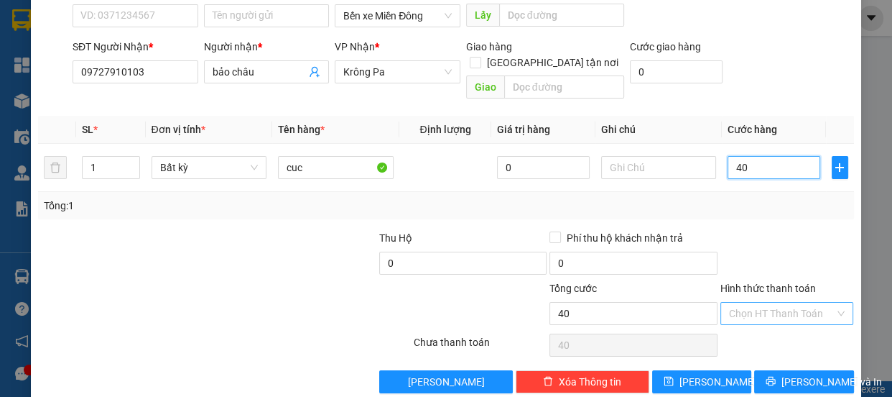
scroll to position [134, 0]
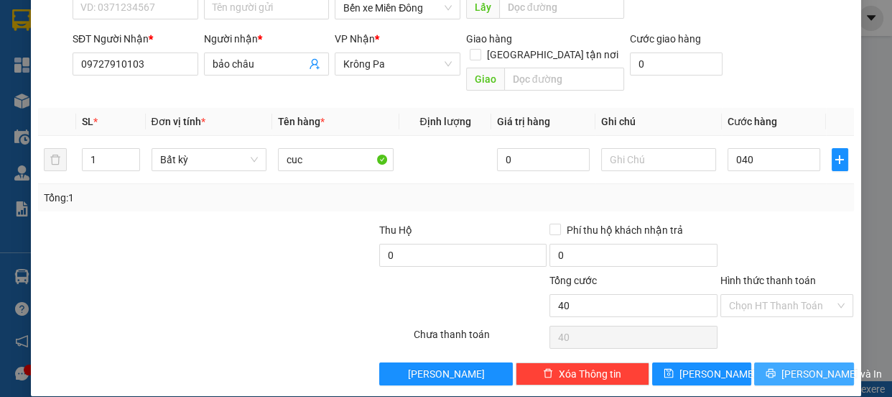
click at [797, 366] on span "[PERSON_NAME] và In" at bounding box center [832, 374] width 101 height 16
type input "40.000"
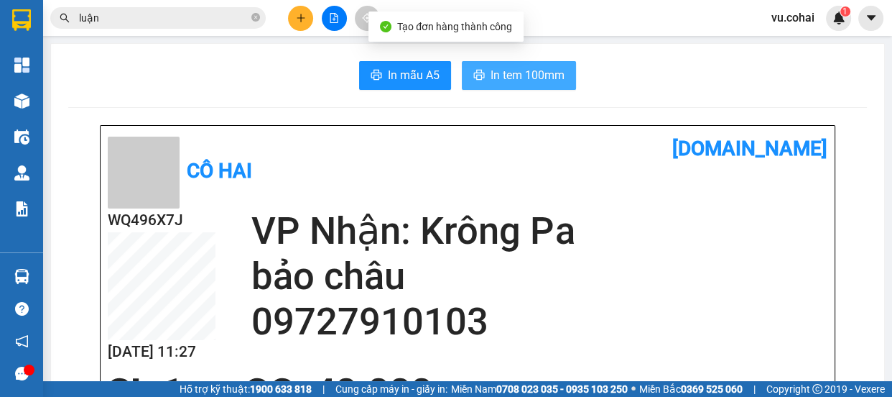
click at [514, 84] on span "In tem 100mm" at bounding box center [528, 75] width 74 height 18
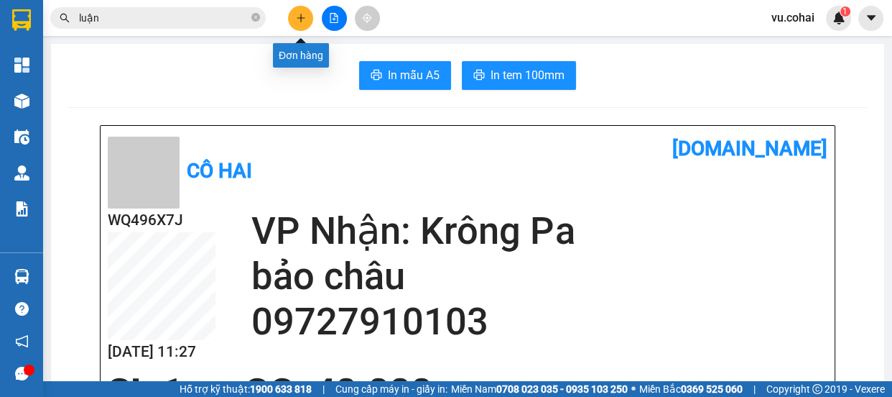
click at [297, 22] on icon "plus" at bounding box center [301, 18] width 10 height 10
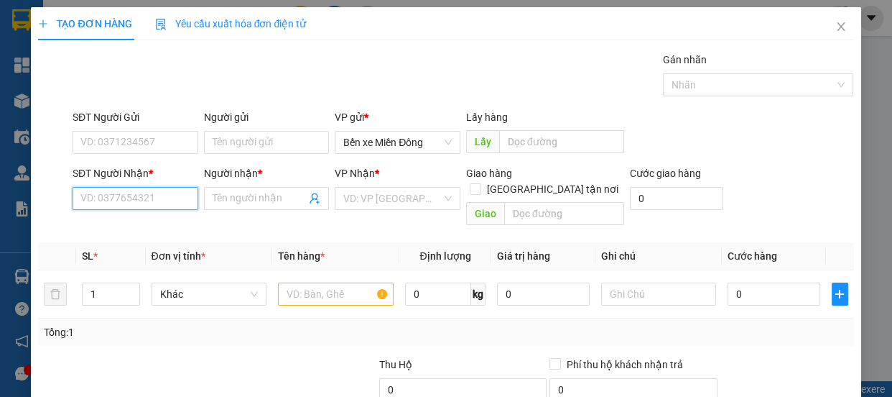
click at [138, 199] on input "SĐT Người Nhận *" at bounding box center [136, 198] width 126 height 23
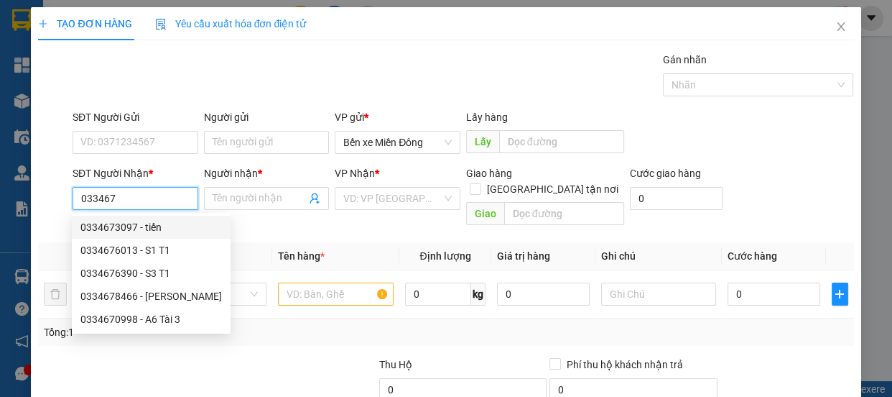
click at [122, 226] on div "0334673097 - tiến" at bounding box center [151, 227] width 142 height 16
type input "0334673097"
type input "tiến"
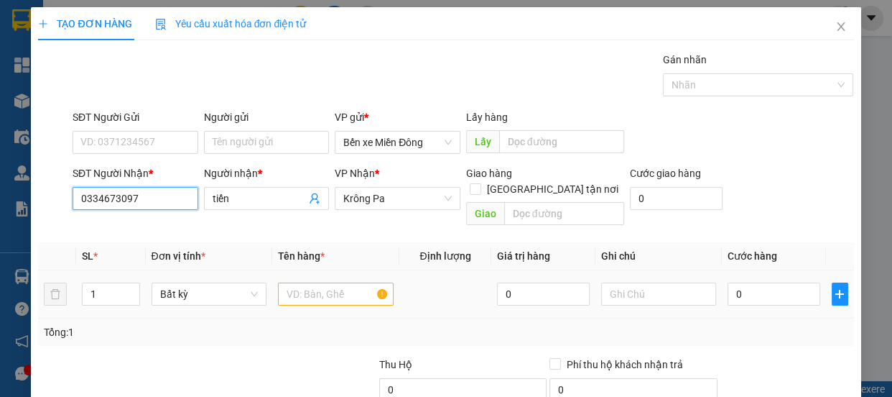
type input "0334673097"
click at [290, 282] on input "text" at bounding box center [336, 293] width 116 height 23
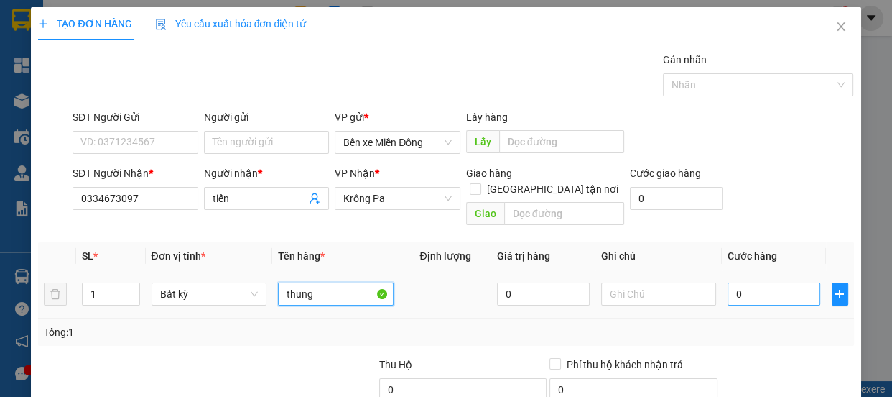
type input "thung"
click at [744, 282] on input "0" at bounding box center [774, 293] width 93 height 23
click at [753, 282] on input "0" at bounding box center [774, 293] width 93 height 23
type input "2"
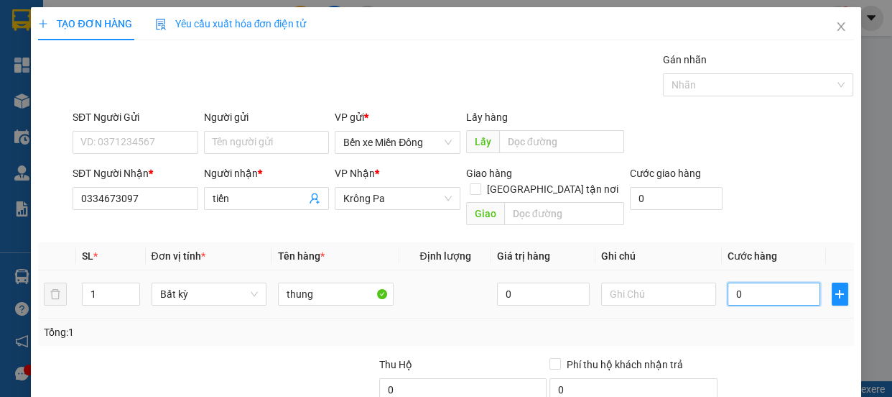
type input "2"
type input "028"
type input "28"
type input "0.284"
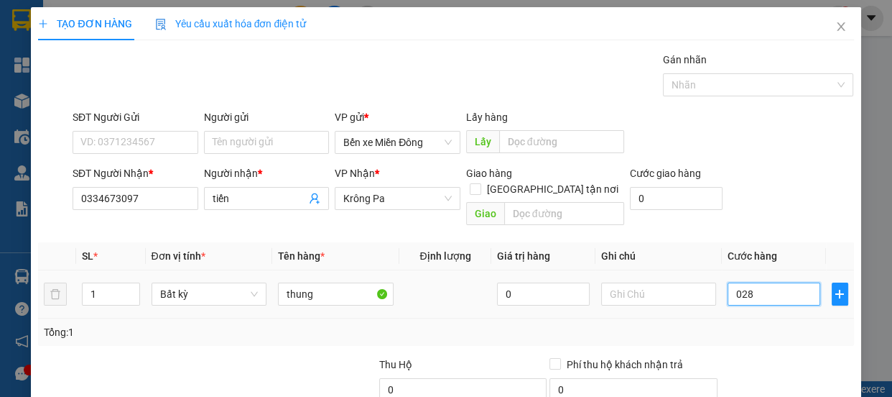
type input "284"
type input "28"
drag, startPoint x: 753, startPoint y: 280, endPoint x: 762, endPoint y: 279, distance: 8.7
click at [756, 282] on input "28" at bounding box center [774, 293] width 93 height 23
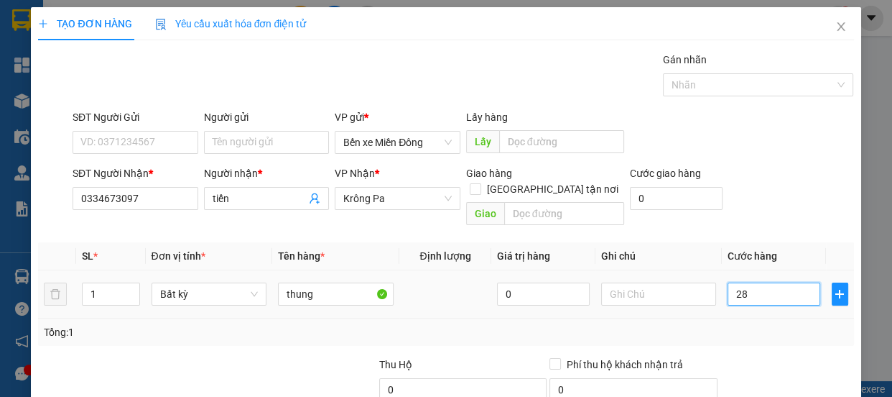
type input "28"
type input "0.284"
type input "284"
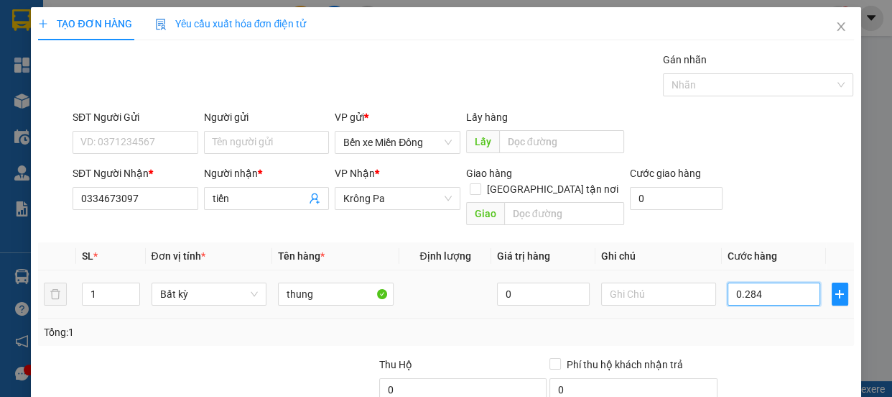
drag, startPoint x: 762, startPoint y: 279, endPoint x: 697, endPoint y: 262, distance: 66.7
click at [700, 270] on tr "1 Bất kỳ thung 0 0.284" at bounding box center [445, 294] width 815 height 48
type input "5"
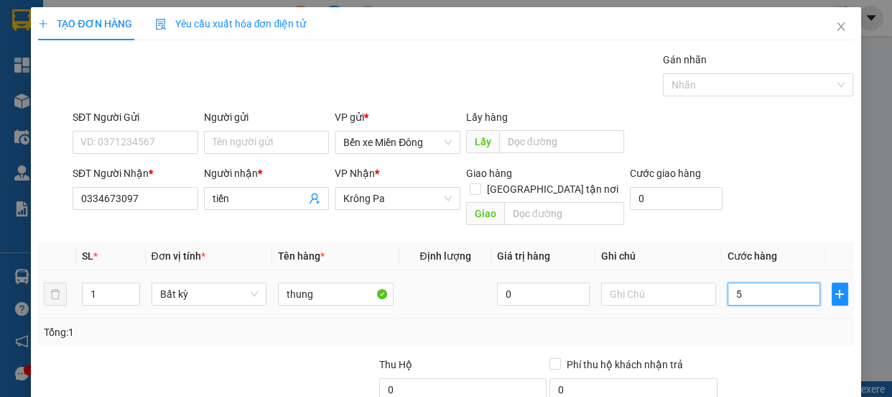
type input "50"
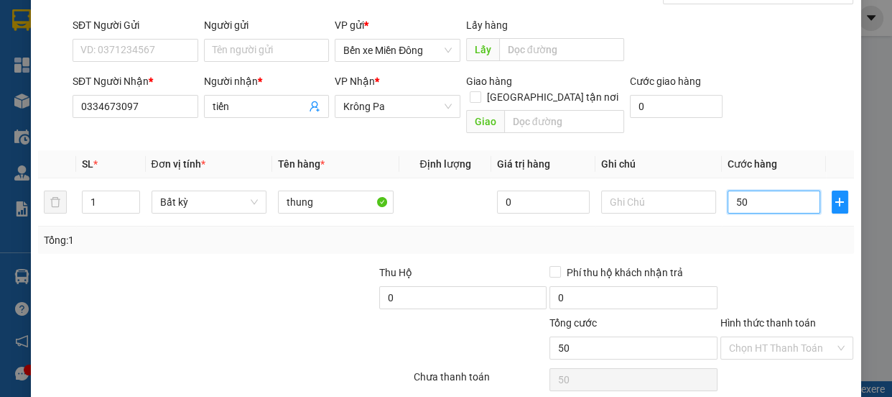
scroll to position [69, 0]
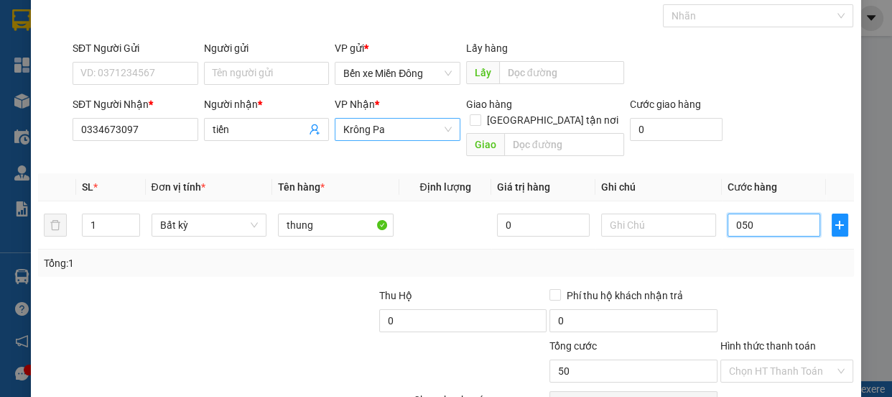
click at [441, 126] on span "Krông Pa" at bounding box center [397, 130] width 108 height 22
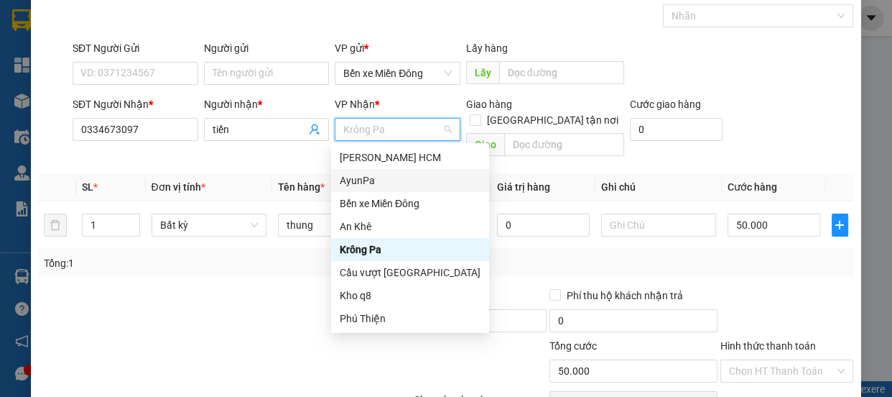
click at [378, 178] on div "AyunPa" at bounding box center [410, 180] width 141 height 16
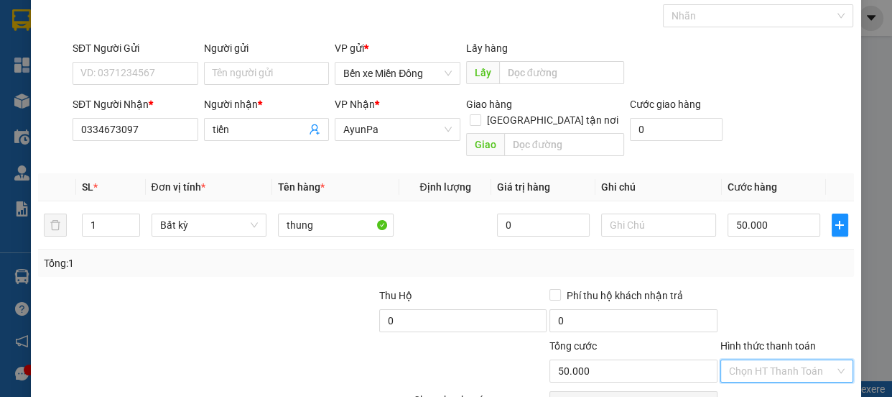
click at [751, 360] on input "Hình thức thanh toán" at bounding box center [782, 371] width 106 height 22
click at [762, 303] on div "Tại văn phòng" at bounding box center [778, 302] width 115 height 16
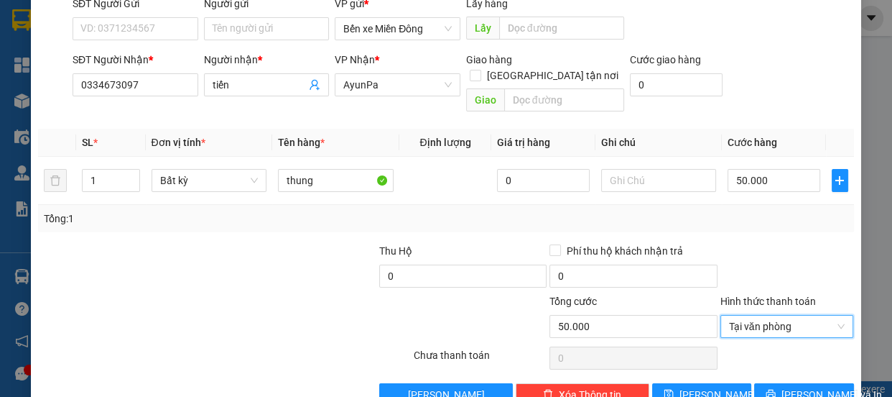
scroll to position [134, 0]
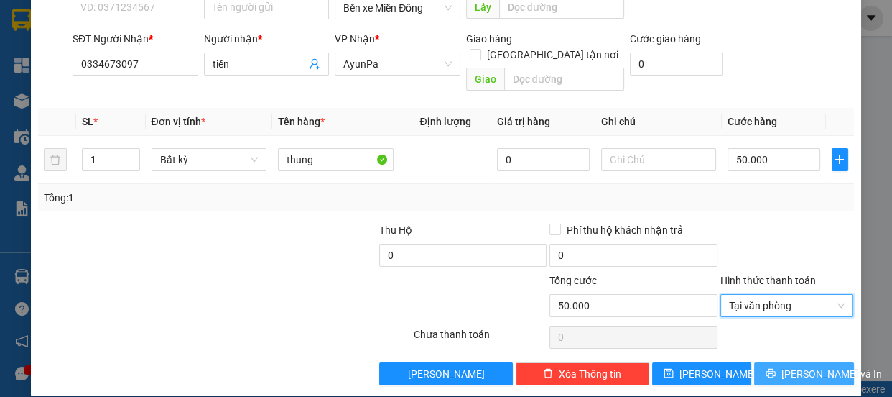
click at [795, 366] on button "[PERSON_NAME] và In" at bounding box center [803, 373] width 99 height 23
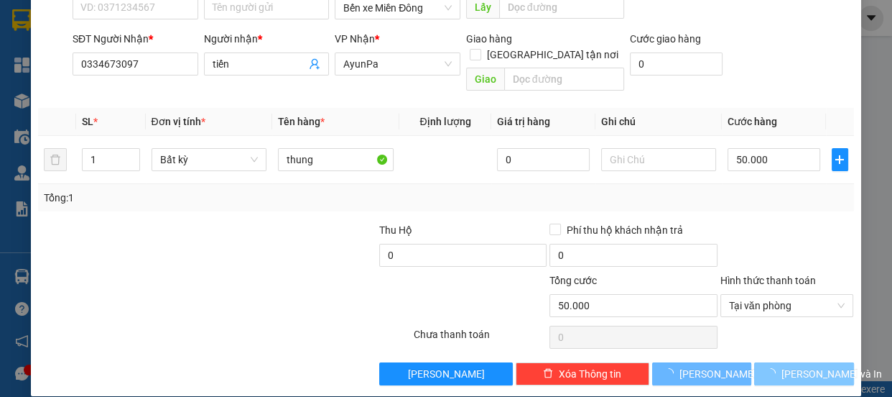
click at [796, 366] on span "[PERSON_NAME] và In" at bounding box center [832, 374] width 101 height 16
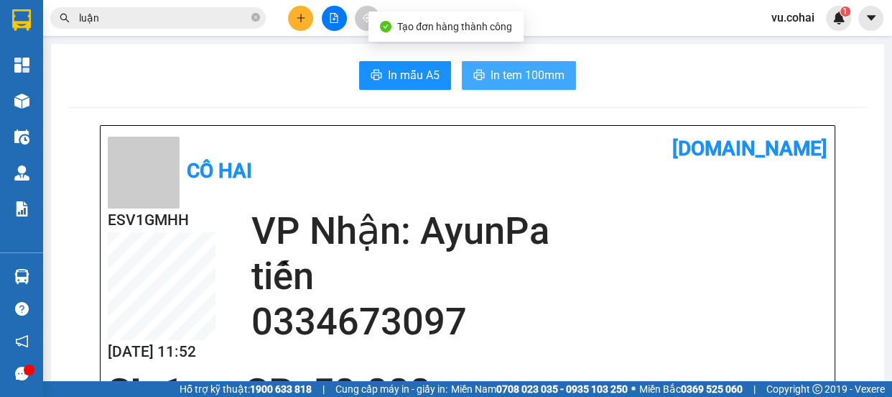
click at [519, 85] on button "In tem 100mm" at bounding box center [519, 75] width 114 height 29
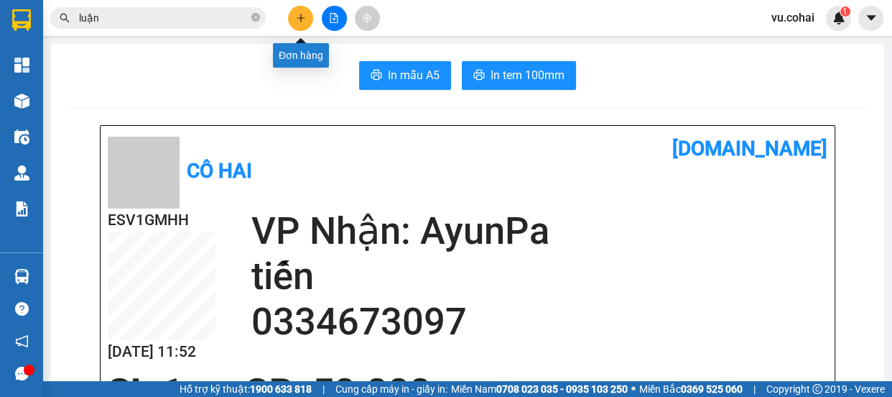
click at [305, 19] on icon "plus" at bounding box center [301, 18] width 10 height 10
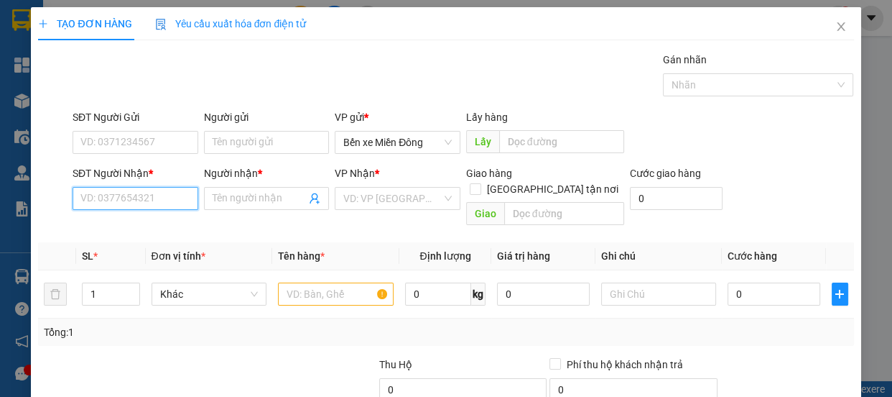
click at [152, 201] on input "SĐT Người Nhận *" at bounding box center [136, 198] width 126 height 23
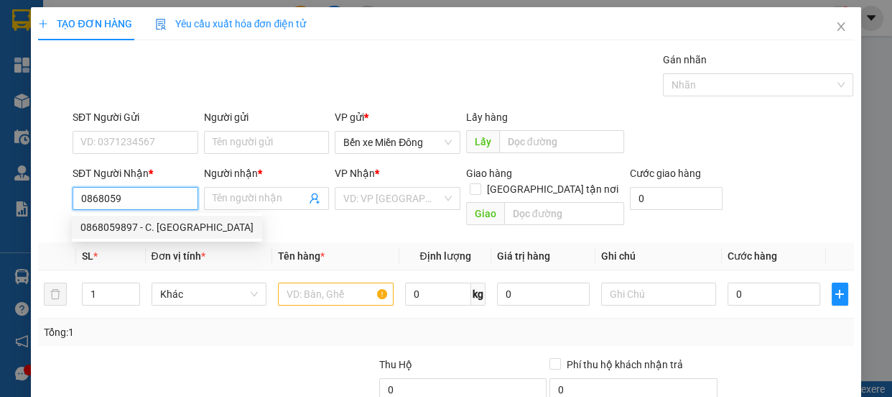
click at [144, 227] on div "0868059897 - C. [GEOGRAPHIC_DATA]" at bounding box center [166, 227] width 173 height 16
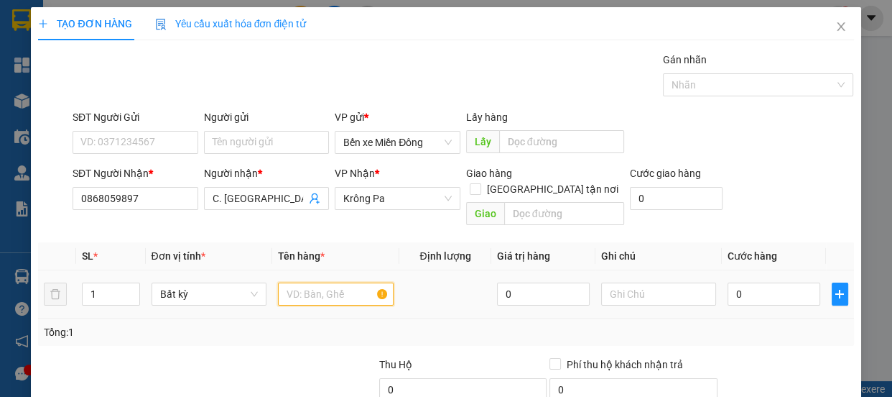
click at [316, 282] on input "text" at bounding box center [336, 293] width 116 height 23
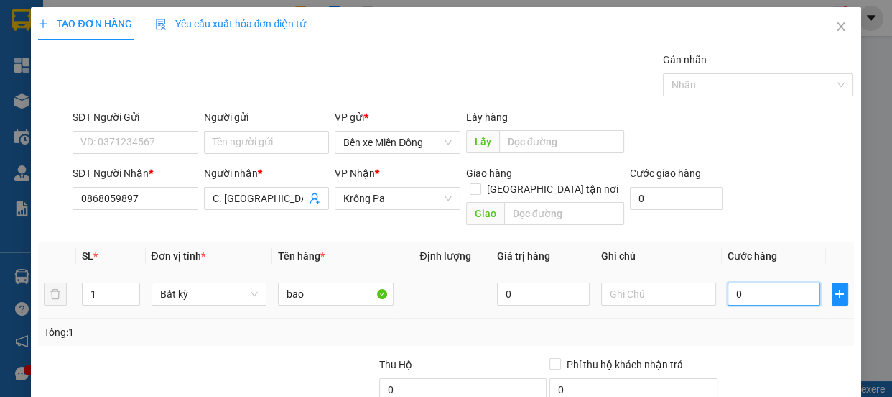
click at [747, 282] on input "0" at bounding box center [774, 293] width 93 height 23
click at [748, 282] on input "0" at bounding box center [774, 293] width 93 height 23
click at [749, 282] on input "02" at bounding box center [774, 293] width 93 height 23
click at [757, 282] on input "1" at bounding box center [774, 293] width 93 height 23
drag, startPoint x: 757, startPoint y: 279, endPoint x: 697, endPoint y: 264, distance: 62.2
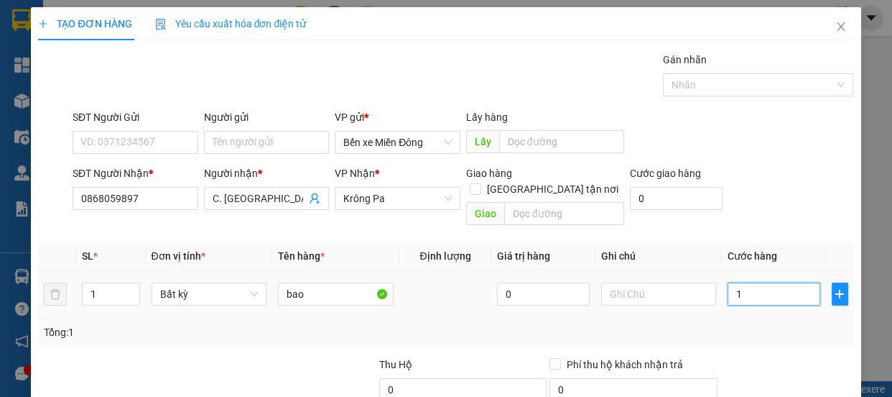
click at [697, 270] on tr "1 Bất kỳ bao 0 1" at bounding box center [445, 294] width 815 height 48
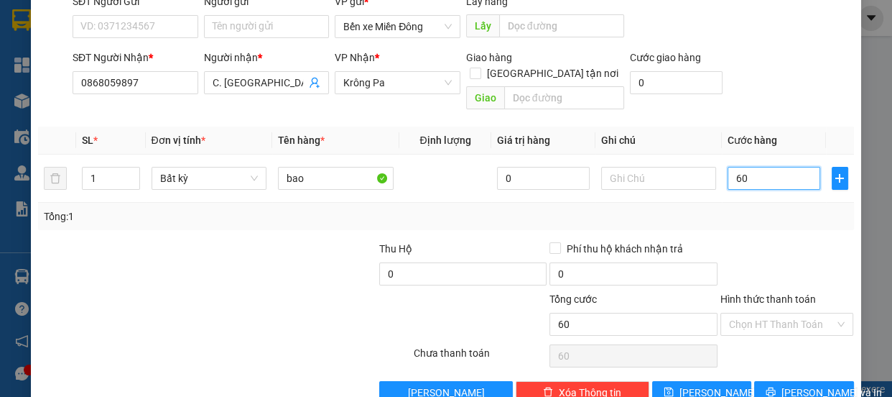
scroll to position [134, 0]
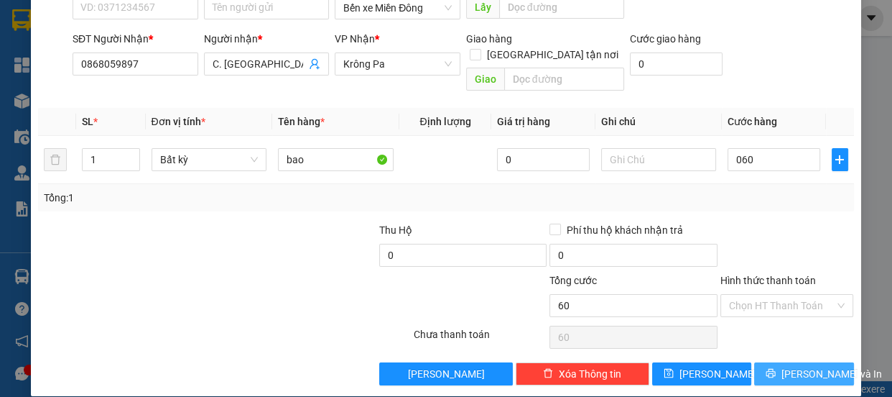
click at [790, 366] on span "[PERSON_NAME] và In" at bounding box center [832, 374] width 101 height 16
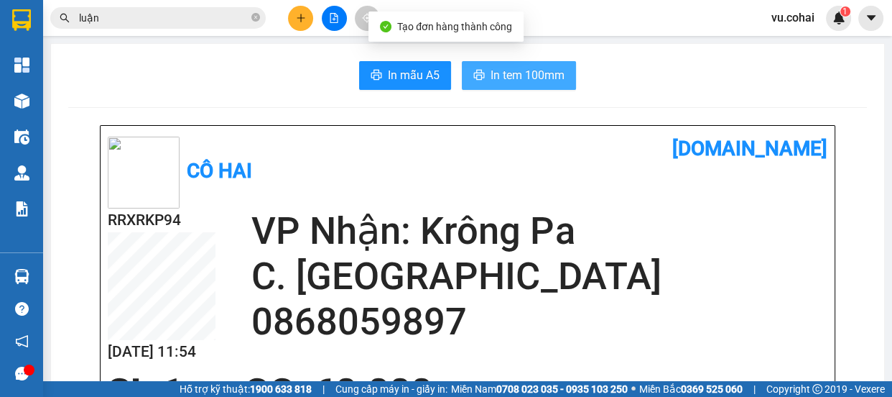
click at [525, 83] on span "In tem 100mm" at bounding box center [528, 75] width 74 height 18
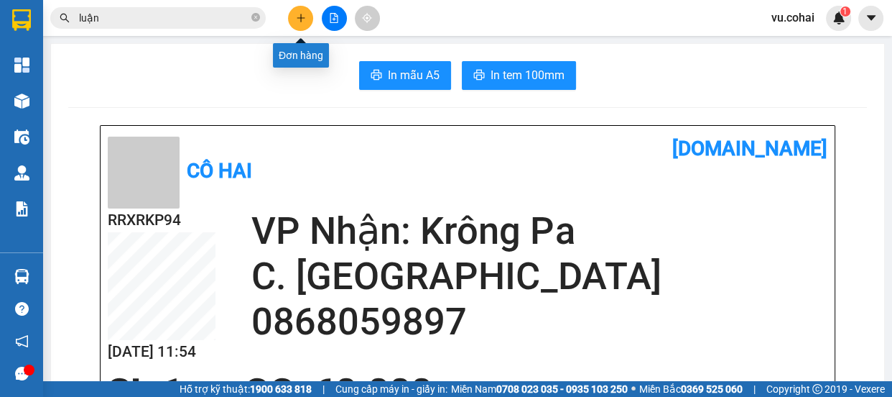
click at [305, 17] on icon "plus" at bounding box center [301, 18] width 10 height 10
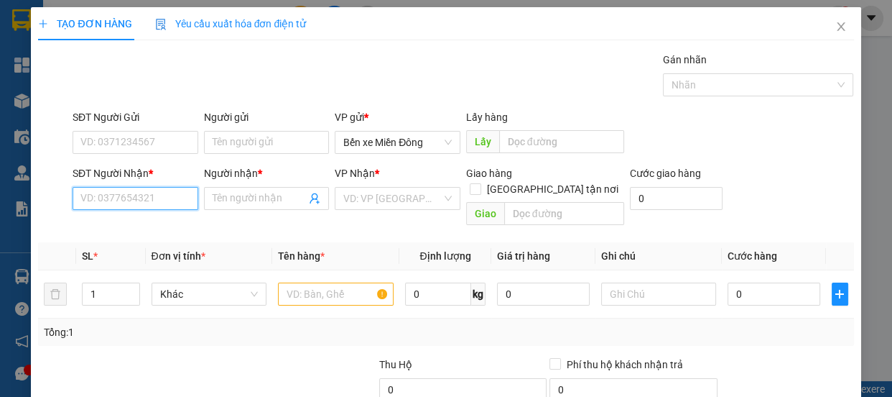
click at [129, 200] on input "SĐT Người Nhận *" at bounding box center [136, 198] width 126 height 23
click at [121, 206] on input "SĐT Người Nhận *" at bounding box center [136, 198] width 126 height 23
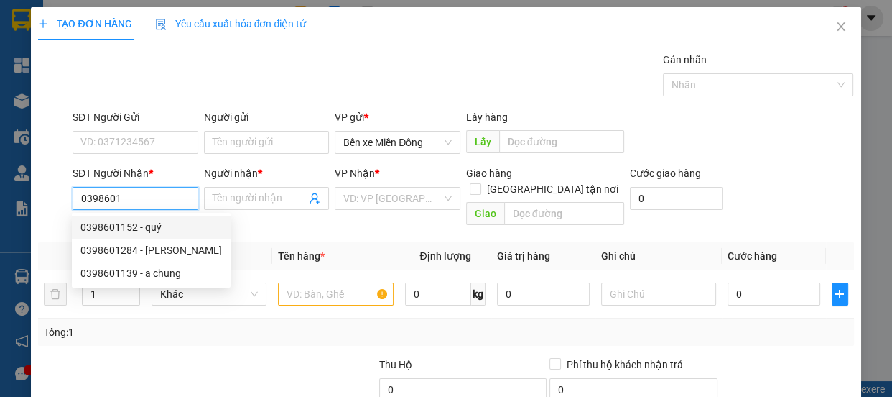
click at [126, 226] on div "0398601152 - quý" at bounding box center [151, 227] width 142 height 16
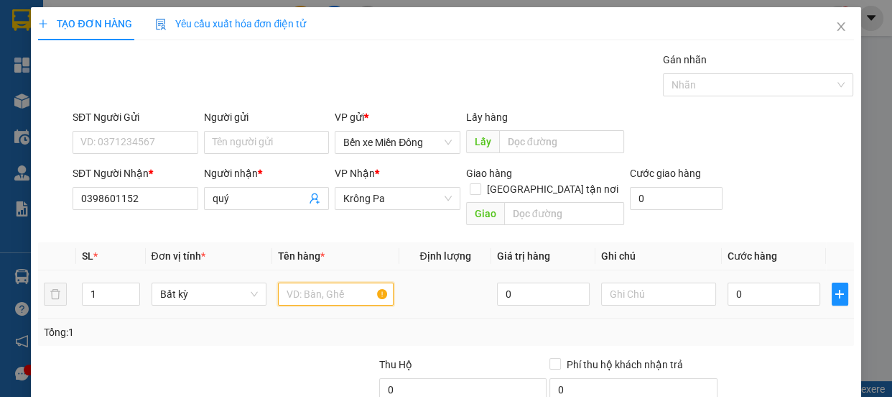
click at [323, 282] on input "text" at bounding box center [336, 293] width 116 height 23
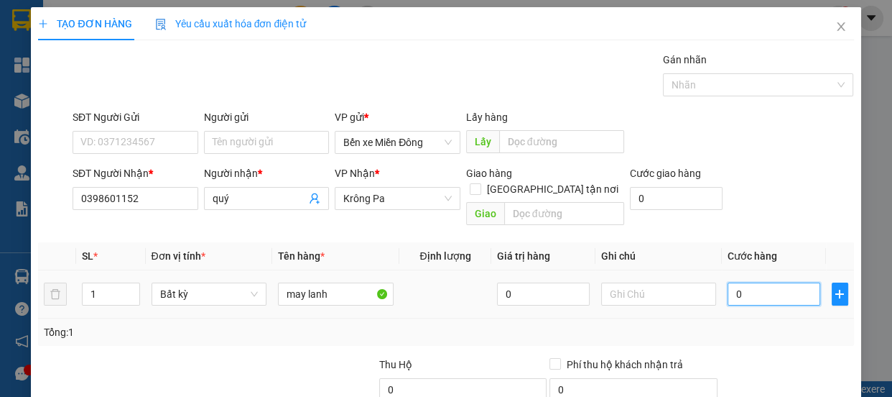
click at [752, 282] on input "0" at bounding box center [774, 293] width 93 height 23
click at [752, 282] on input "3" at bounding box center [774, 293] width 93 height 23
click at [759, 282] on input "0.351" at bounding box center [774, 293] width 93 height 23
drag, startPoint x: 761, startPoint y: 280, endPoint x: 723, endPoint y: 273, distance: 38.7
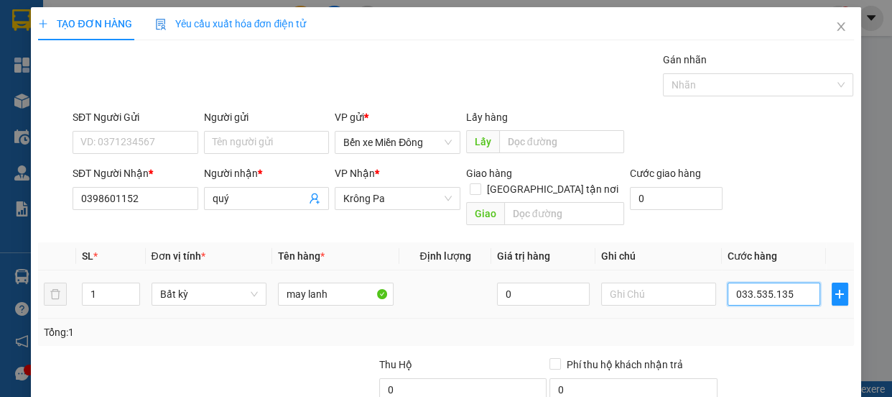
click at [698, 272] on tr "1 Bất kỳ may lanh 0 033.535.135" at bounding box center [445, 294] width 815 height 48
drag, startPoint x: 781, startPoint y: 277, endPoint x: 664, endPoint y: 272, distance: 117.2
click at [664, 272] on tr "1 Bất kỳ may lanh 0 033.535.135" at bounding box center [445, 294] width 815 height 48
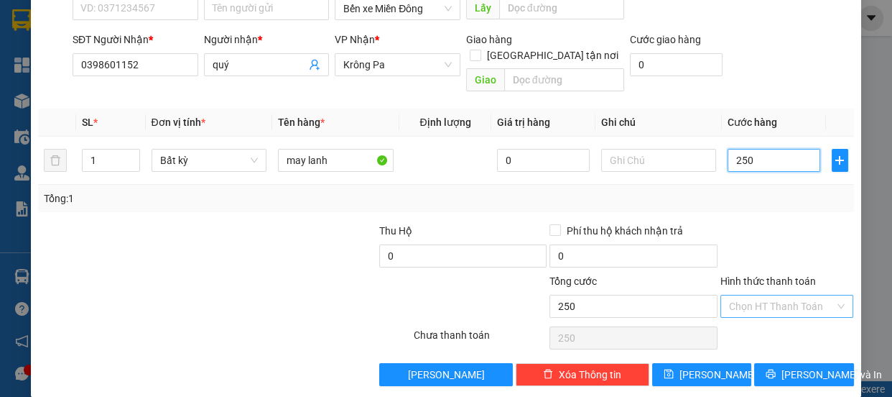
scroll to position [134, 0]
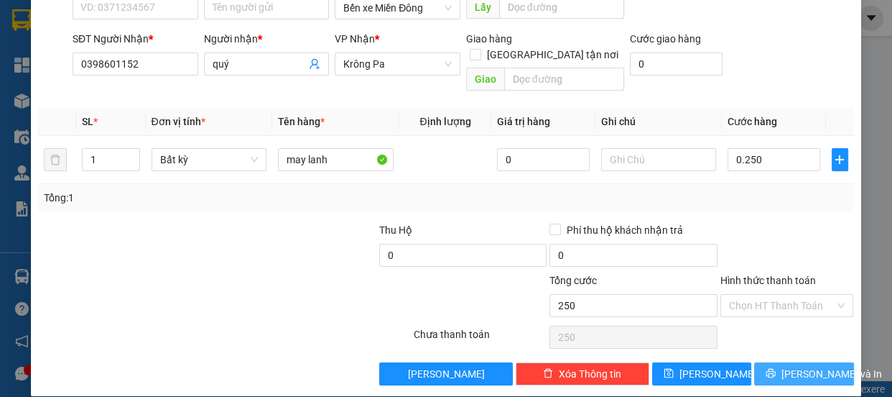
click at [785, 362] on button "[PERSON_NAME] và In" at bounding box center [803, 373] width 99 height 23
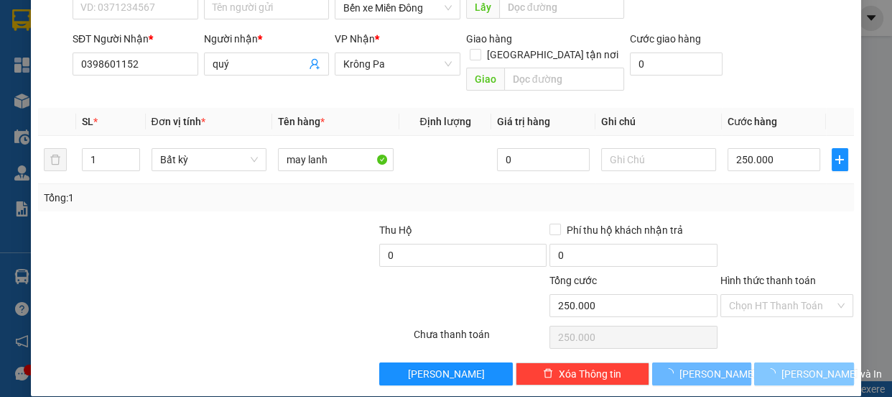
click at [785, 366] on span "[PERSON_NAME] và In" at bounding box center [832, 374] width 101 height 16
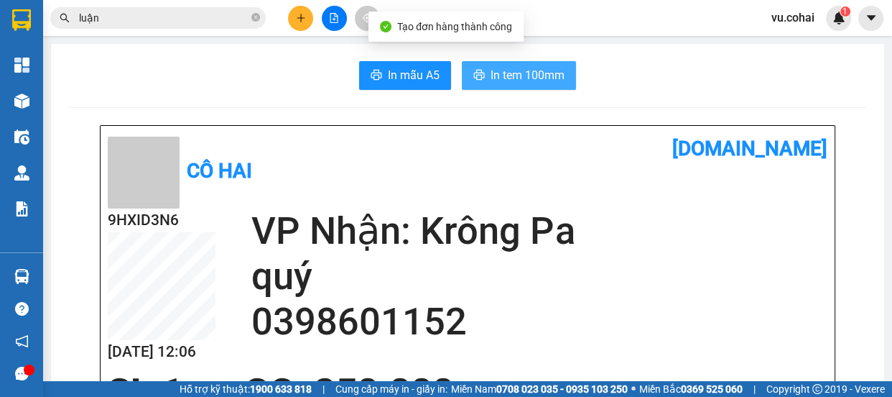
click at [502, 81] on span "In tem 100mm" at bounding box center [528, 75] width 74 height 18
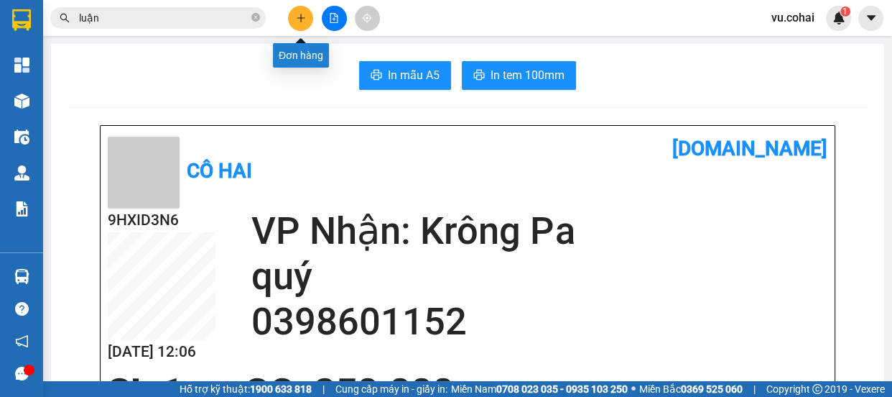
click at [298, 16] on icon "plus" at bounding box center [301, 18] width 10 height 10
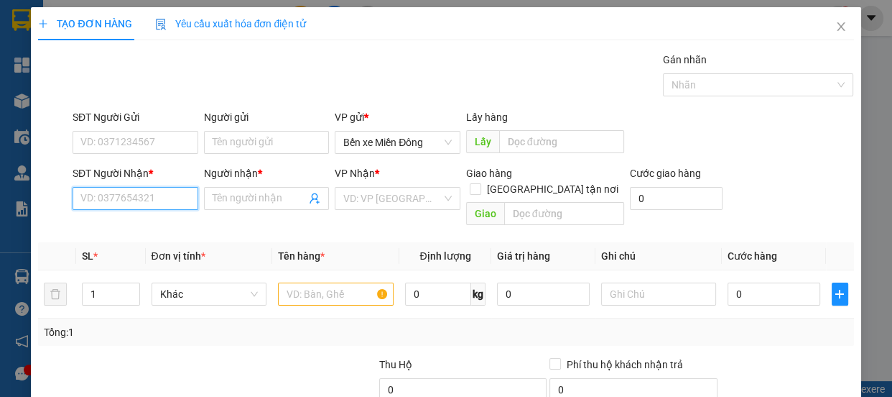
click at [131, 201] on input "SĐT Người Nhận *" at bounding box center [136, 198] width 126 height 23
click at [121, 223] on div "0973950085 - chi tri" at bounding box center [133, 227] width 107 height 16
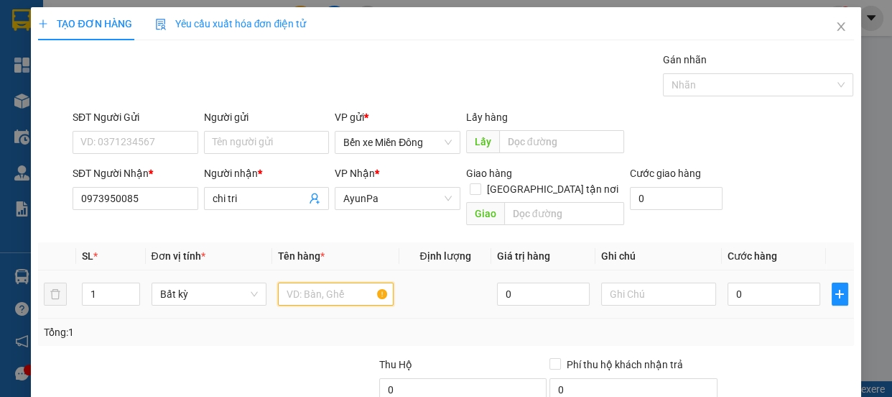
click at [330, 287] on input "text" at bounding box center [336, 293] width 116 height 23
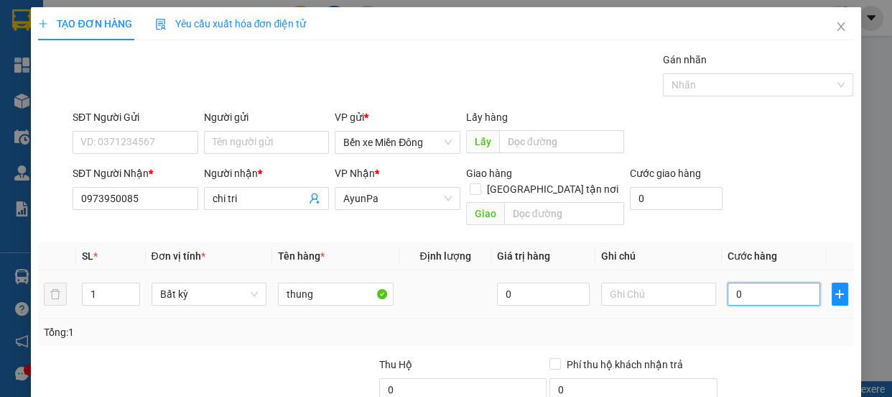
click at [748, 282] on input "0" at bounding box center [774, 293] width 93 height 23
click at [750, 282] on input "0" at bounding box center [774, 293] width 93 height 23
click at [751, 282] on input "0" at bounding box center [774, 293] width 93 height 23
click at [750, 282] on input "0" at bounding box center [774, 293] width 93 height 23
click at [750, 282] on input "5" at bounding box center [774, 293] width 93 height 23
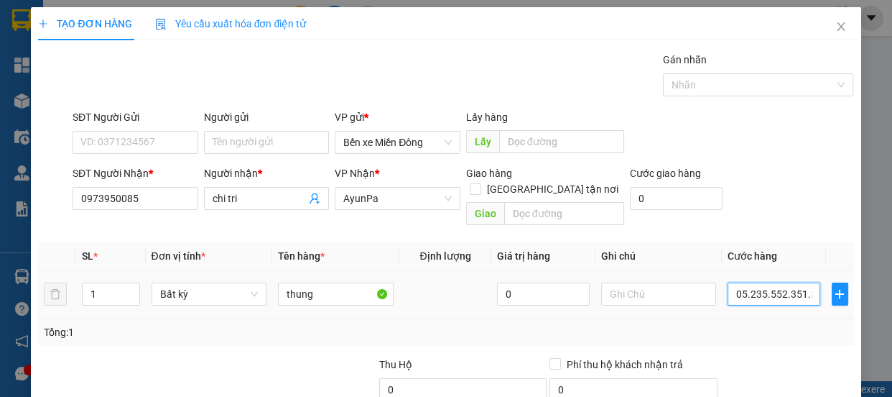
click at [696, 277] on tr "1 Bất kỳ thung 0 05.235.552.351.351" at bounding box center [445, 294] width 815 height 48
drag, startPoint x: 800, startPoint y: 278, endPoint x: 688, endPoint y: 265, distance: 112.8
click at [688, 270] on tr "1 Bất kỳ thung 0 05.235.552.351.351" at bounding box center [445, 294] width 815 height 48
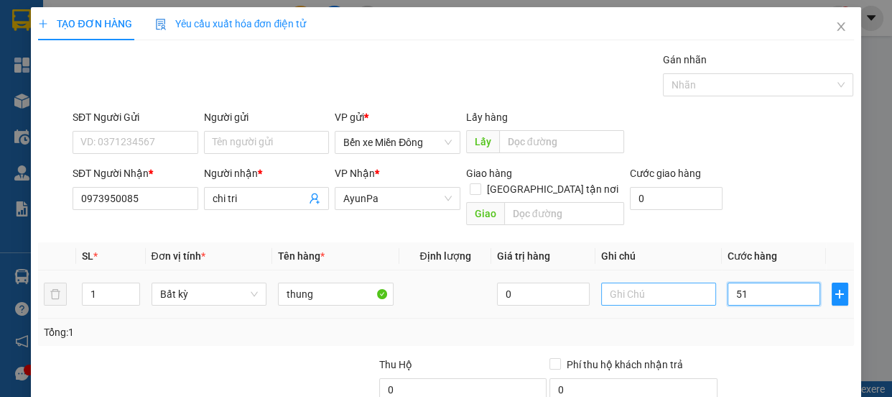
drag, startPoint x: 772, startPoint y: 277, endPoint x: 696, endPoint y: 271, distance: 76.4
click at [696, 271] on tr "1 Bất kỳ thung 0 51" at bounding box center [445, 294] width 815 height 48
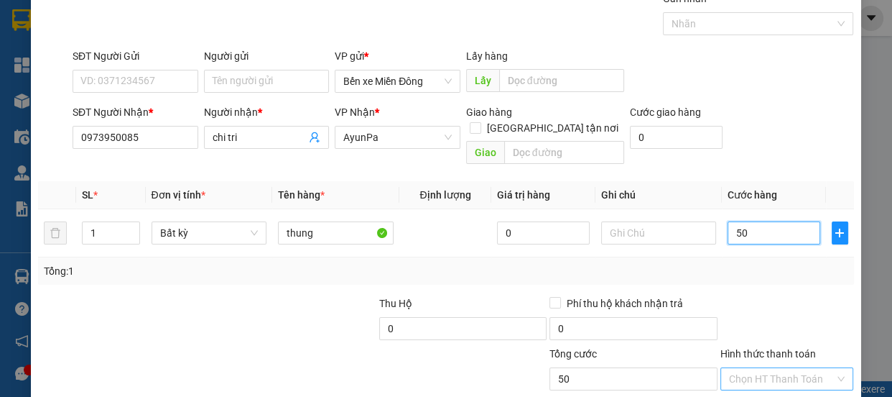
scroll to position [130, 0]
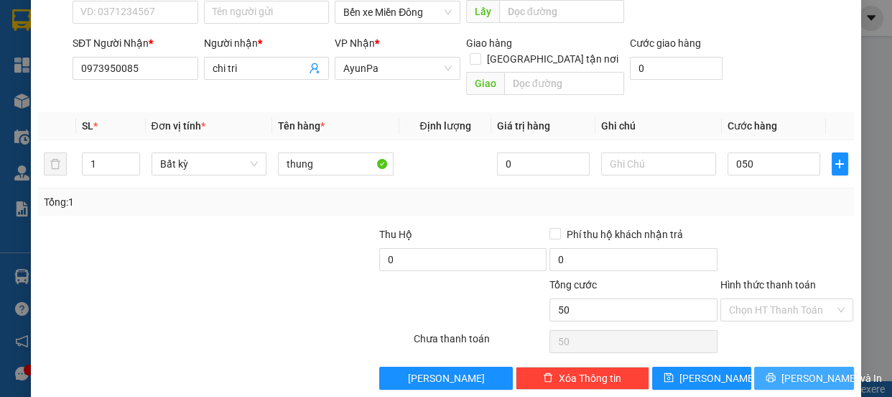
click at [788, 370] on span "[PERSON_NAME] và In" at bounding box center [832, 378] width 101 height 16
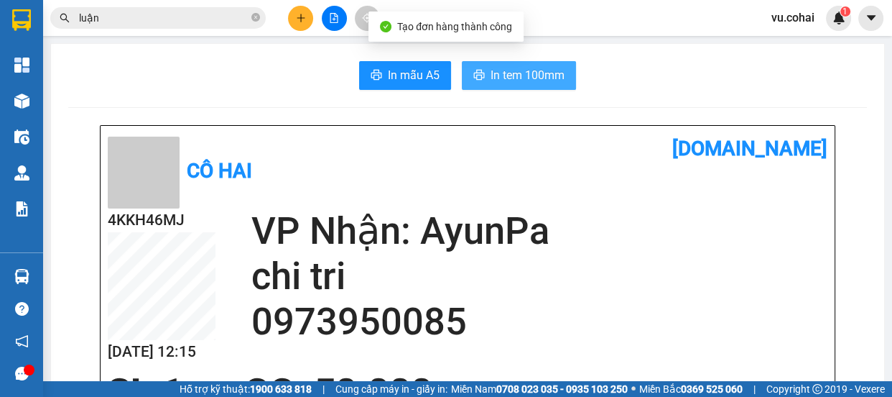
click at [495, 82] on span "In tem 100mm" at bounding box center [528, 75] width 74 height 18
